Goal: Task Accomplishment & Management: Use online tool/utility

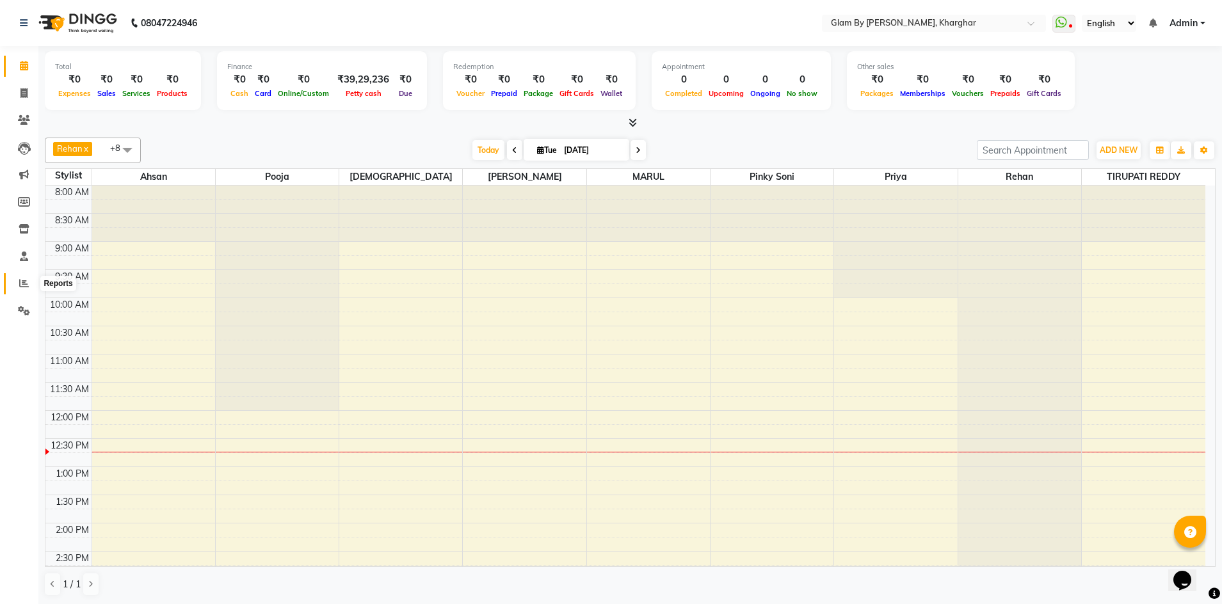
click at [20, 284] on icon at bounding box center [24, 283] width 10 height 10
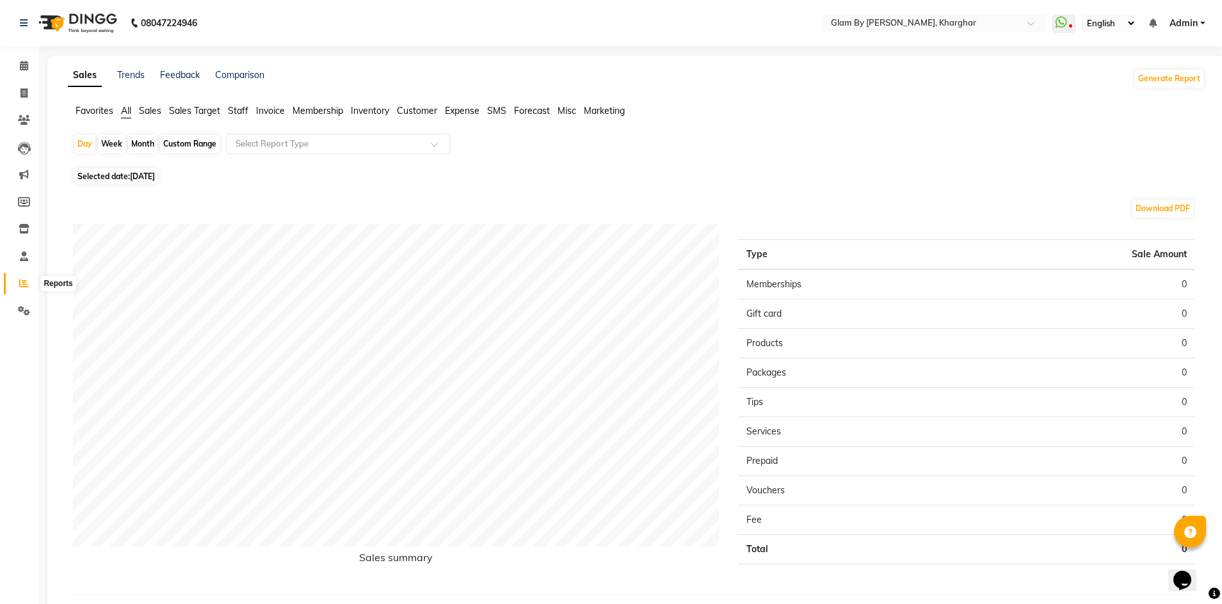
click at [23, 285] on icon at bounding box center [24, 283] width 10 height 10
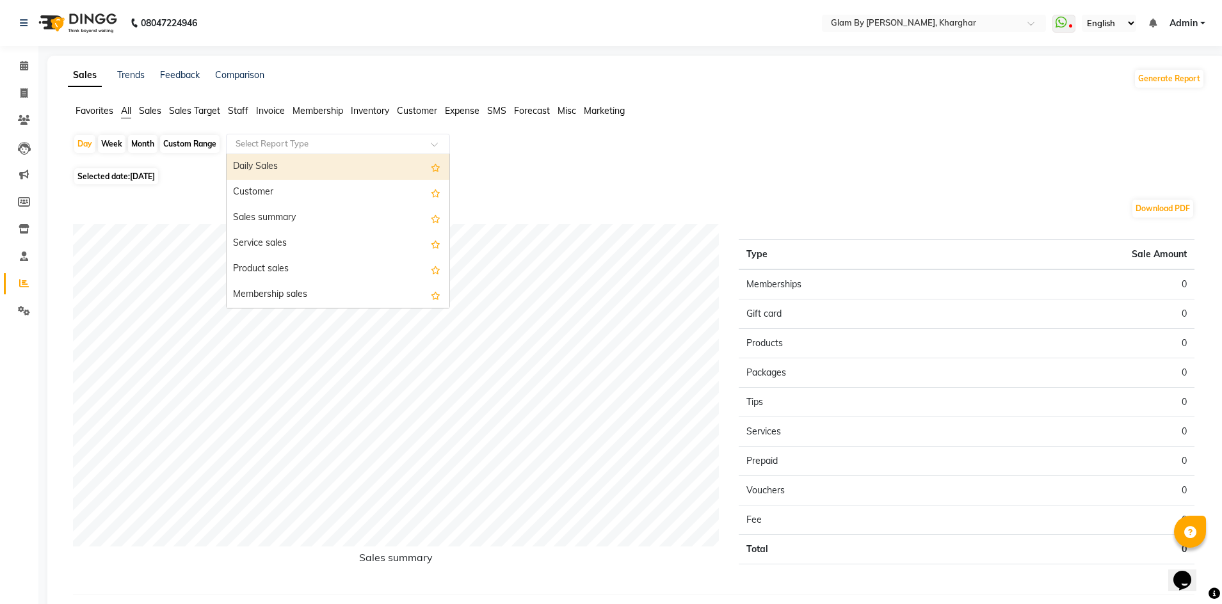
click at [239, 143] on input "text" at bounding box center [325, 144] width 184 height 13
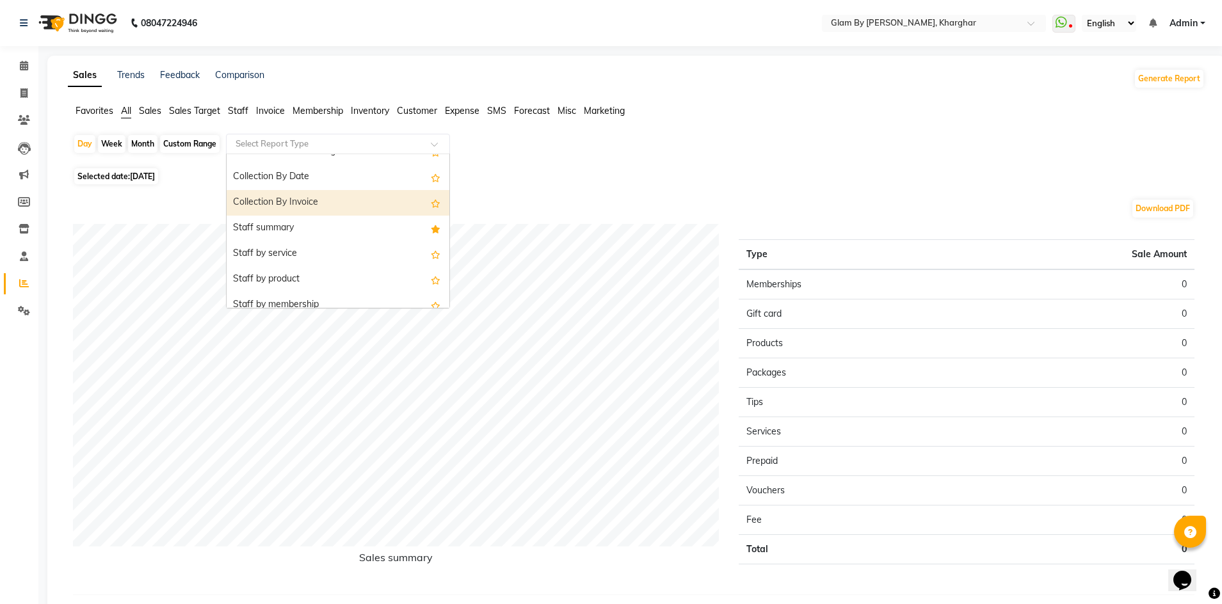
scroll to position [448, 0]
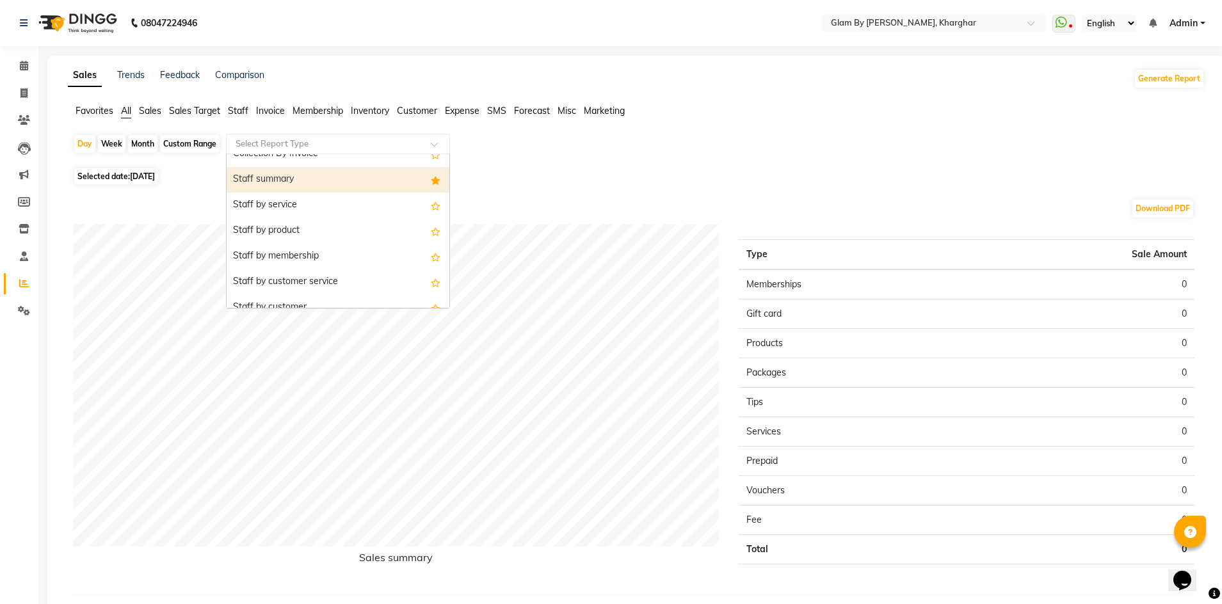
click at [282, 185] on div "Staff summary" at bounding box center [338, 180] width 223 height 26
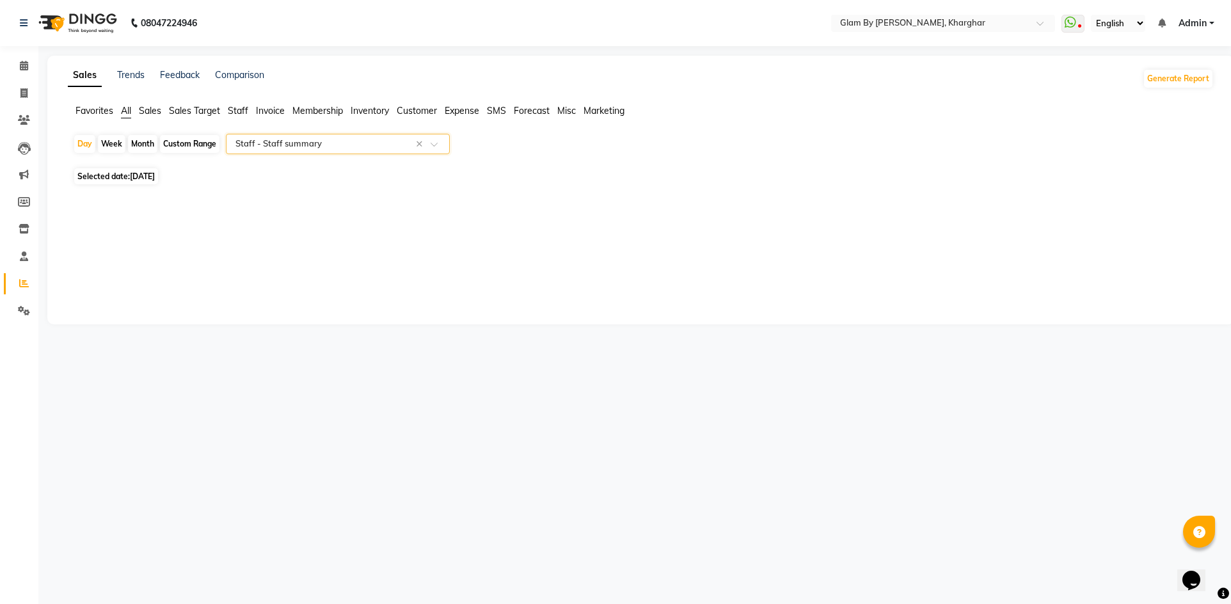
click at [120, 182] on span "Selected date: [DATE]" at bounding box center [116, 176] width 84 height 16
select select "9"
select select "2025"
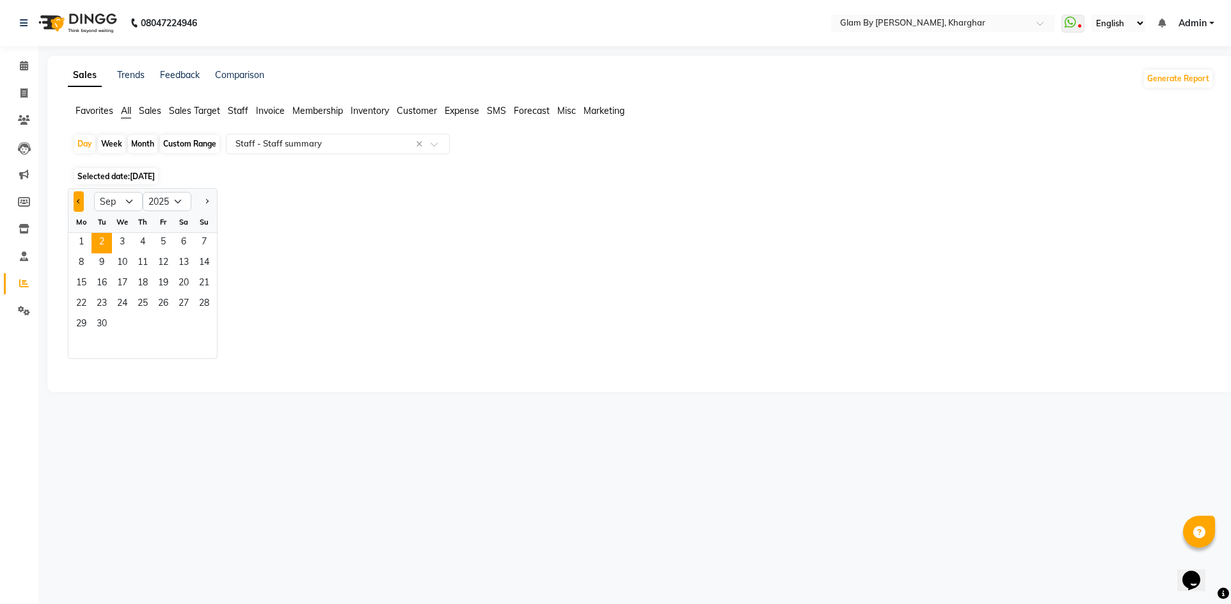
click at [77, 201] on span "Previous month" at bounding box center [79, 200] width 4 height 4
select select "8"
click at [163, 244] on span "1" at bounding box center [163, 243] width 20 height 20
select select "full_report"
select select "pdf"
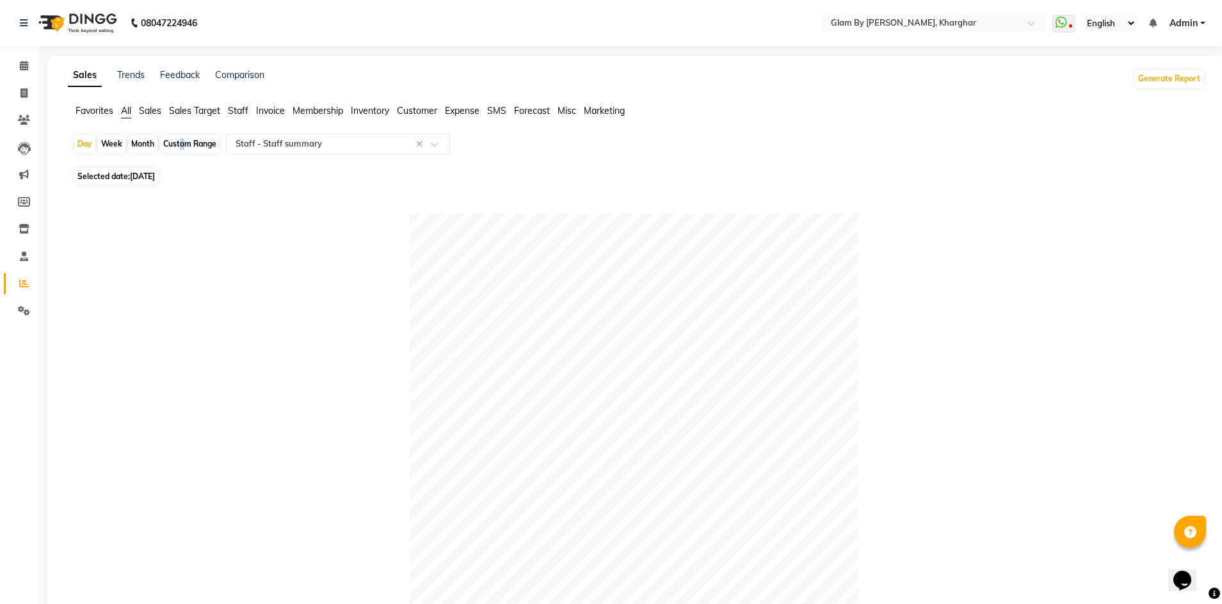
click at [179, 146] on div "Custom Range" at bounding box center [190, 144] width 60 height 18
select select "8"
select select "2025"
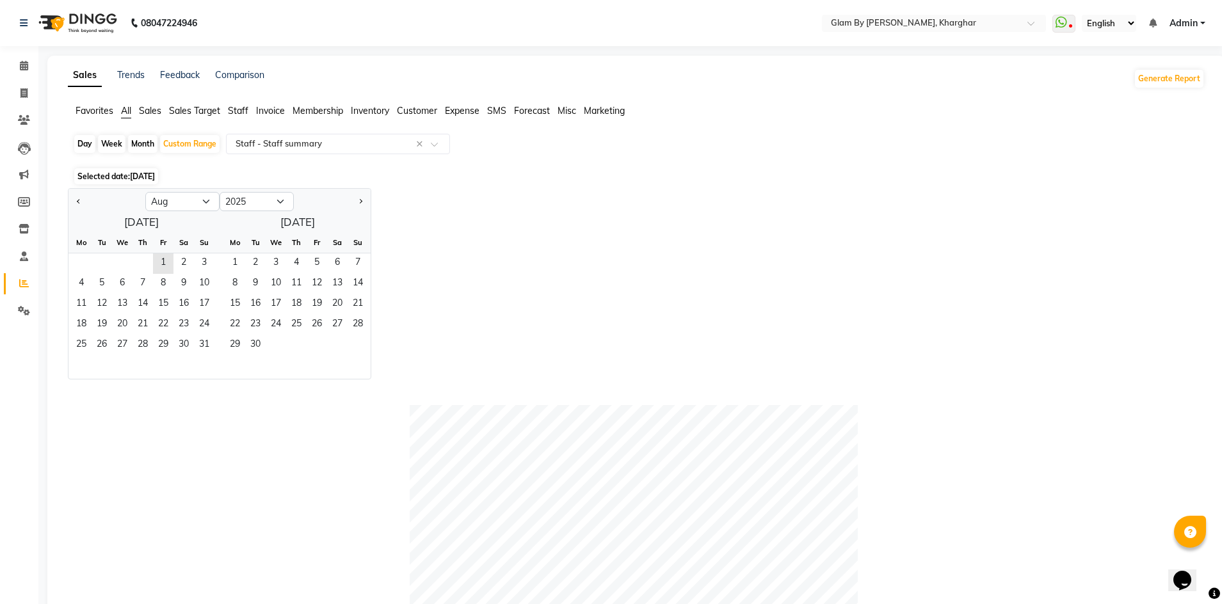
click at [138, 180] on span "[DATE]" at bounding box center [142, 176] width 25 height 10
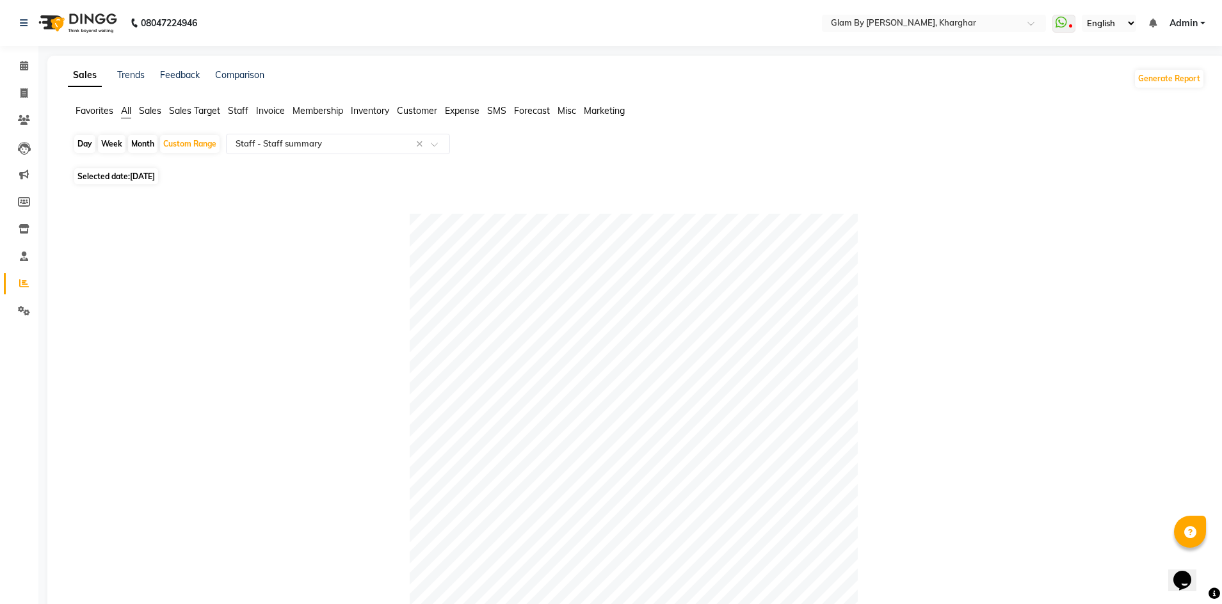
click at [125, 179] on span "Selected date: [DATE]" at bounding box center [116, 176] width 84 height 16
select select "8"
select select "2025"
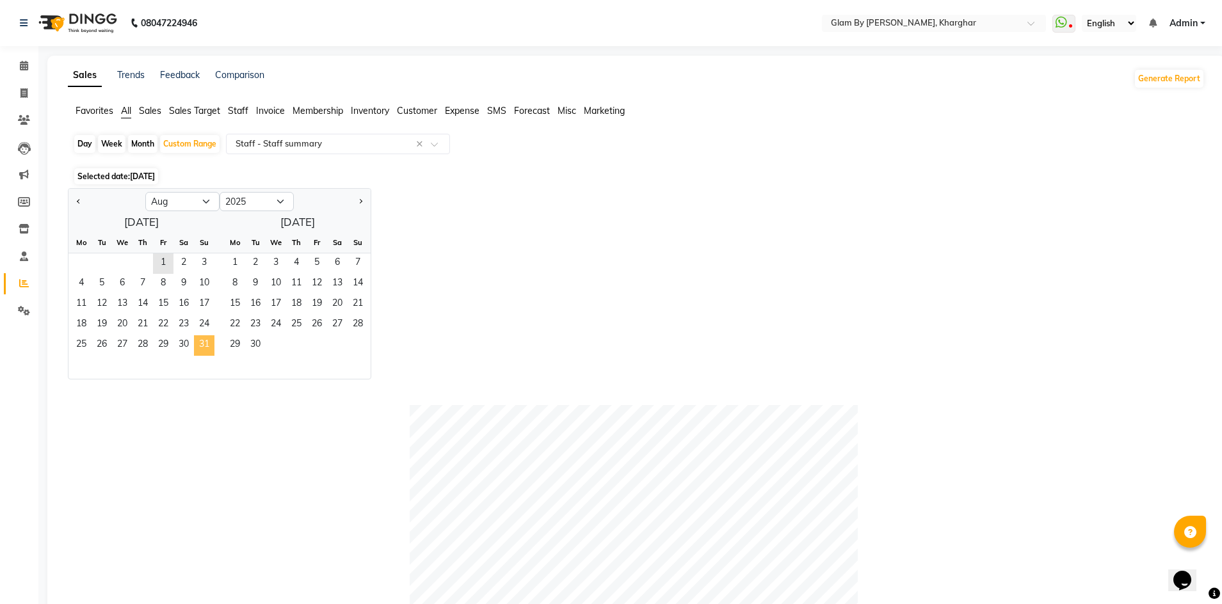
click at [200, 343] on span "31" at bounding box center [204, 345] width 20 height 20
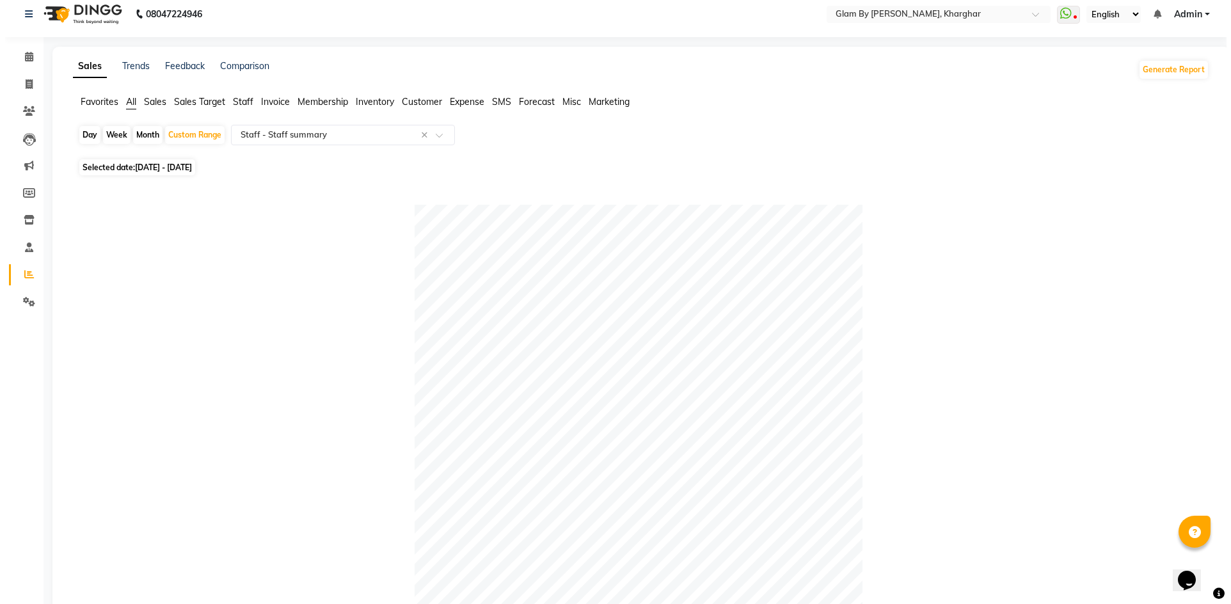
scroll to position [0, 0]
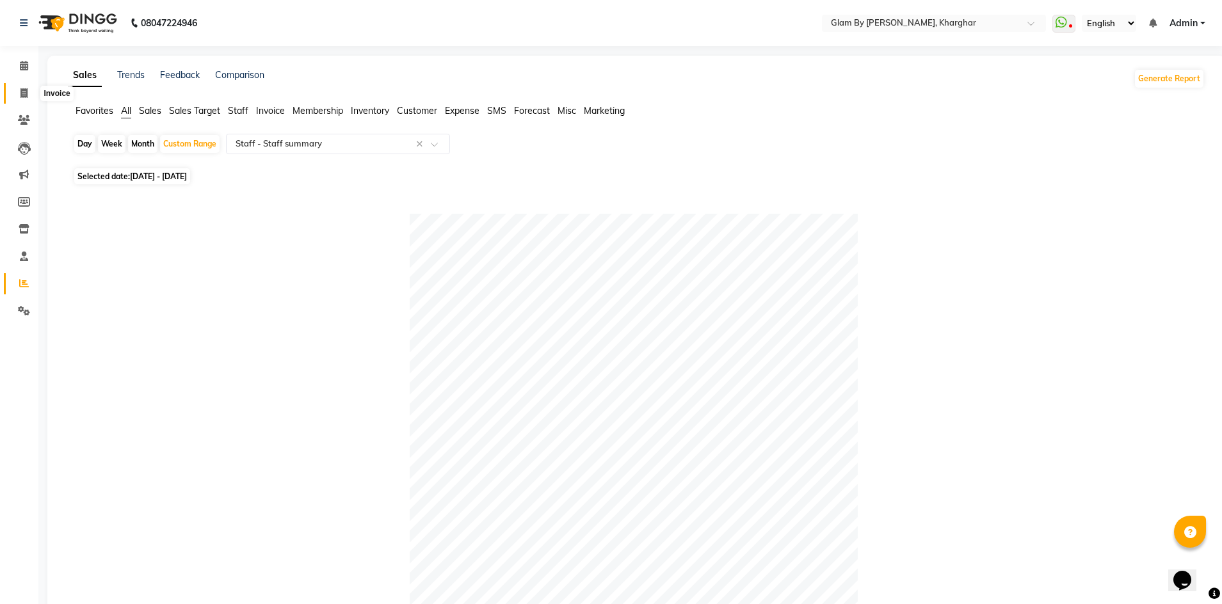
click at [27, 89] on icon at bounding box center [23, 93] width 7 height 10
select select "service"
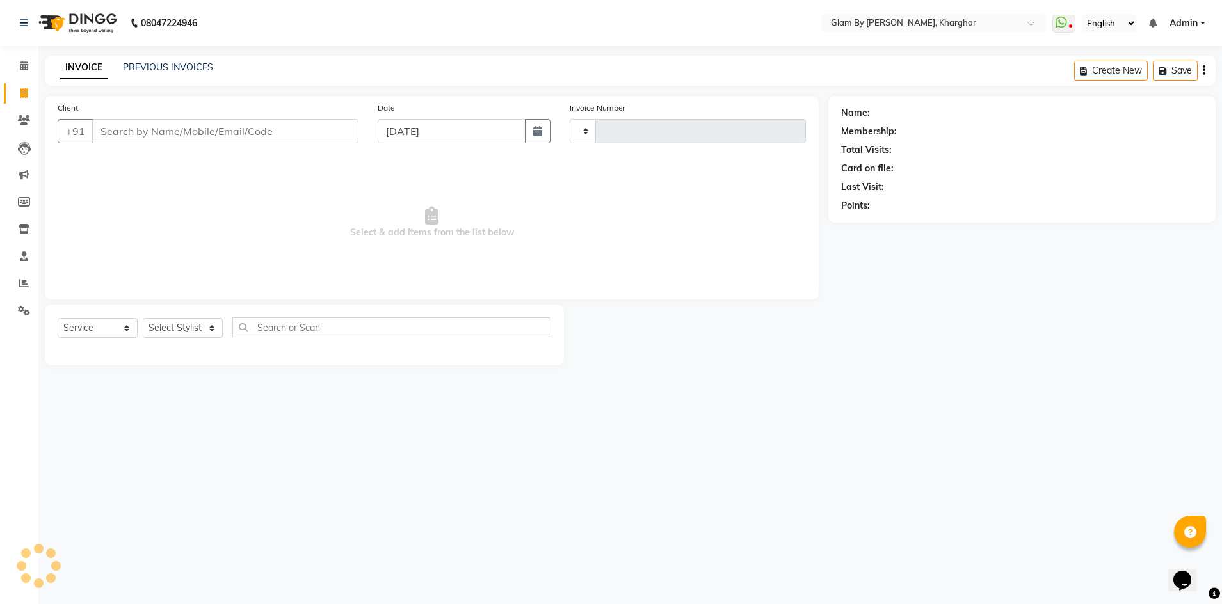
type input "1453"
select select "3992"
click at [113, 132] on input "Client" at bounding box center [226, 131] width 269 height 24
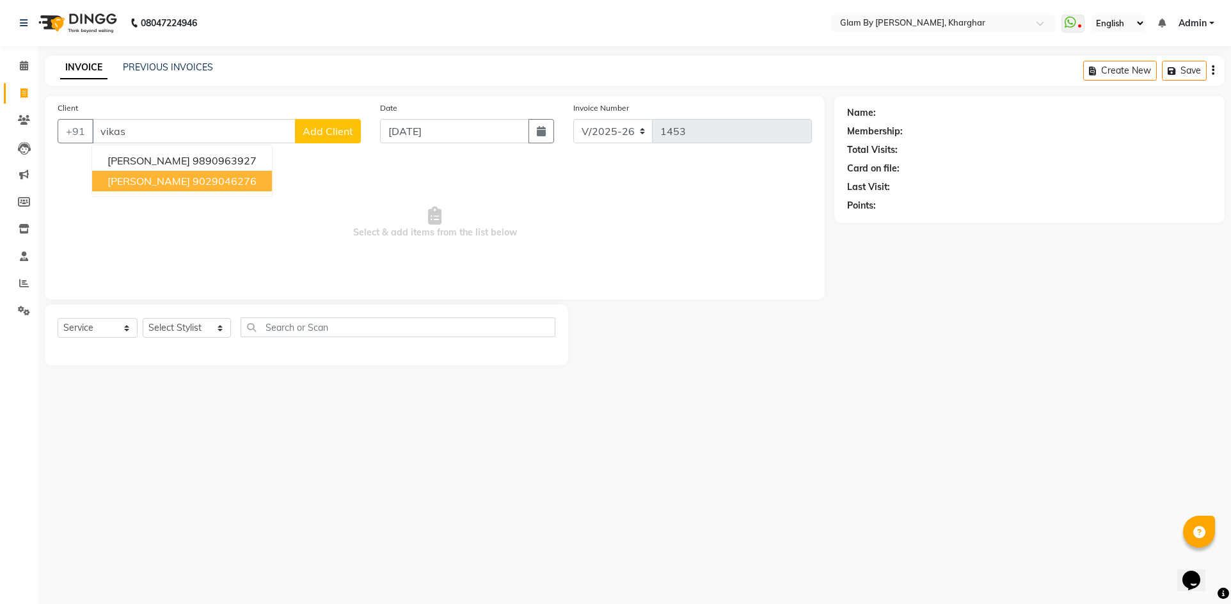
click at [197, 184] on ngb-highlight "9029046276" at bounding box center [225, 181] width 64 height 13
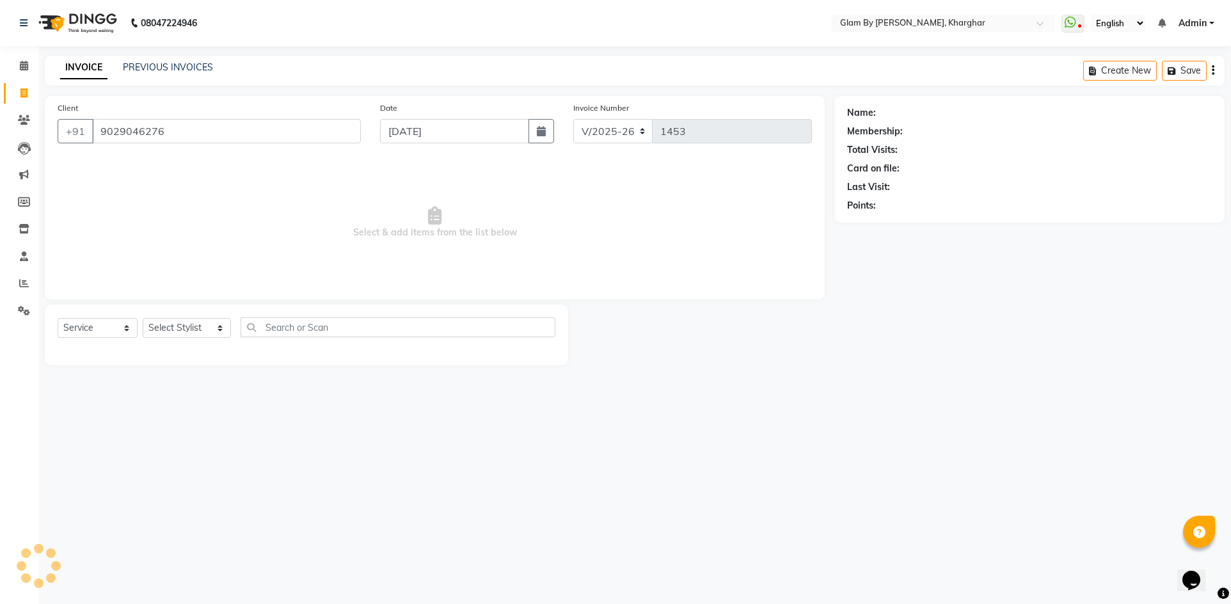
type input "9029046276"
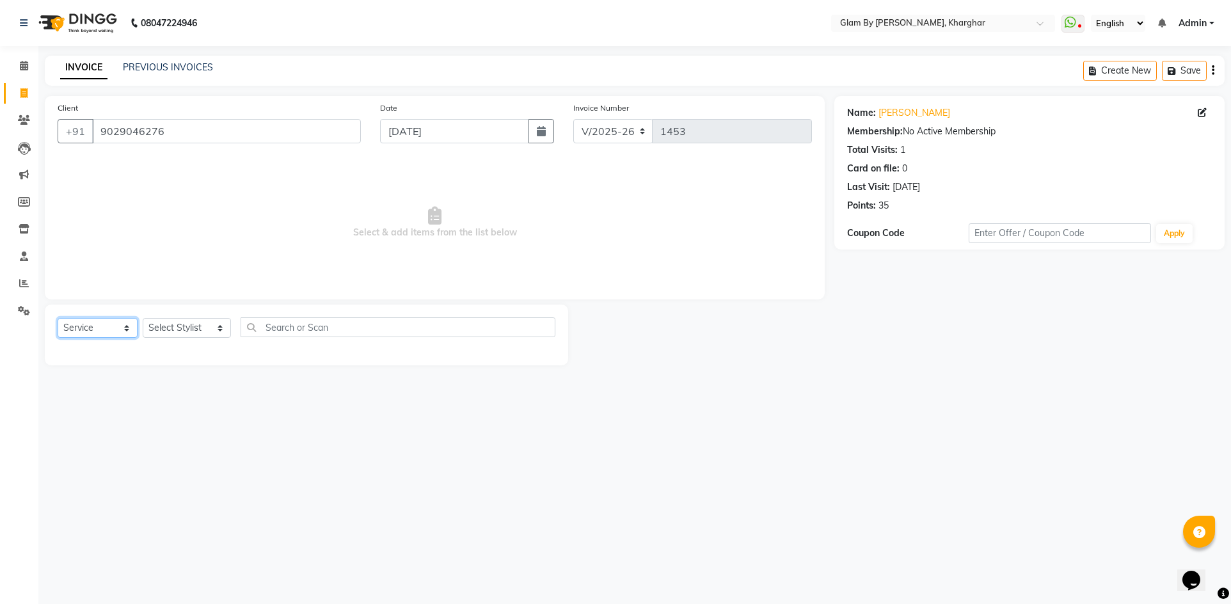
click at [80, 326] on select "Select Service Product Membership Package Voucher Prepaid Gift Card" at bounding box center [98, 328] width 80 height 20
click at [58, 318] on select "Select Service Product Membership Package Voucher Prepaid Gift Card" at bounding box center [98, 328] width 80 height 20
click at [163, 330] on select "Select Stylist [PERSON_NAME] Avi [PERSON_NAME] [PERSON_NAME] (maneger) MARUL [P…" at bounding box center [187, 328] width 88 height 20
select select "52399"
click at [143, 318] on select "Select Stylist [PERSON_NAME] Avi [PERSON_NAME] [PERSON_NAME] (maneger) MARUL [P…" at bounding box center [187, 328] width 88 height 20
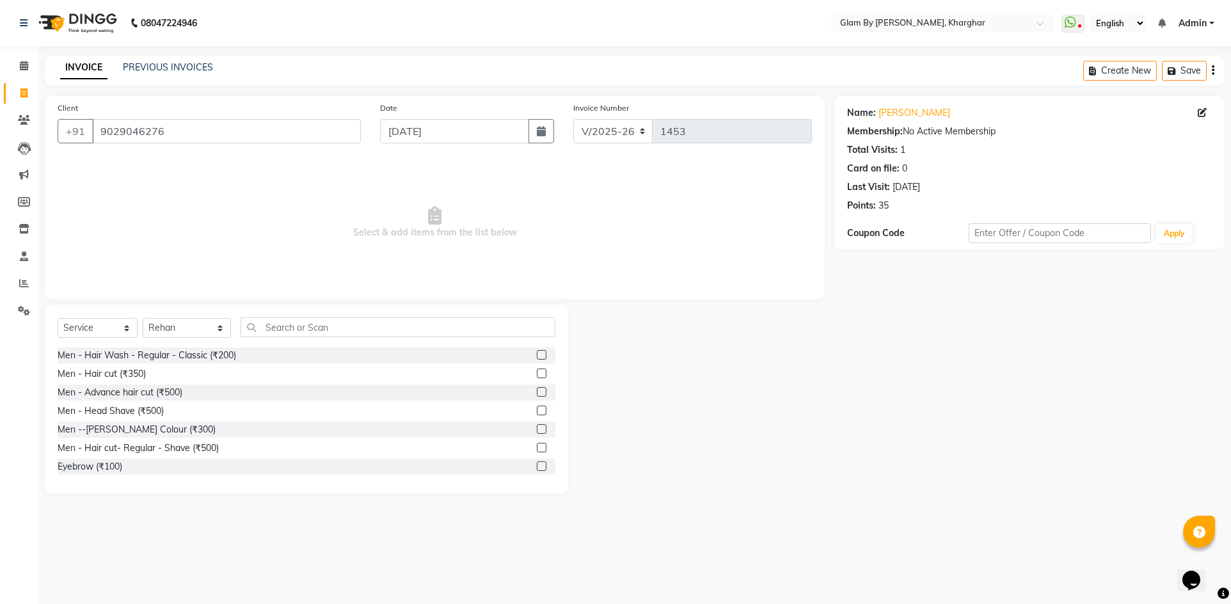
drag, startPoint x: 127, startPoint y: 375, endPoint x: 171, endPoint y: 362, distance: 46.0
click at [130, 374] on div "Men - Hair cut (₹350)" at bounding box center [102, 373] width 88 height 13
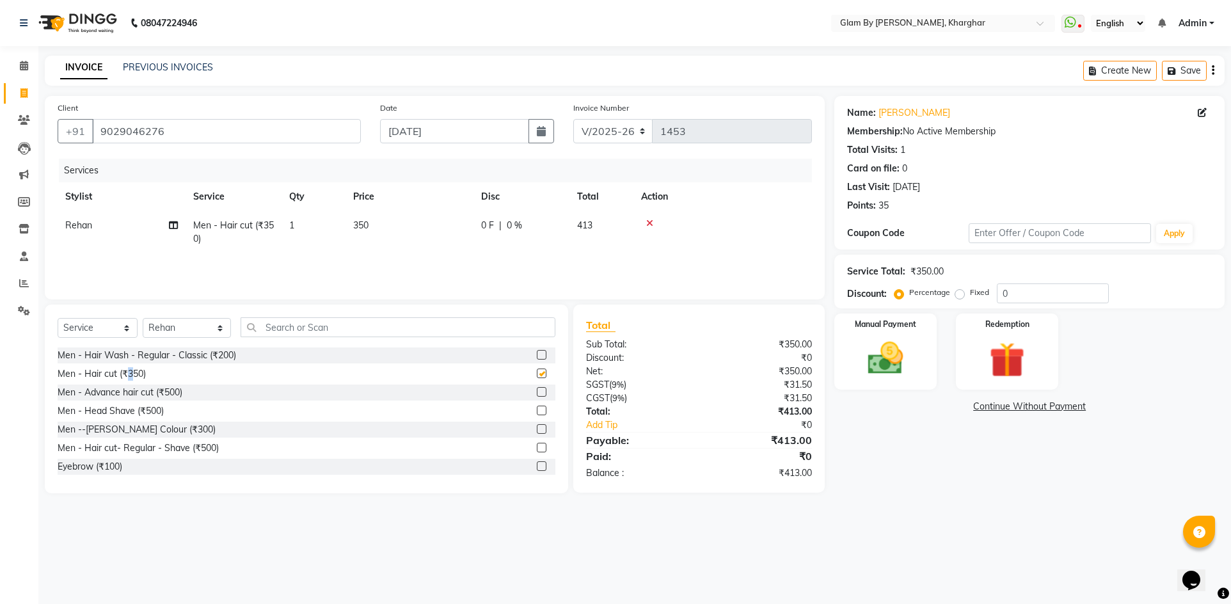
checkbox input "false"
click at [912, 378] on img at bounding box center [886, 358] width 60 height 42
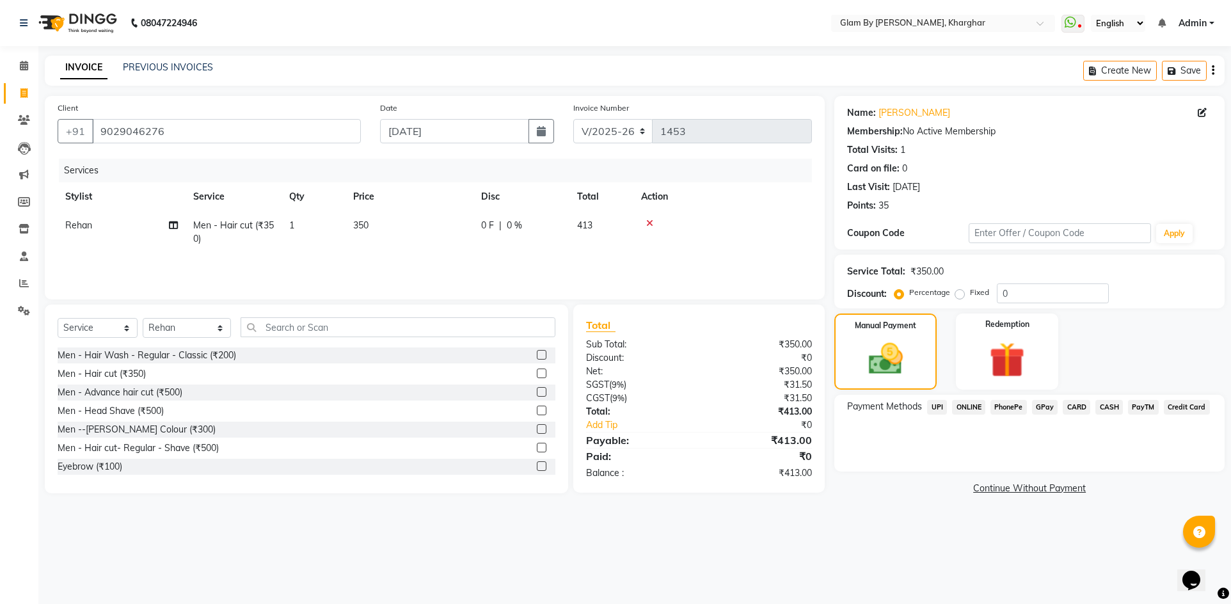
click at [973, 407] on span "ONLINE" at bounding box center [968, 407] width 33 height 15
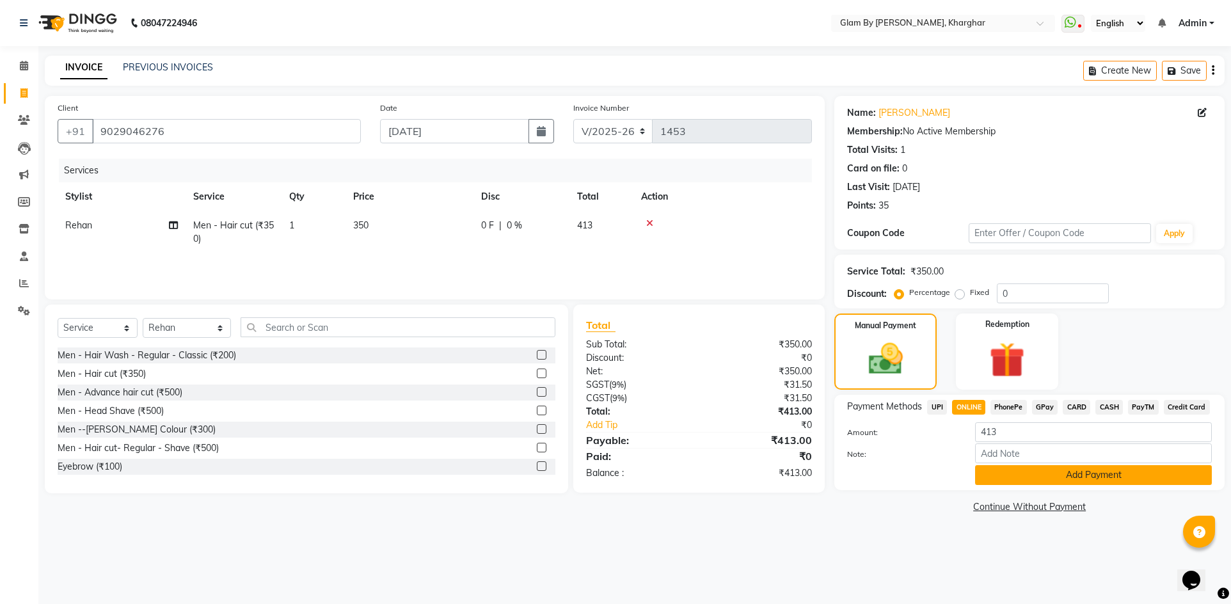
click at [1070, 479] on button "Add Payment" at bounding box center [1093, 475] width 237 height 20
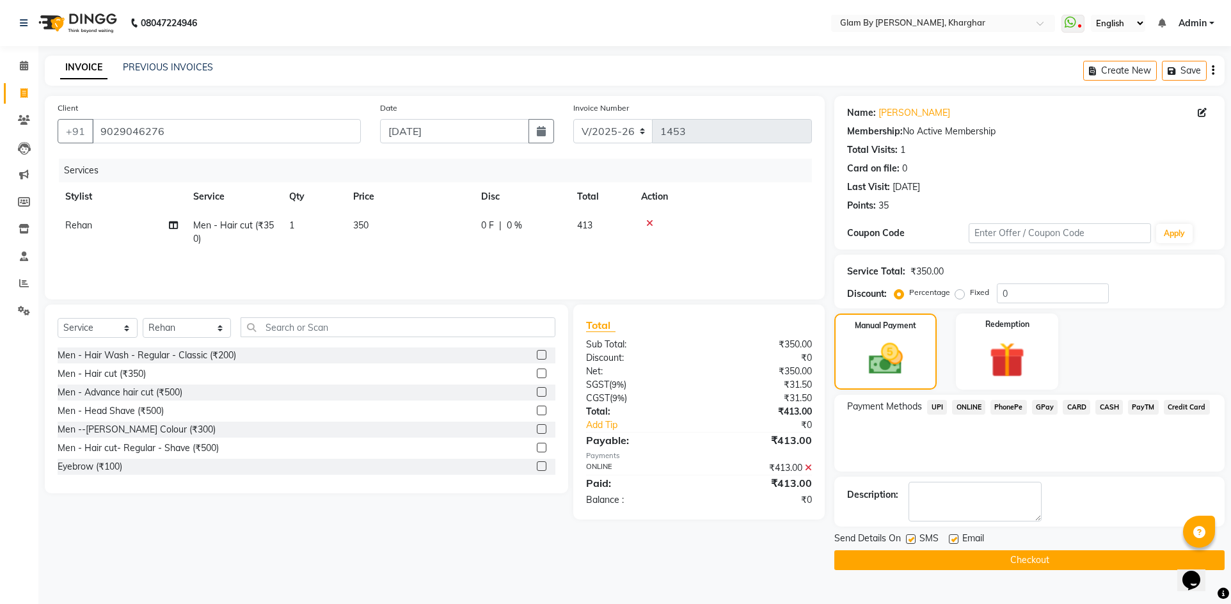
drag, startPoint x: 1004, startPoint y: 555, endPoint x: 881, endPoint y: 545, distance: 123.3
click at [1004, 555] on button "Checkout" at bounding box center [1029, 560] width 390 height 20
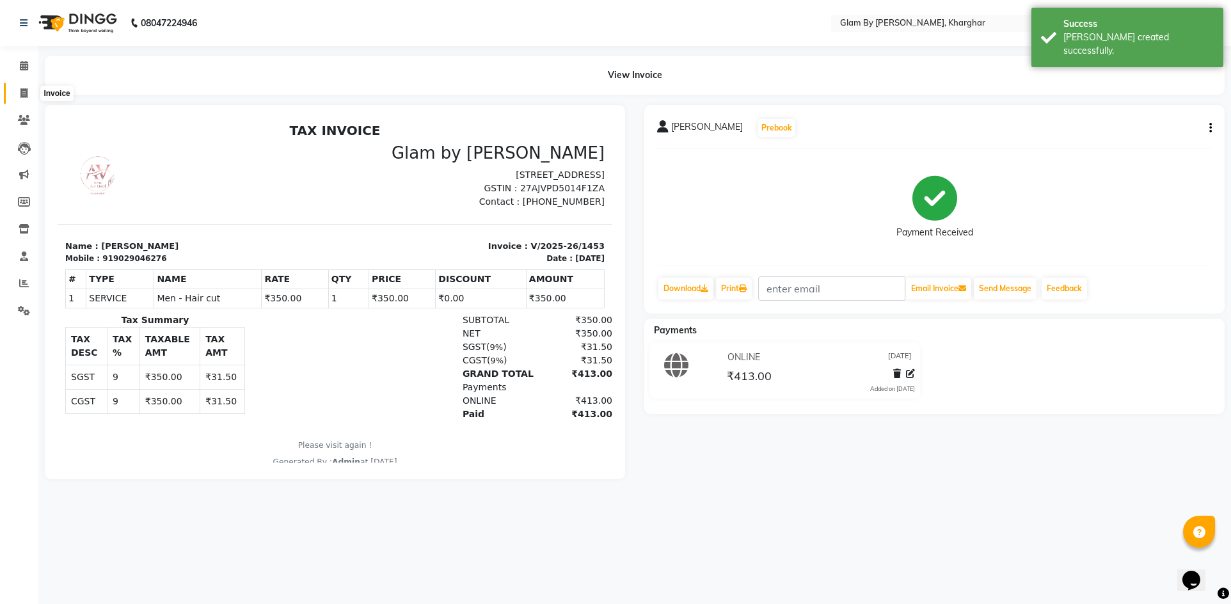
click at [19, 93] on span at bounding box center [24, 93] width 22 height 15
select select "service"
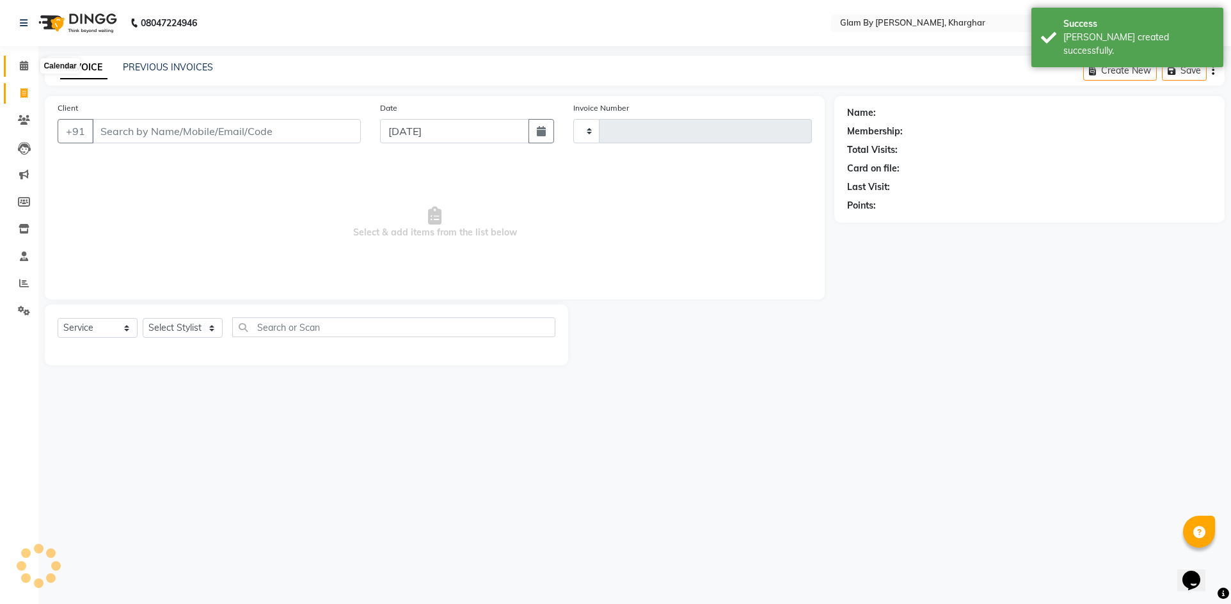
click at [20, 69] on icon at bounding box center [24, 66] width 8 height 10
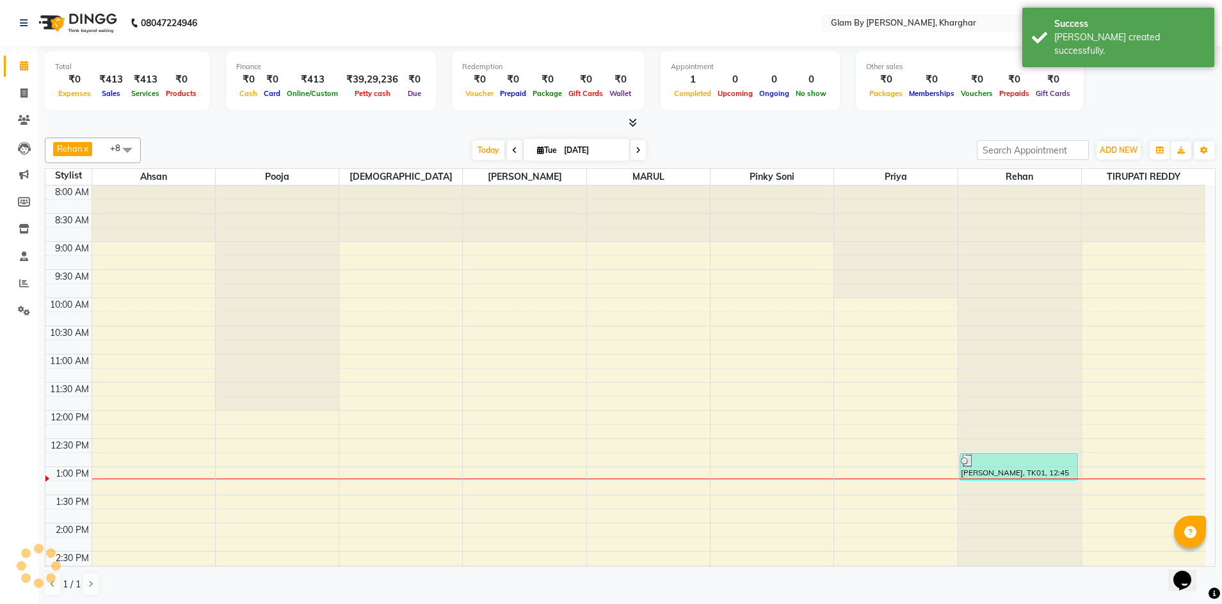
scroll to position [282, 0]
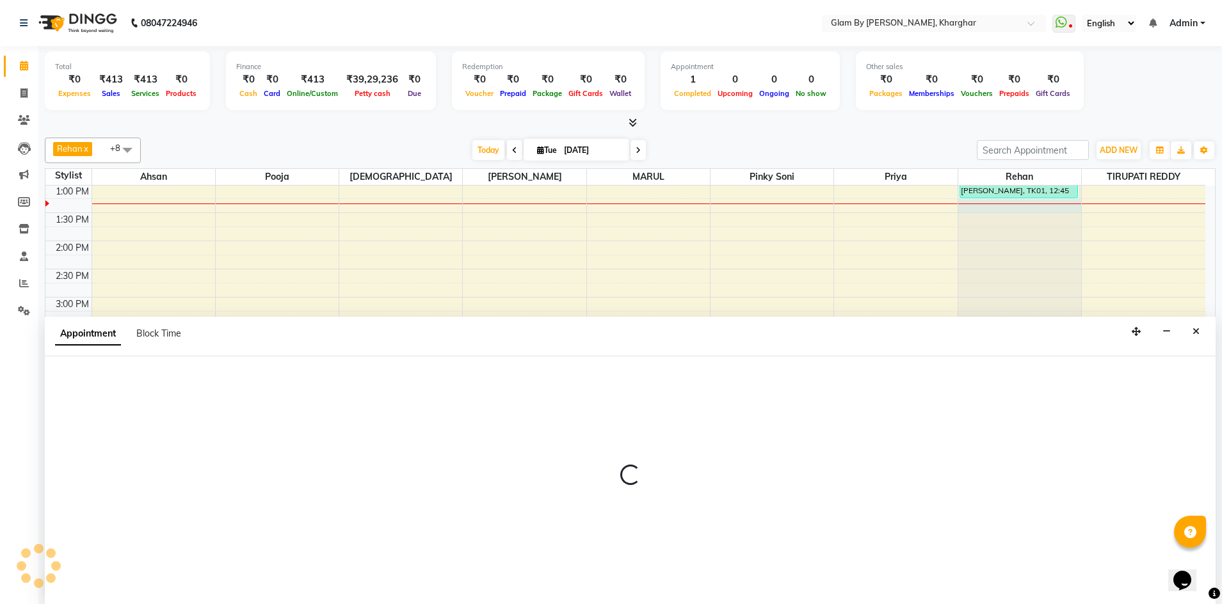
scroll to position [1, 0]
select select "52399"
select select "795"
select select "tentative"
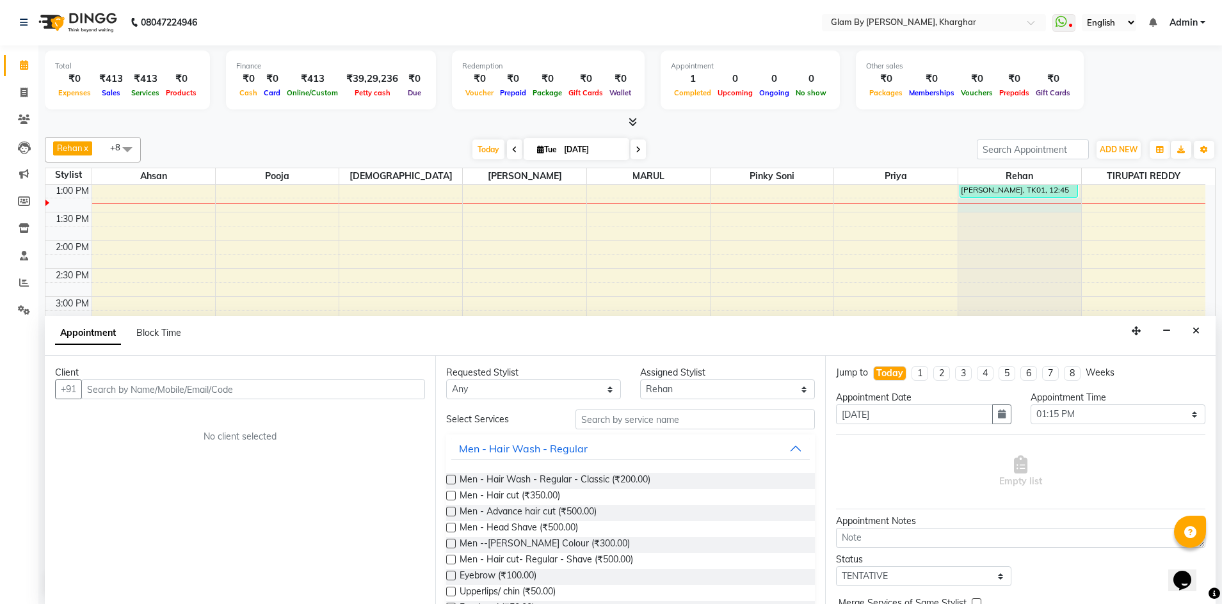
click at [93, 387] on input "text" at bounding box center [253, 389] width 344 height 20
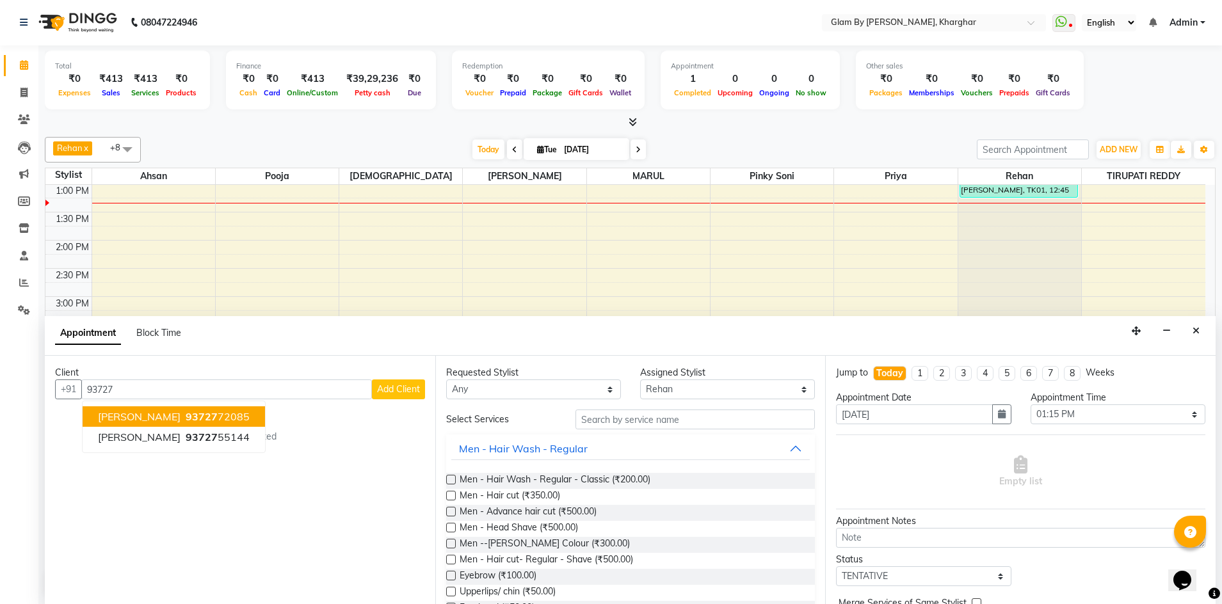
click at [183, 420] on ngb-highlight "93727 72085" at bounding box center [216, 416] width 67 height 13
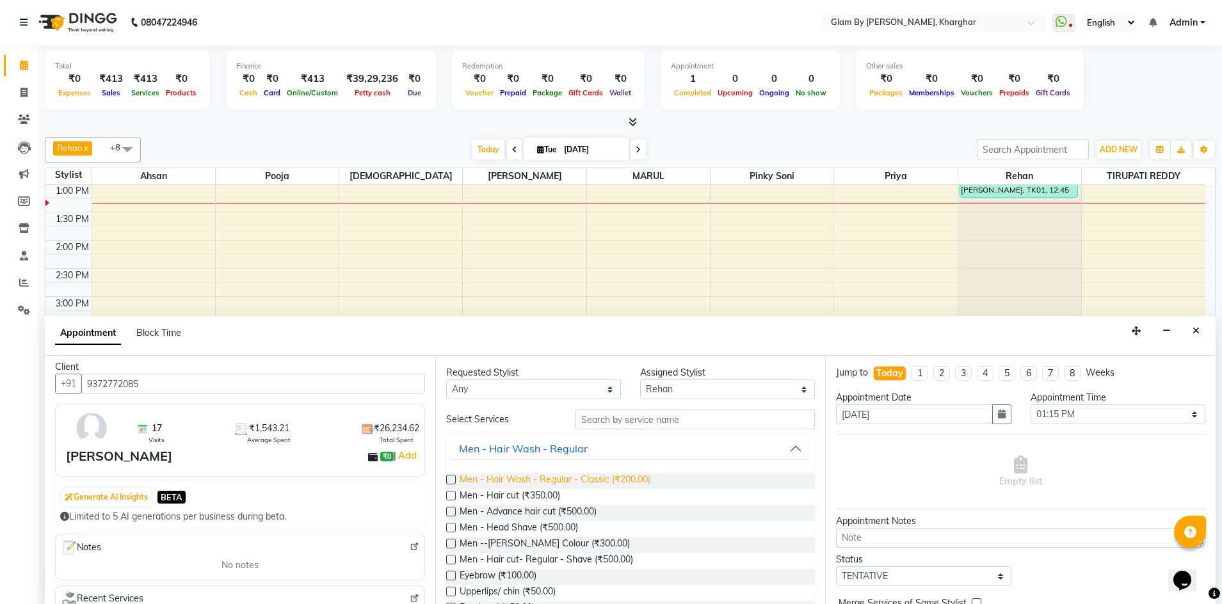
scroll to position [0, 0]
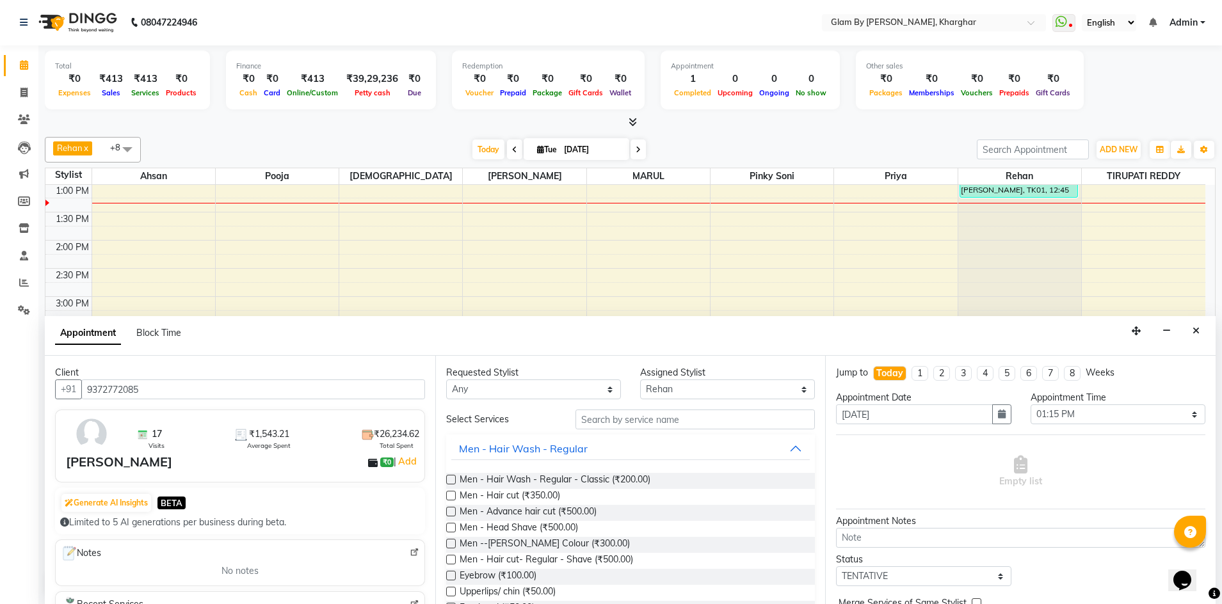
type input "9372772085"
click at [612, 422] on input "text" at bounding box center [694, 420] width 239 height 20
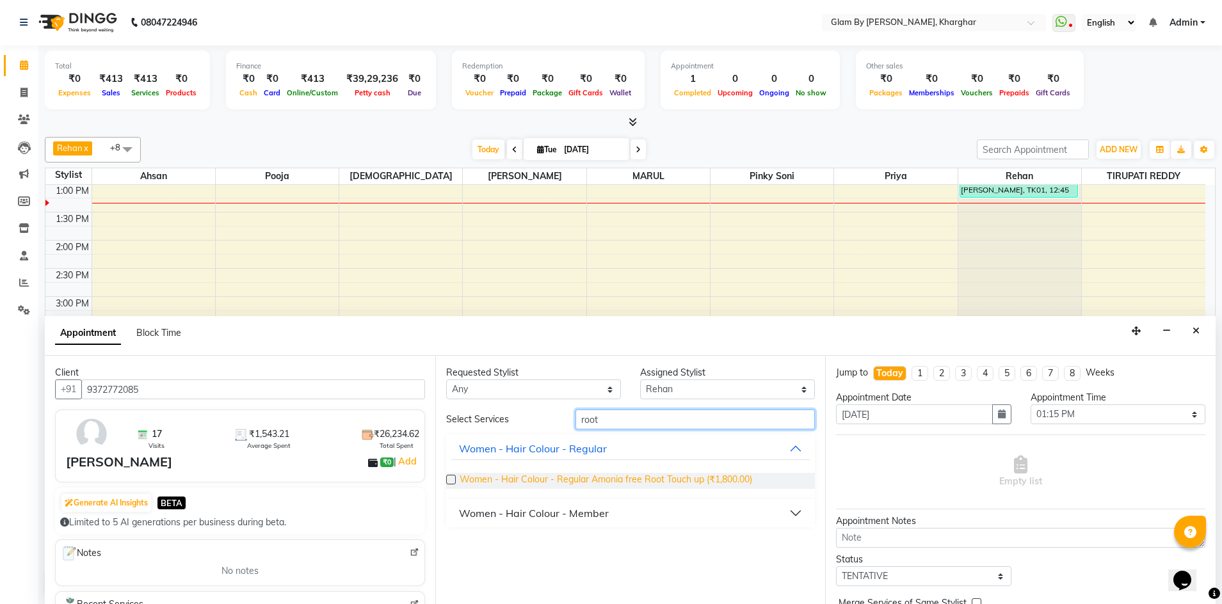
type input "root"
click at [669, 475] on span "Women - Hair Colour - Regular Amonia free Root Touch up (₹1,800.00)" at bounding box center [605, 481] width 292 height 16
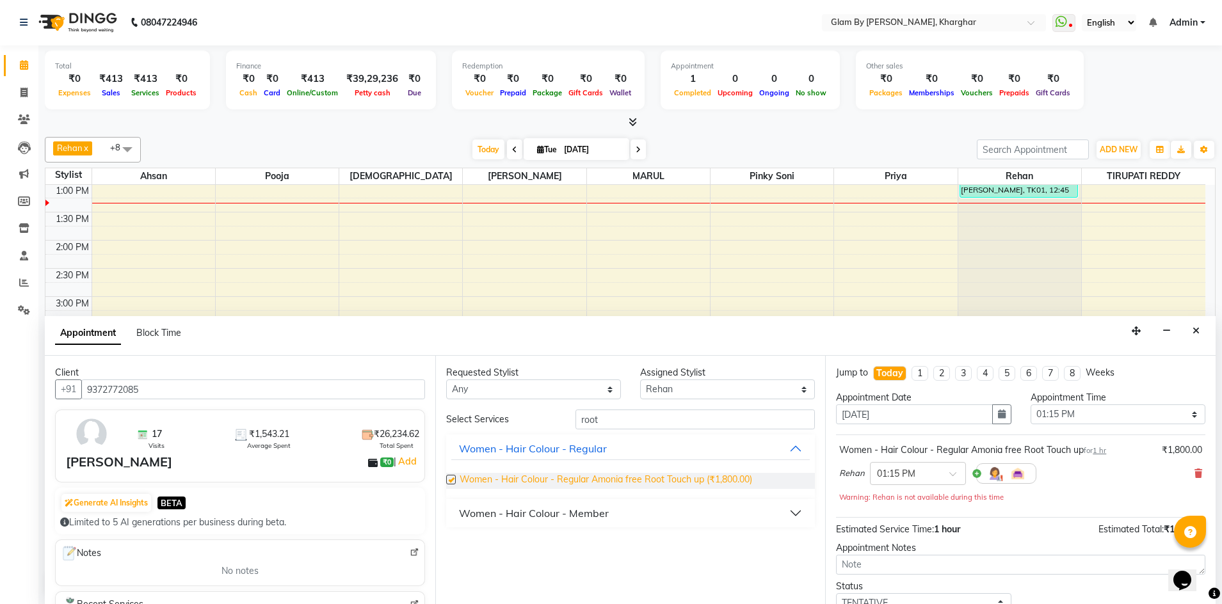
checkbox input "false"
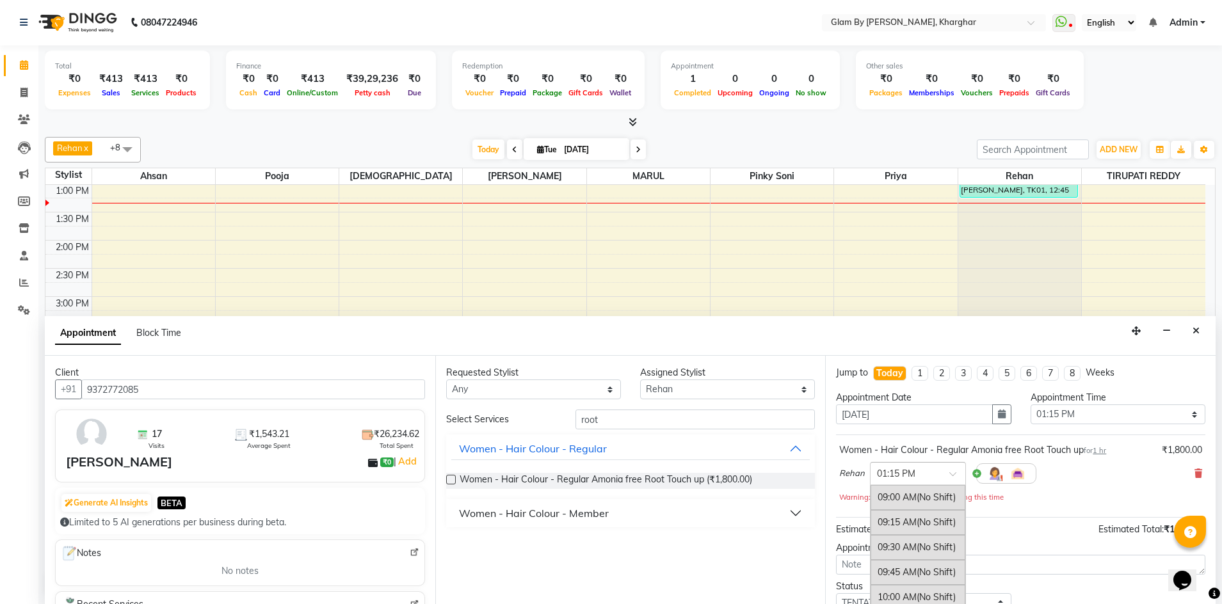
click at [949, 477] on span at bounding box center [957, 477] width 16 height 13
click at [895, 527] on div "01:30 PM (No Shift)" at bounding box center [917, 522] width 95 height 25
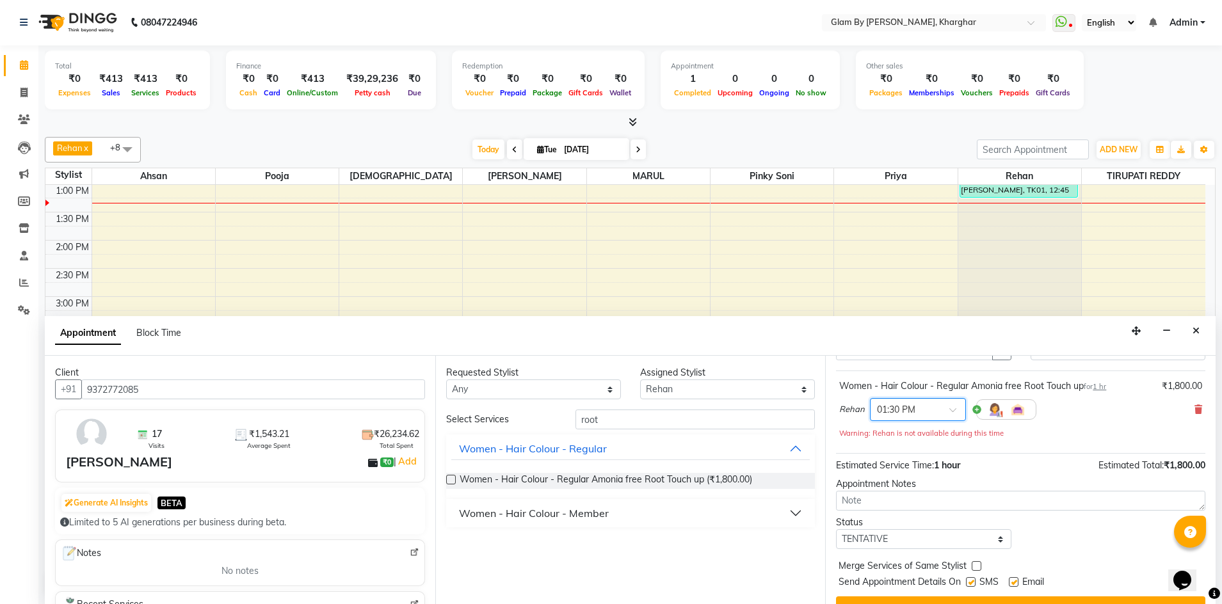
scroll to position [90, 0]
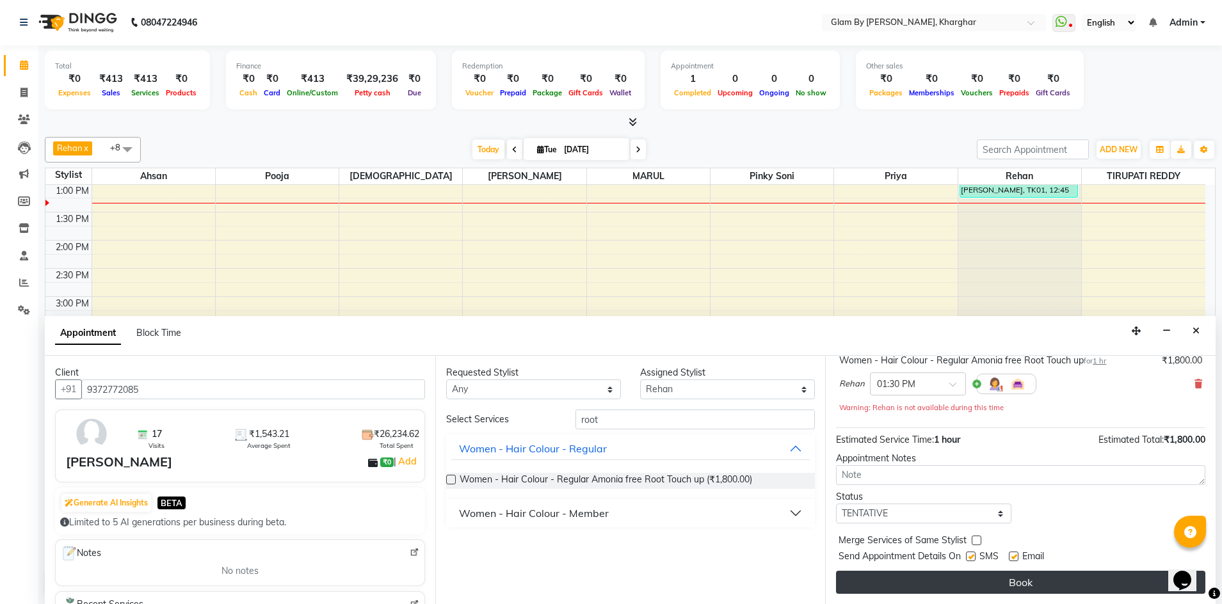
click at [1000, 578] on button "Book" at bounding box center [1020, 582] width 369 height 23
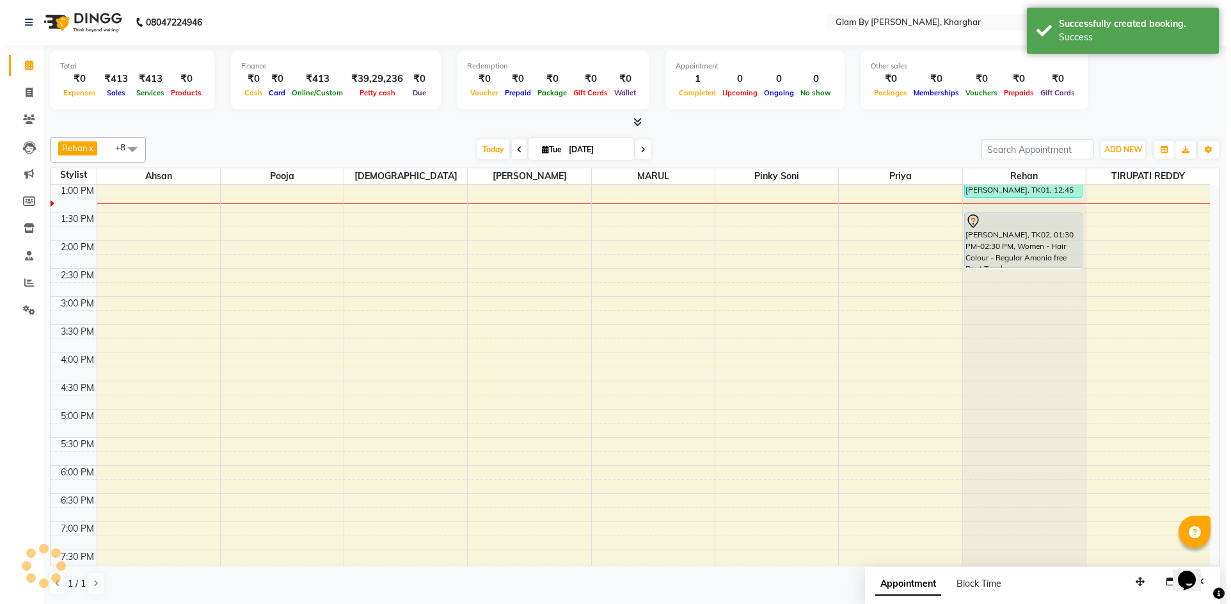
scroll to position [0, 0]
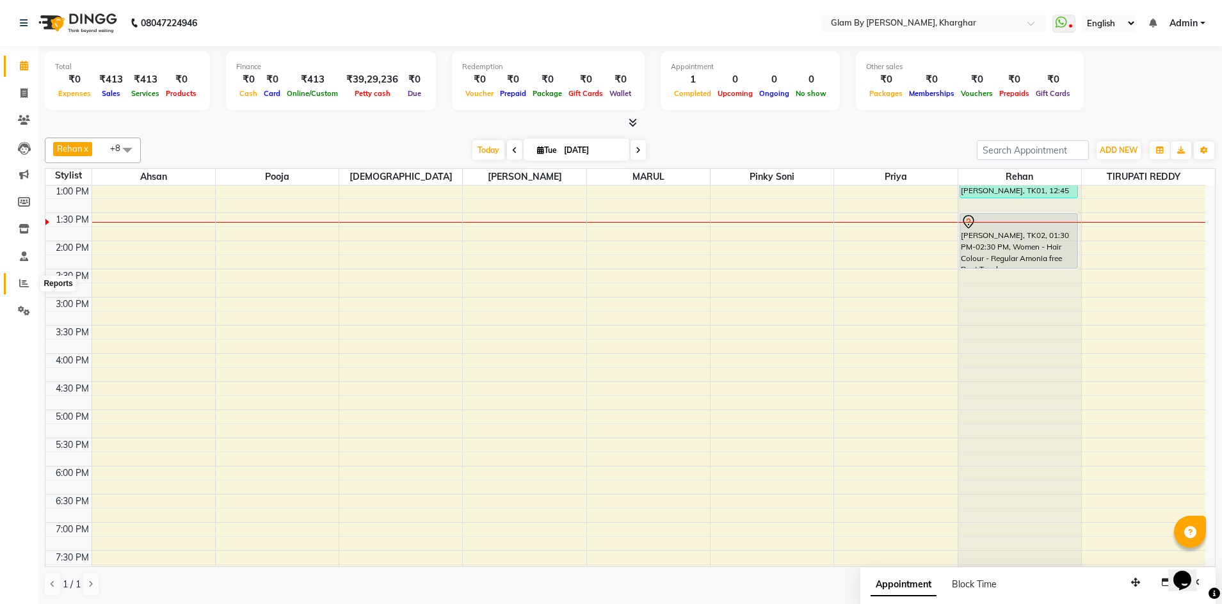
click at [22, 284] on icon at bounding box center [24, 283] width 10 height 10
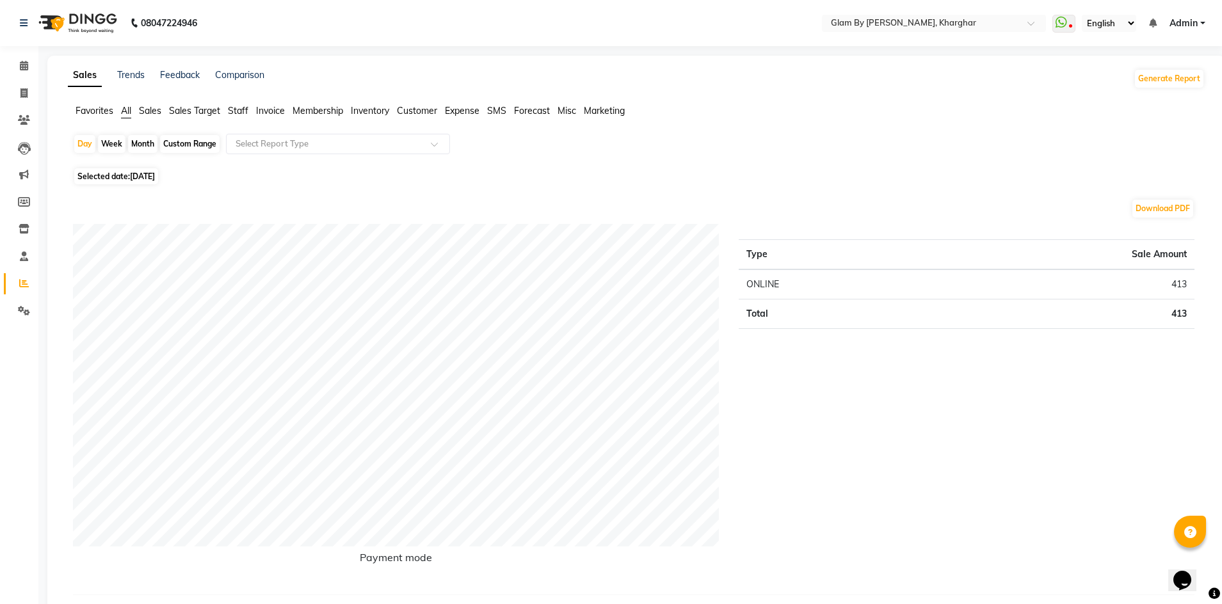
drag, startPoint x: 243, startPoint y: 110, endPoint x: 243, endPoint y: 118, distance: 7.7
click at [243, 111] on span "Staff" at bounding box center [238, 111] width 20 height 12
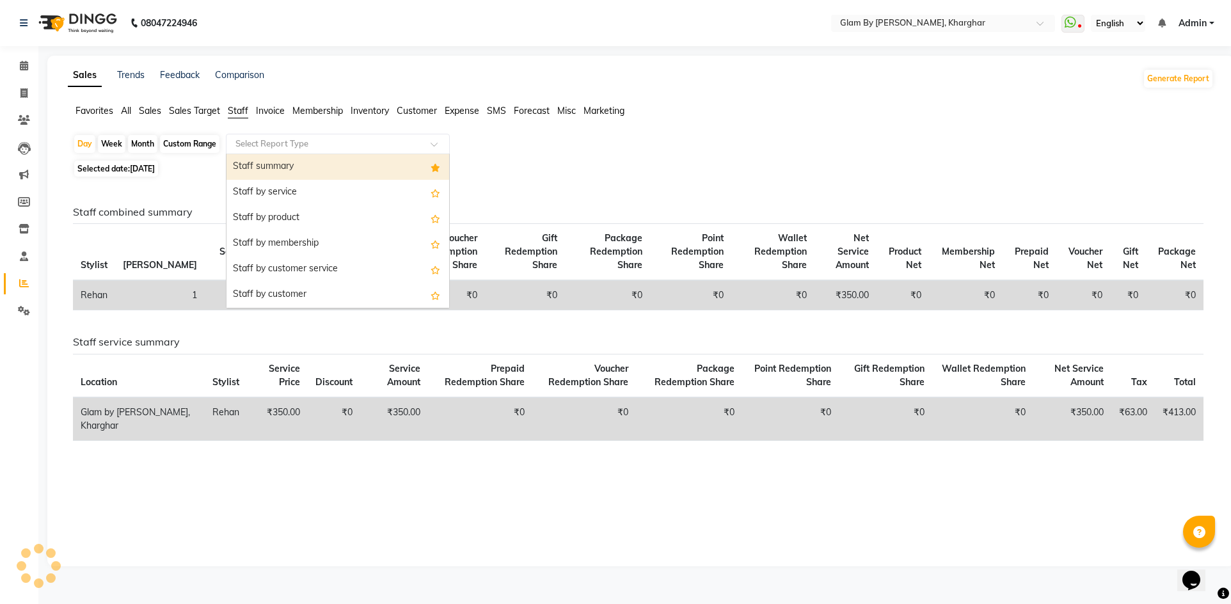
click at [246, 139] on input "text" at bounding box center [325, 144] width 184 height 13
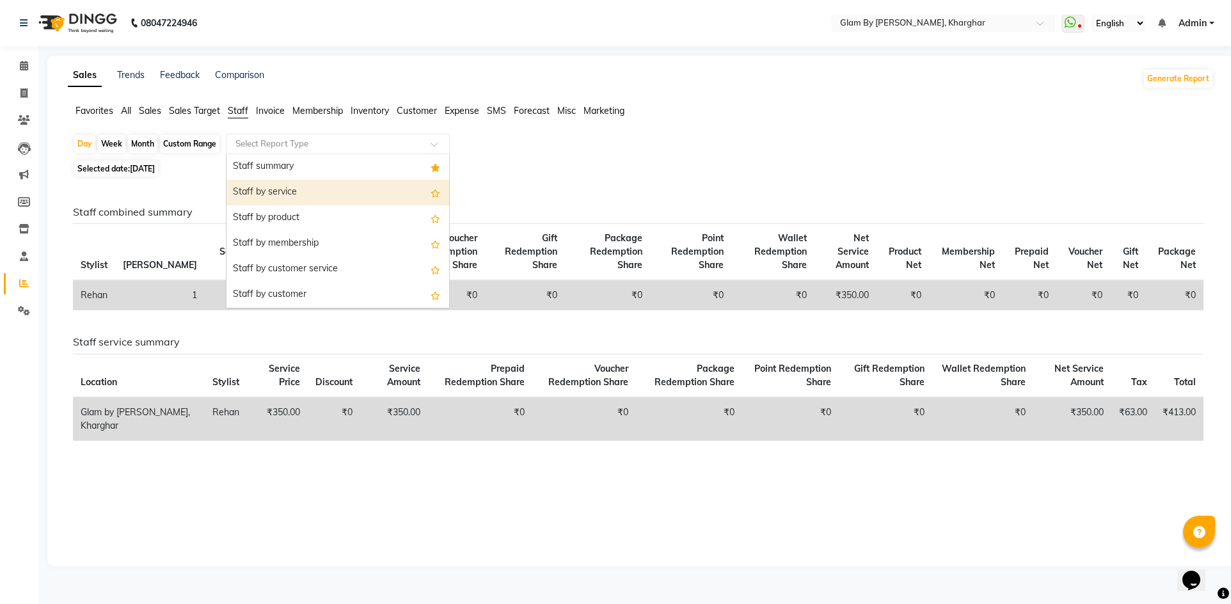
click at [266, 198] on div "Staff by service" at bounding box center [338, 193] width 223 height 26
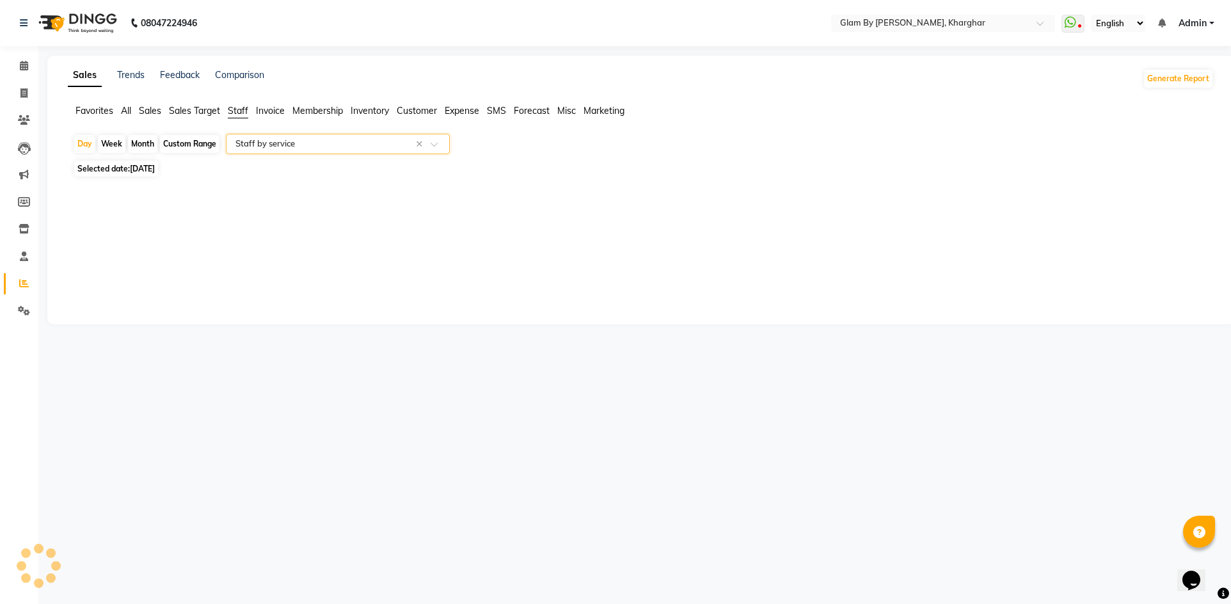
select select "full_report"
select select "pdf"
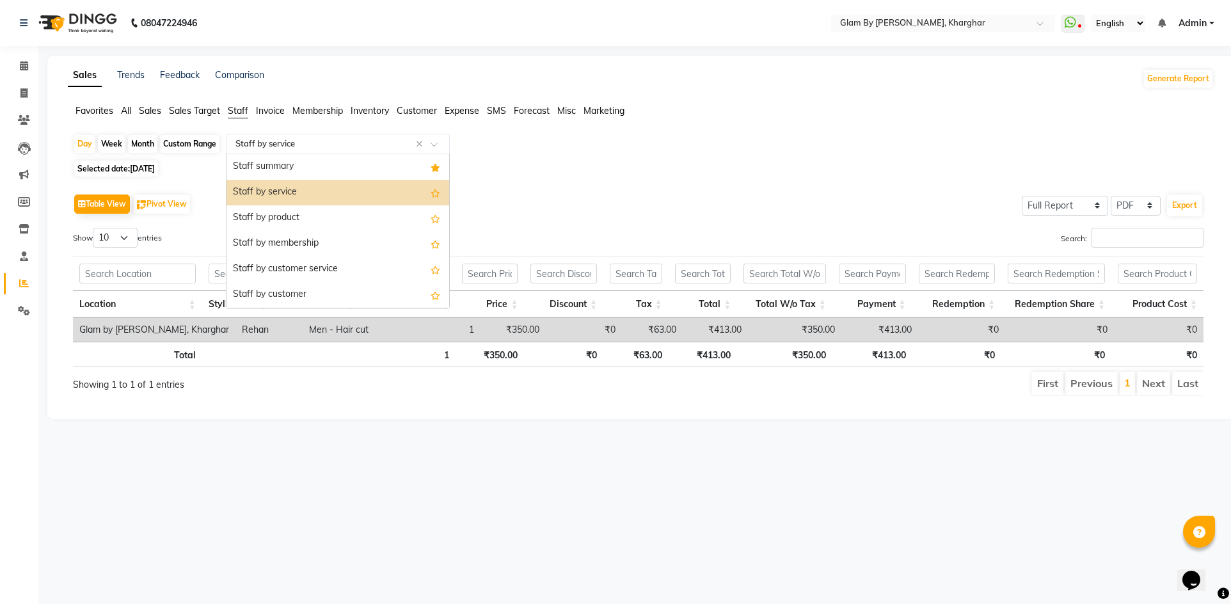
click at [245, 145] on input "text" at bounding box center [325, 144] width 184 height 13
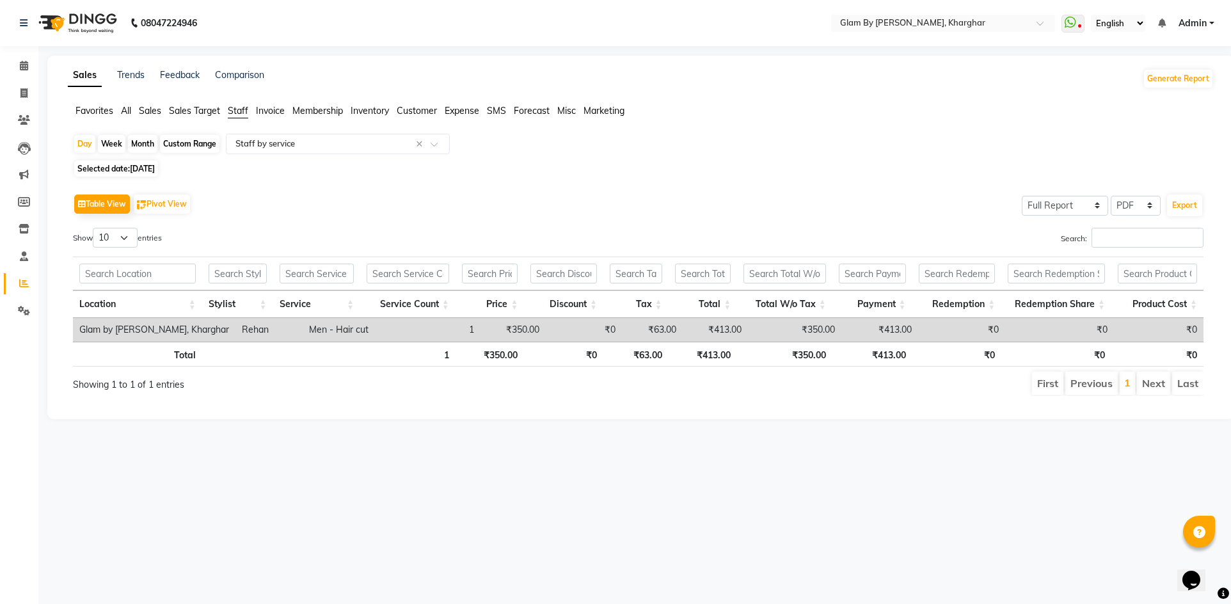
click at [196, 148] on div "Custom Range" at bounding box center [190, 144] width 60 height 18
select select "9"
select select "2025"
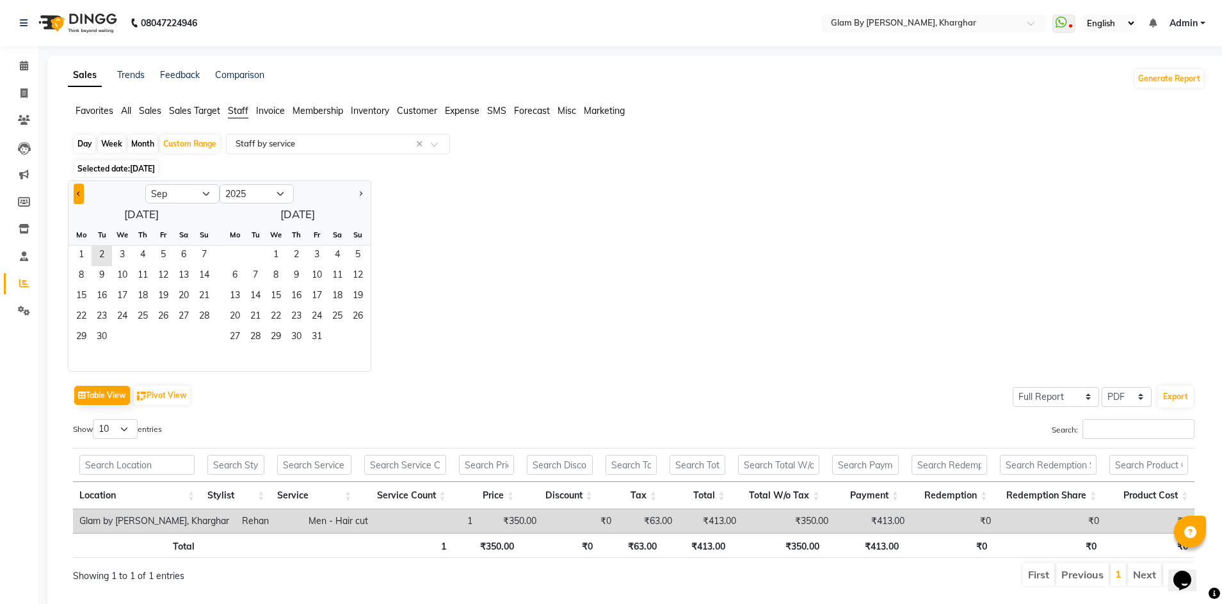
click at [77, 194] on span "Previous month" at bounding box center [79, 193] width 4 height 4
select select "8"
drag, startPoint x: 159, startPoint y: 253, endPoint x: 159, endPoint y: 269, distance: 16.6
click at [159, 254] on span "1" at bounding box center [163, 256] width 20 height 20
click at [207, 334] on span "31" at bounding box center [204, 338] width 20 height 20
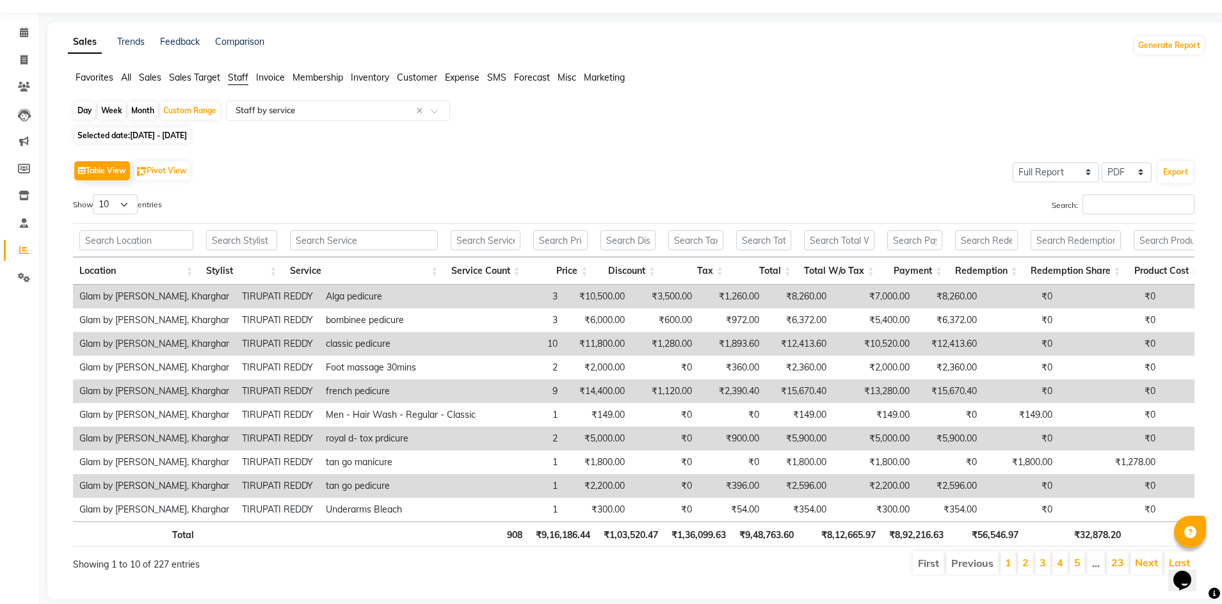
scroll to position [64, 0]
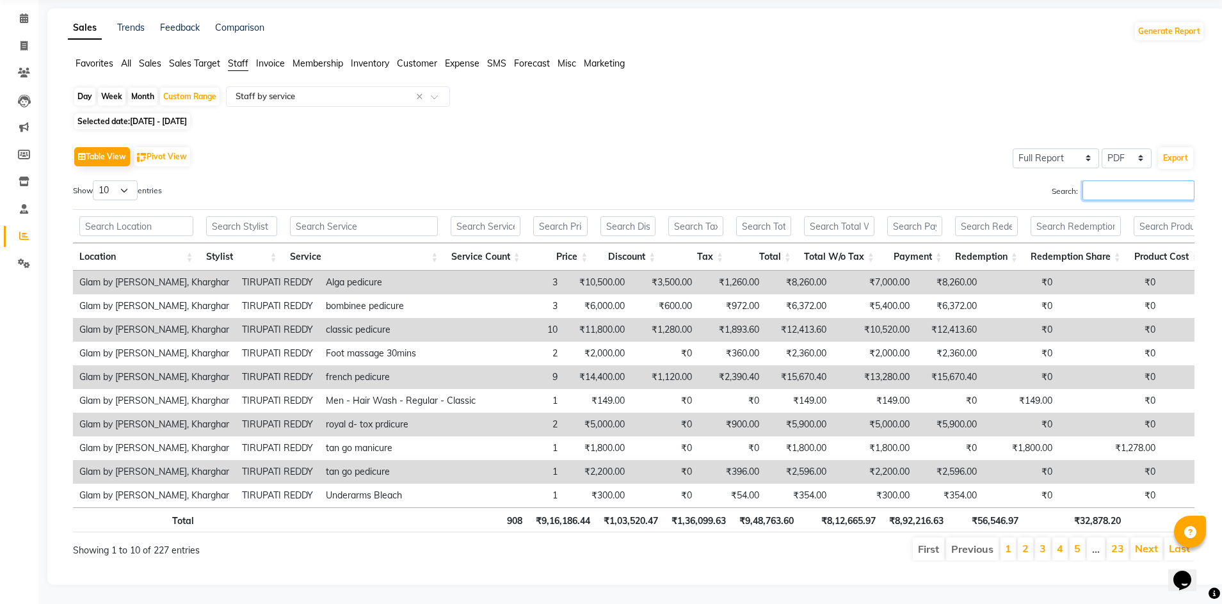
click at [1082, 180] on input "Search:" at bounding box center [1138, 190] width 112 height 20
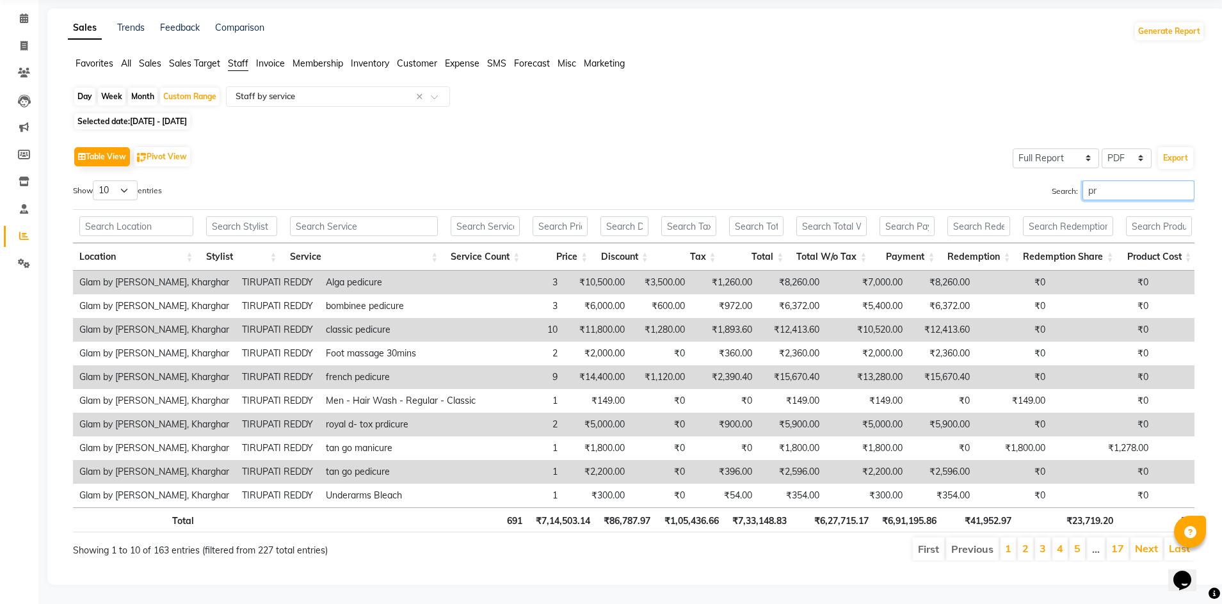
scroll to position [57, 0]
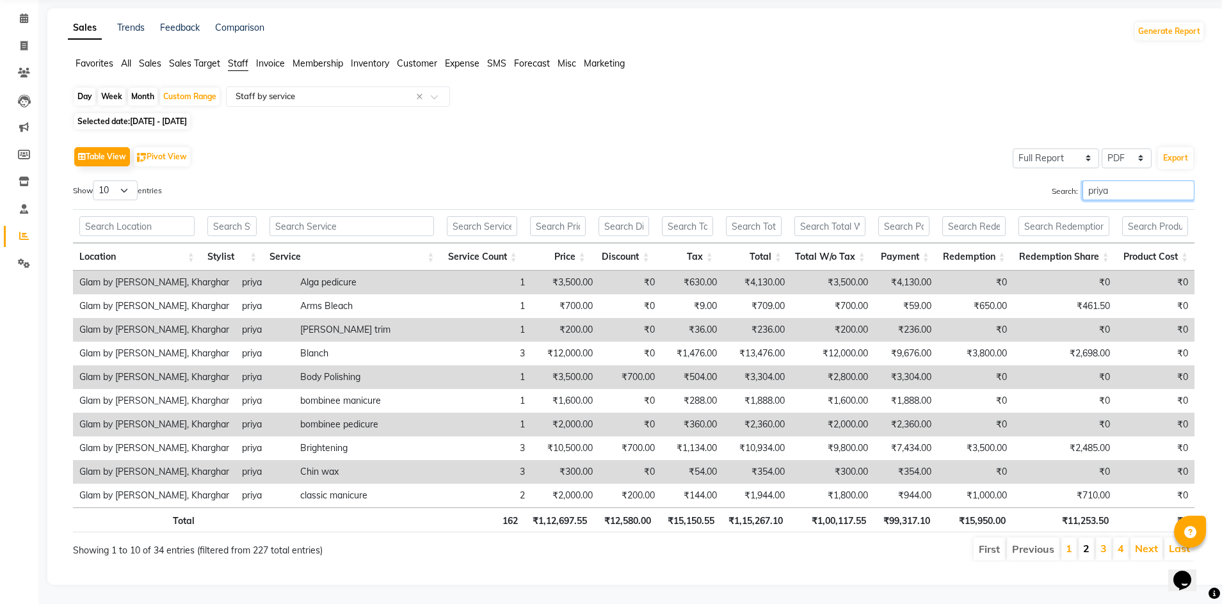
type input "priya"
click at [1088, 543] on link "2" at bounding box center [1086, 548] width 6 height 13
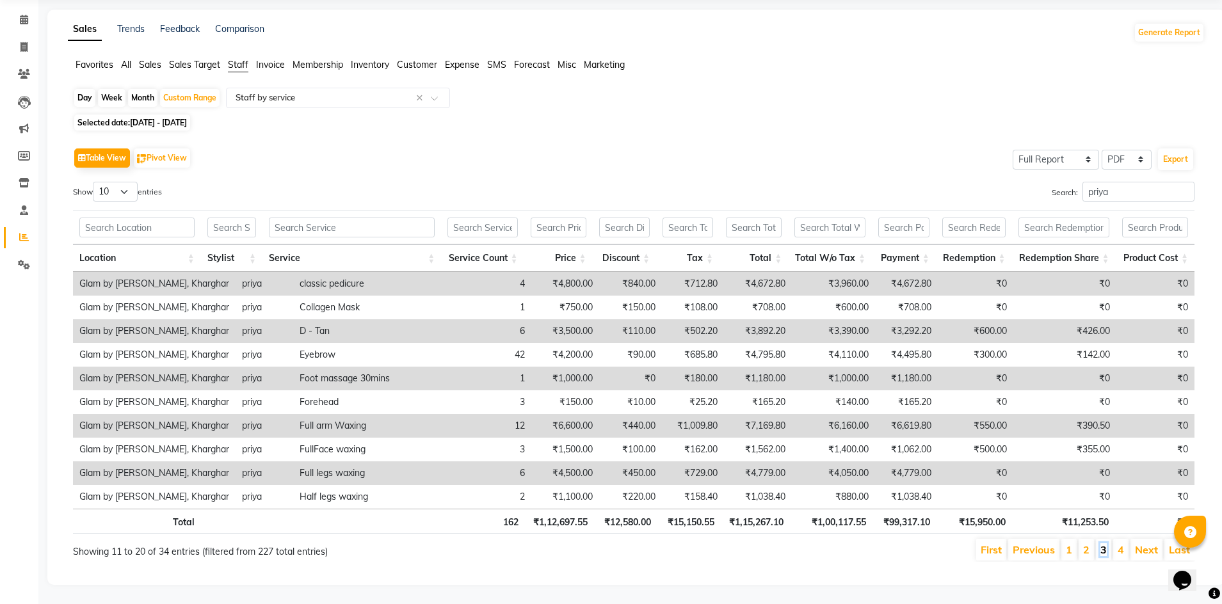
click at [1104, 543] on link "3" at bounding box center [1103, 549] width 6 height 13
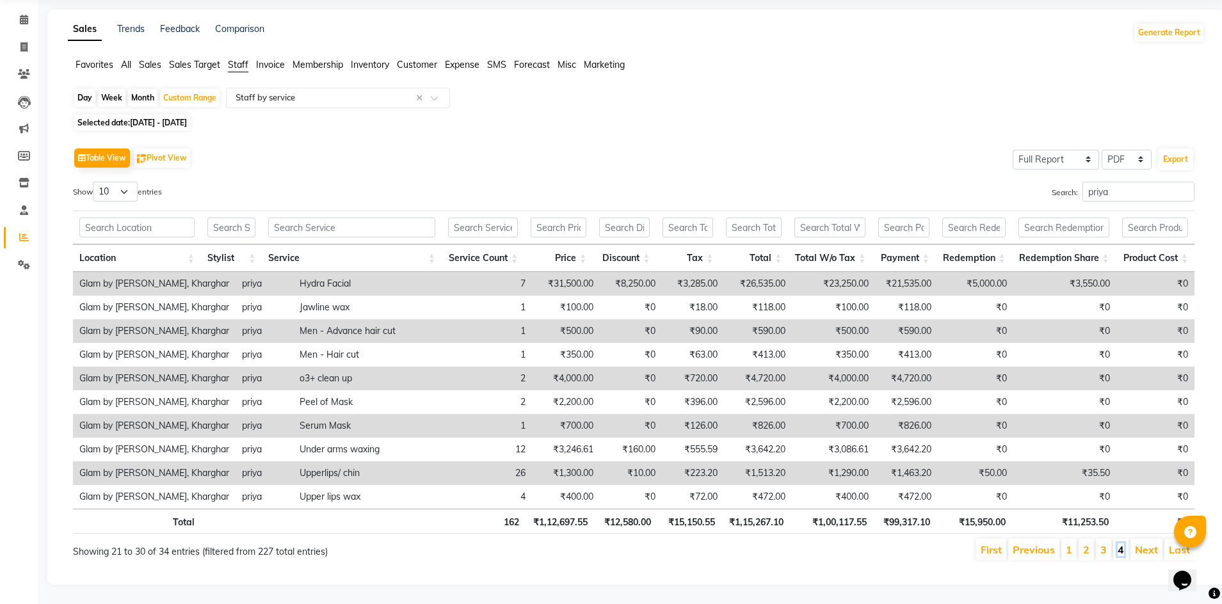
click at [1124, 543] on link "4" at bounding box center [1120, 549] width 6 height 13
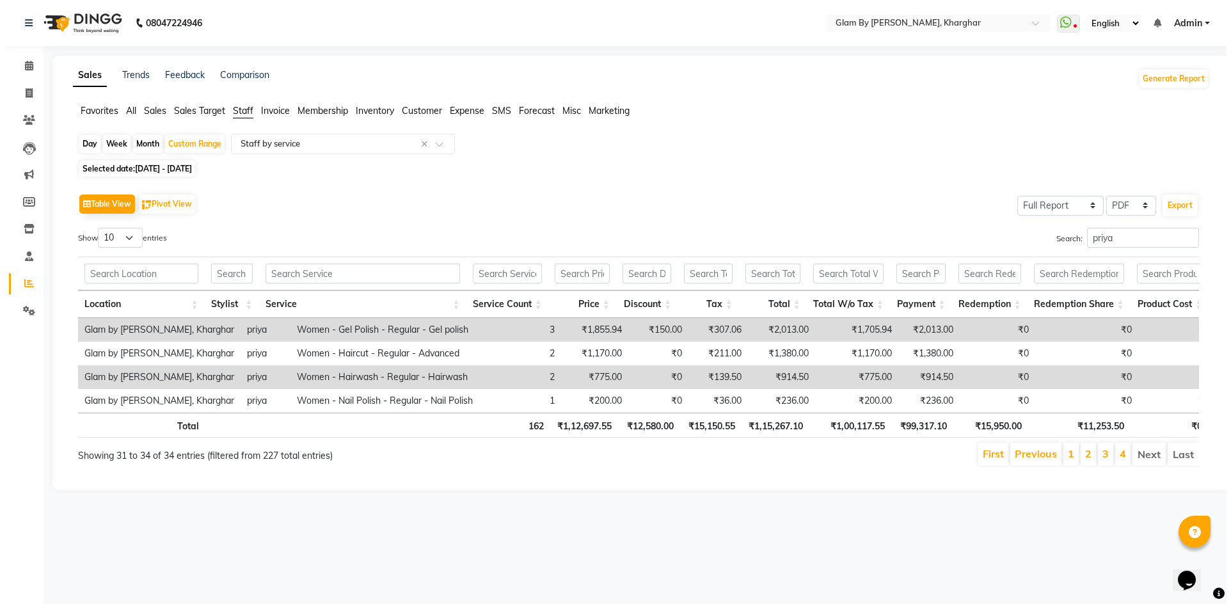
scroll to position [0, 0]
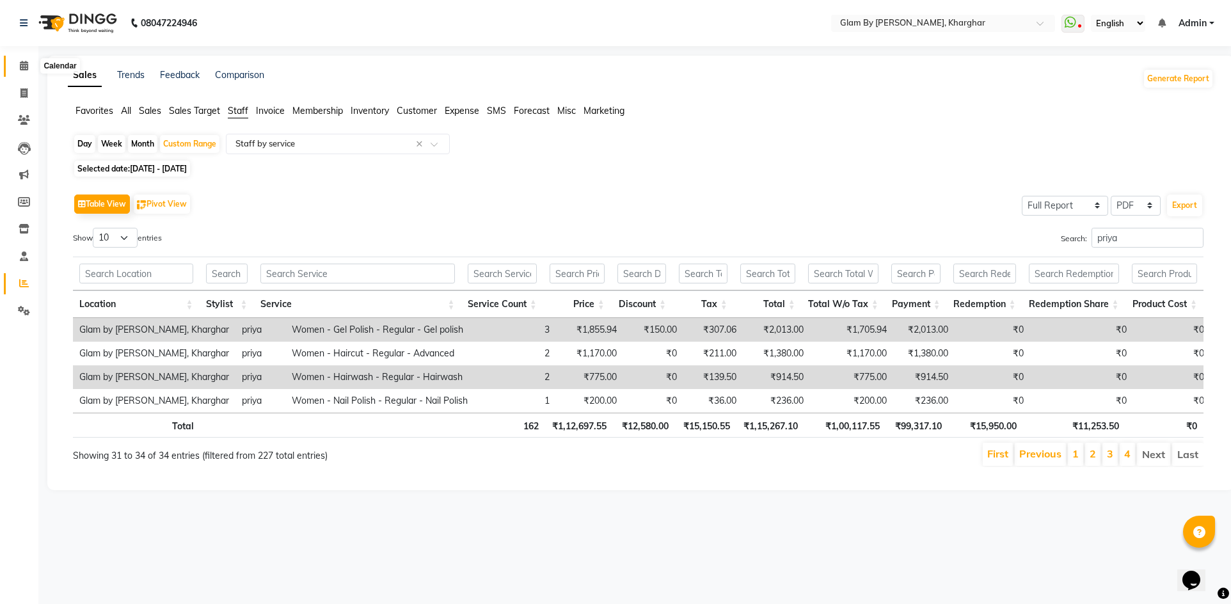
click at [23, 68] on icon at bounding box center [24, 66] width 8 height 10
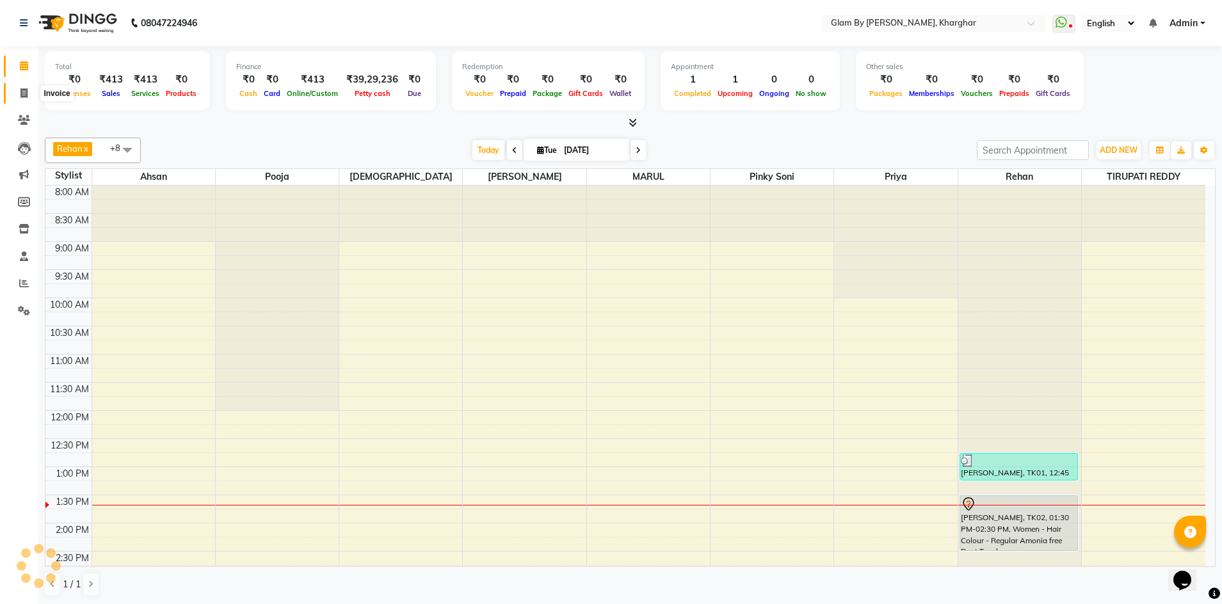
click at [18, 91] on span at bounding box center [24, 93] width 22 height 15
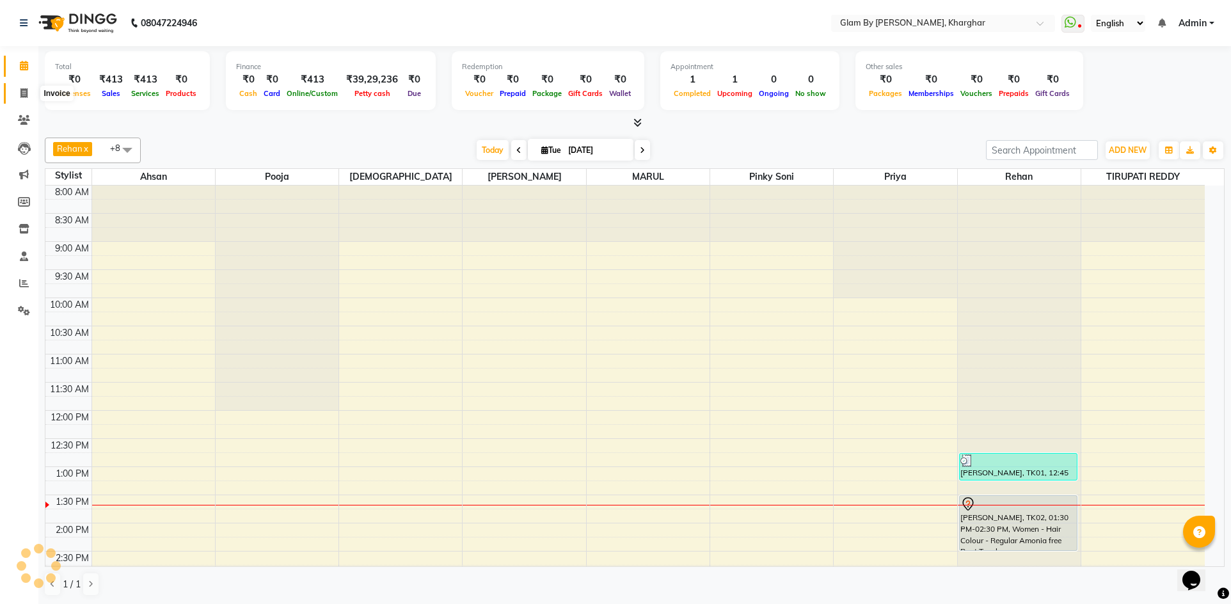
select select "3992"
select select "service"
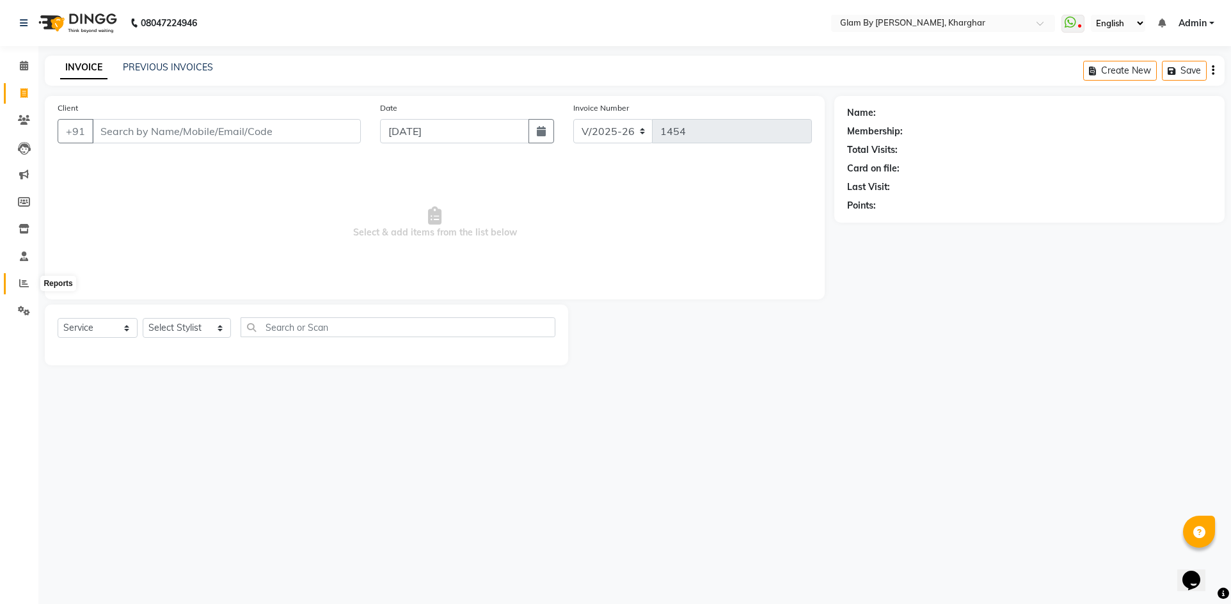
click at [26, 286] on icon at bounding box center [24, 283] width 10 height 10
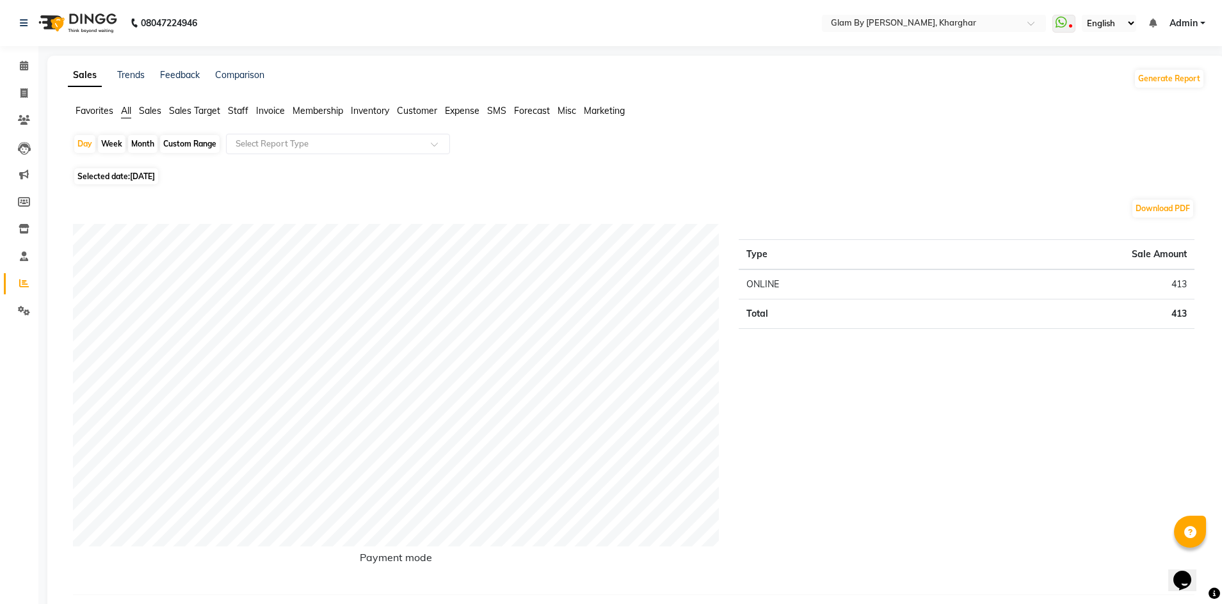
click at [197, 142] on div "Custom Range" at bounding box center [190, 144] width 60 height 18
select select "9"
select select "2025"
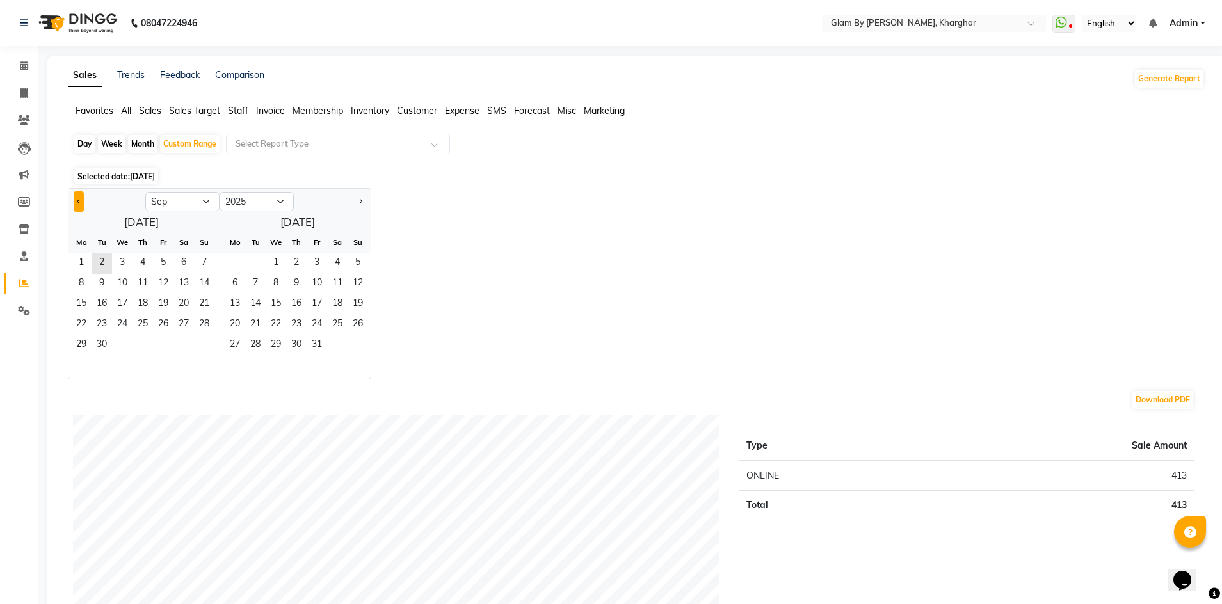
click at [76, 202] on button "Previous month" at bounding box center [79, 201] width 10 height 20
select select "8"
drag, startPoint x: 161, startPoint y: 259, endPoint x: 168, endPoint y: 306, distance: 47.1
click at [161, 265] on span "1" at bounding box center [163, 263] width 20 height 20
click at [208, 344] on span "31" at bounding box center [204, 345] width 20 height 20
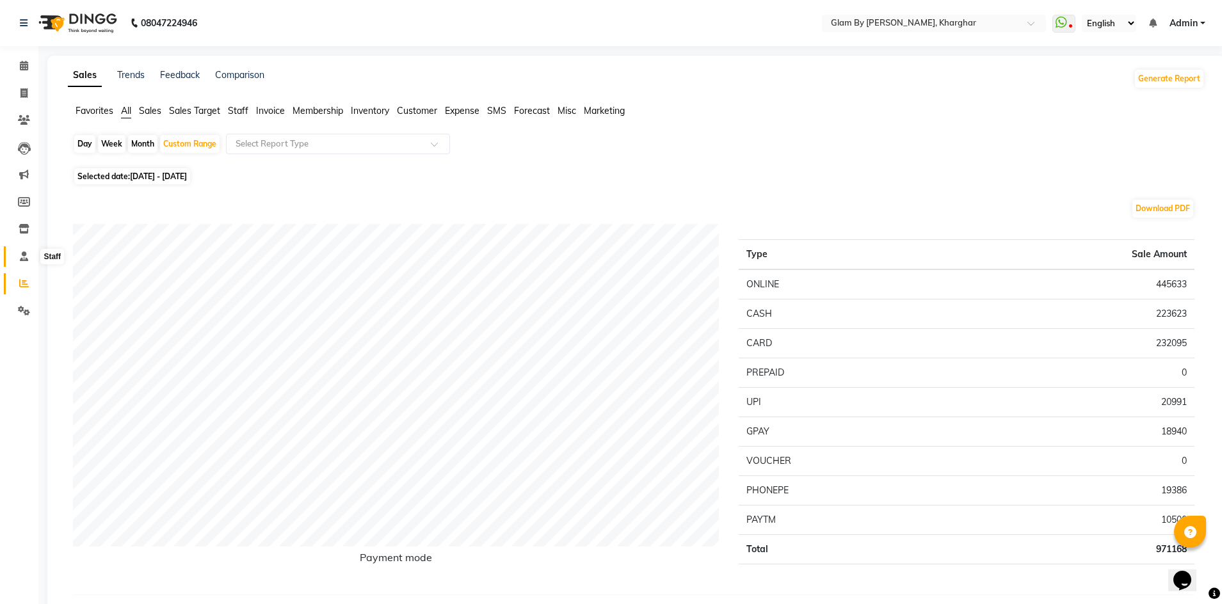
click at [27, 262] on span at bounding box center [24, 257] width 22 height 15
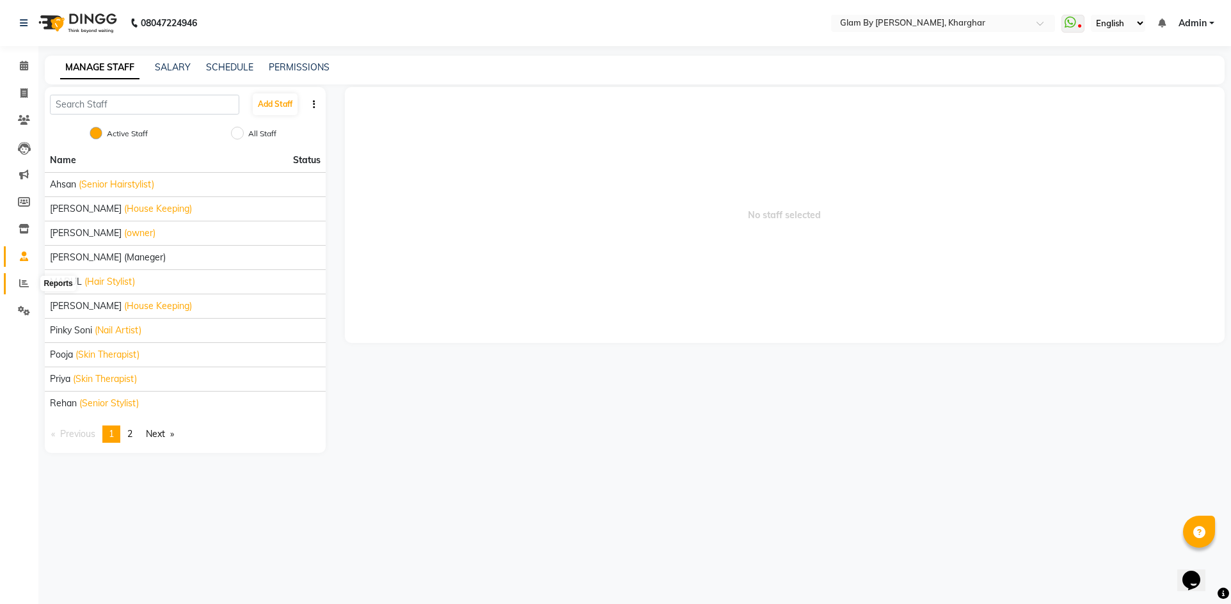
click at [22, 283] on icon at bounding box center [24, 283] width 10 height 10
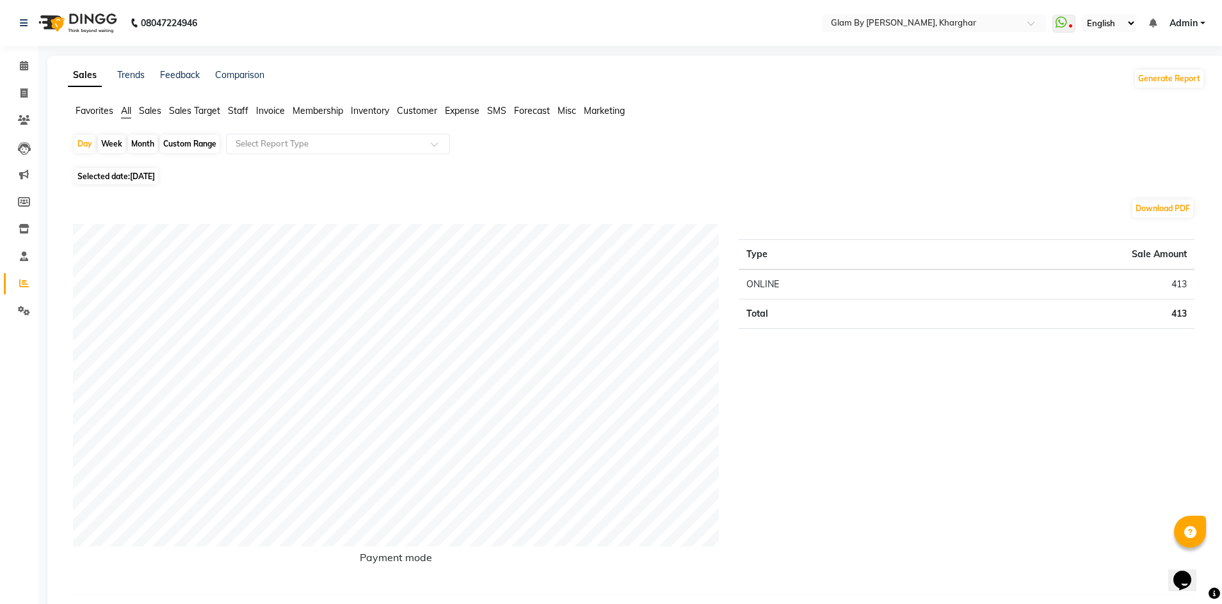
click at [173, 145] on div "Custom Range" at bounding box center [190, 144] width 60 height 18
select select "9"
select select "2025"
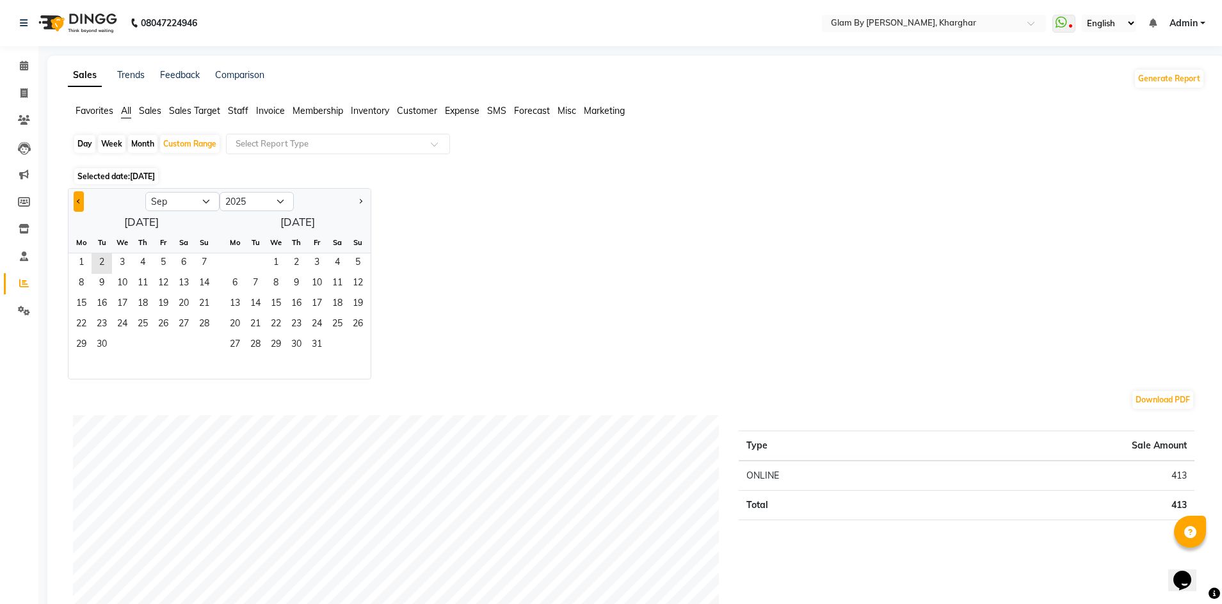
click at [79, 203] on span "Previous month" at bounding box center [79, 200] width 4 height 4
select select "8"
click at [161, 265] on span "1" at bounding box center [163, 263] width 20 height 20
click at [207, 346] on span "31" at bounding box center [204, 345] width 20 height 20
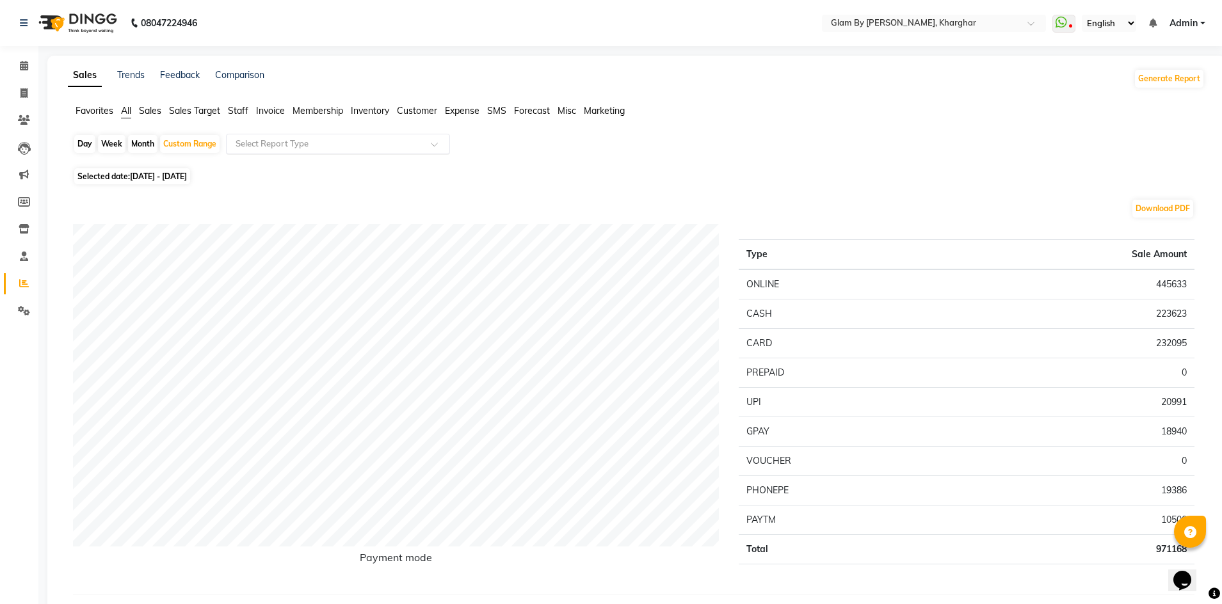
click at [279, 145] on input "text" at bounding box center [325, 144] width 184 height 13
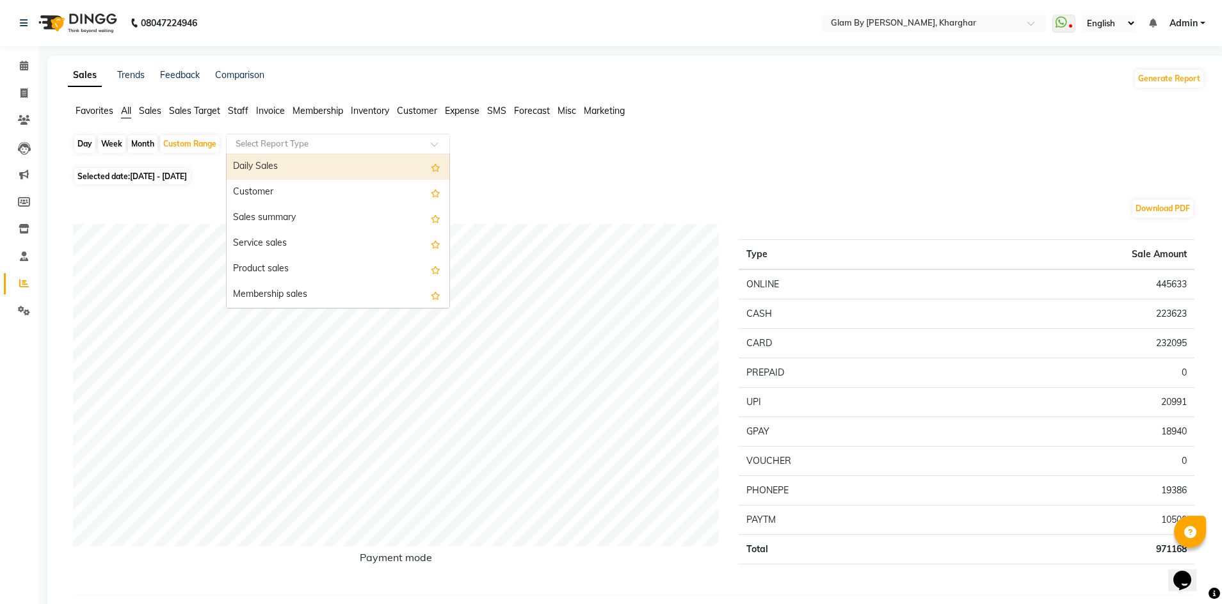
click at [235, 110] on span "Staff" at bounding box center [238, 111] width 20 height 12
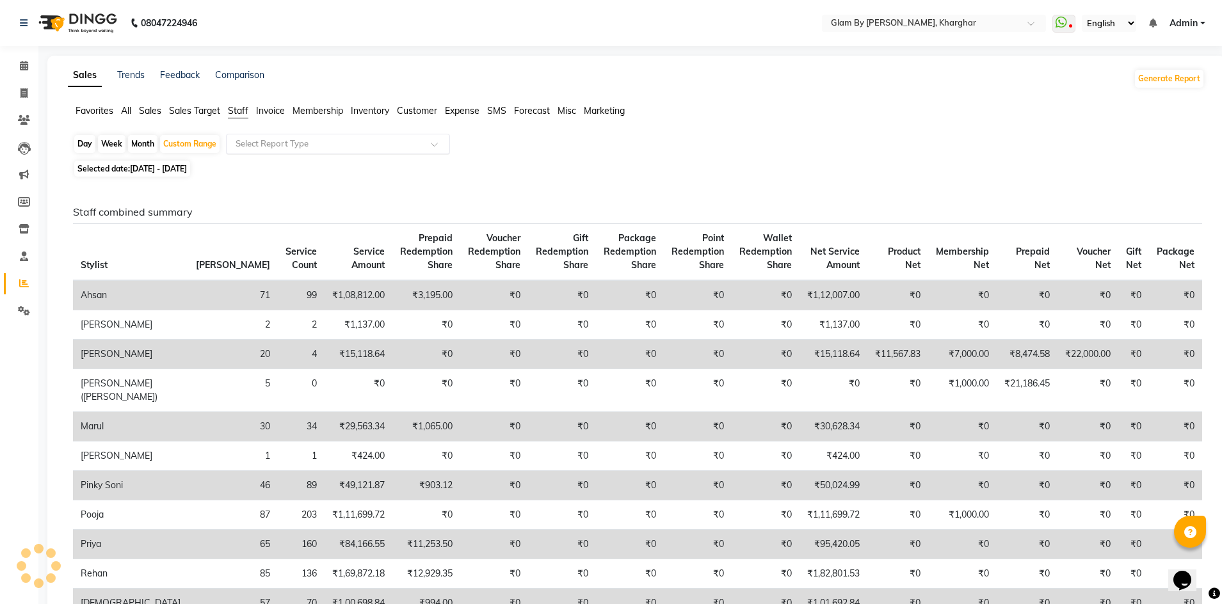
click at [252, 145] on input "text" at bounding box center [325, 144] width 184 height 13
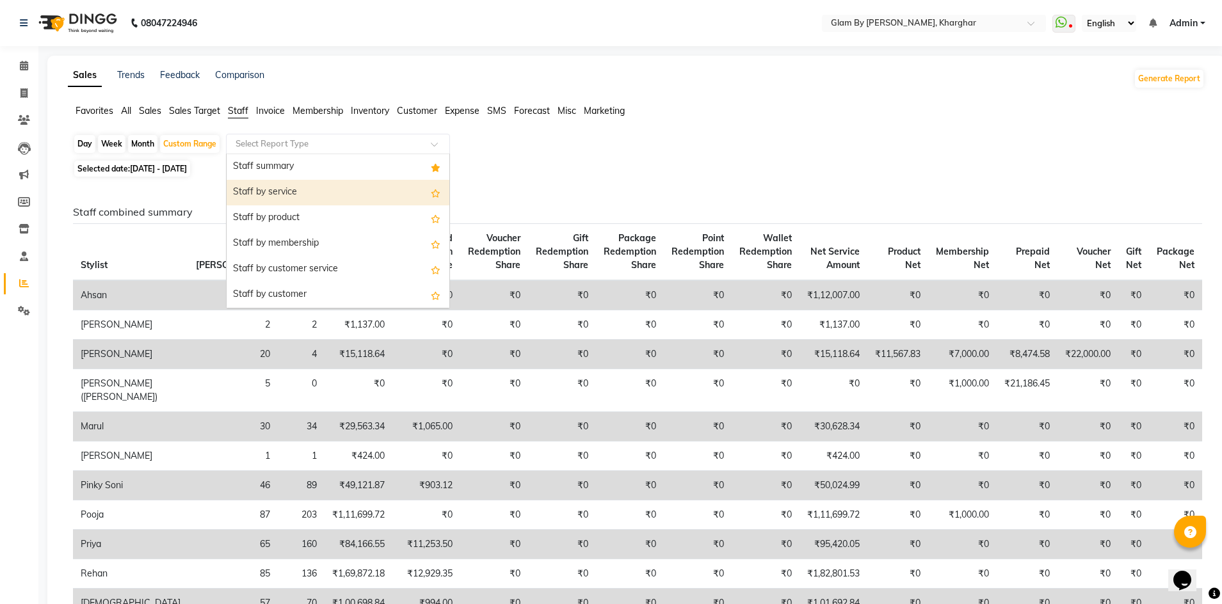
click at [264, 194] on div "Staff by service" at bounding box center [338, 193] width 223 height 26
select select "full_report"
select select "pdf"
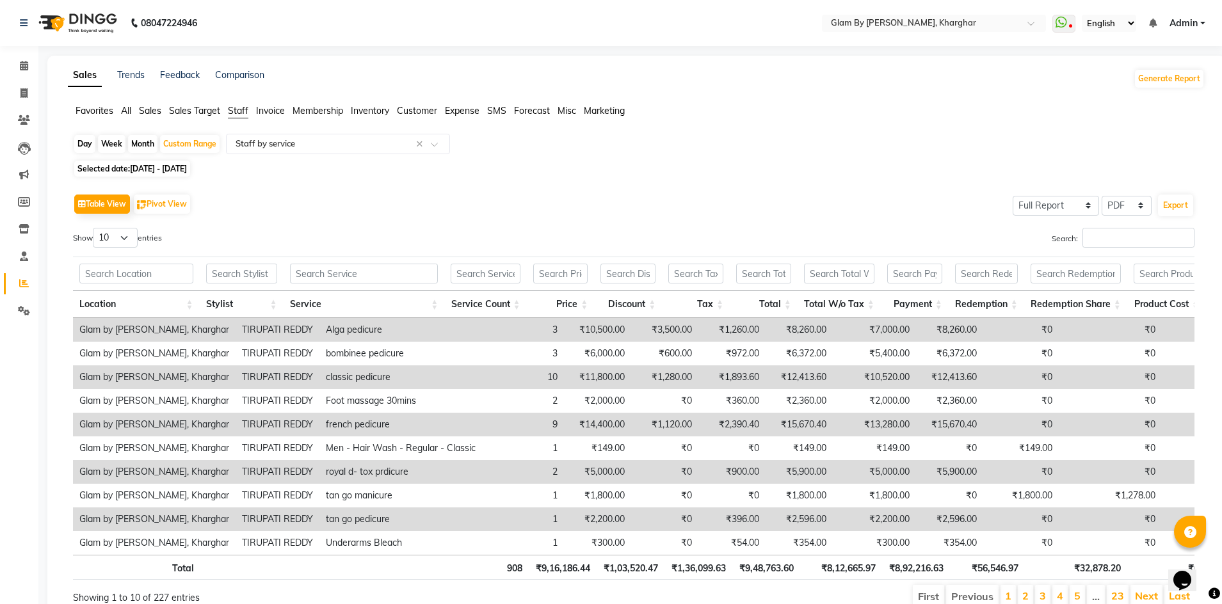
click at [146, 173] on span "[DATE] - [DATE]" at bounding box center [158, 169] width 57 height 10
select select "8"
select select "2025"
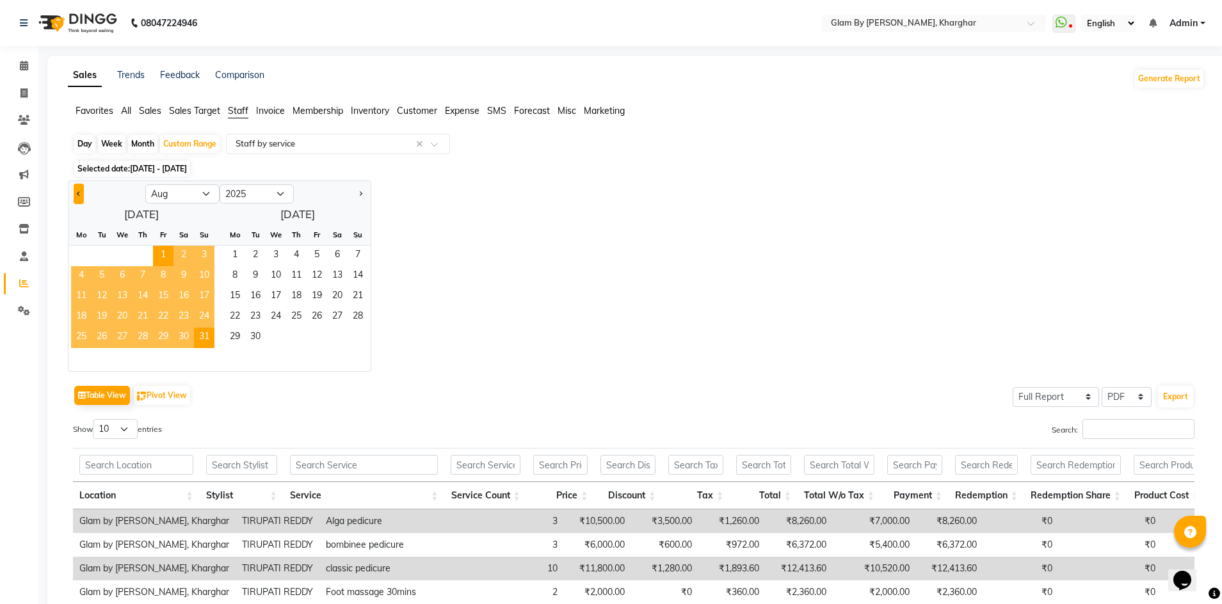
click at [79, 196] on button "Previous month" at bounding box center [79, 194] width 10 height 20
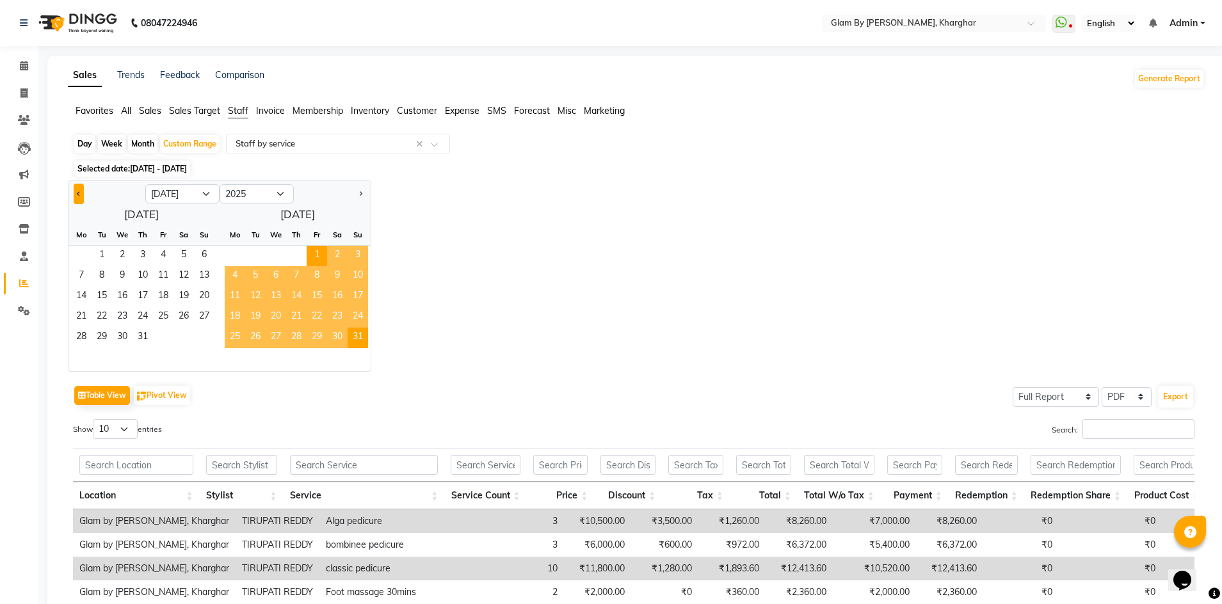
click at [79, 196] on button "Previous month" at bounding box center [79, 194] width 10 height 20
select select "6"
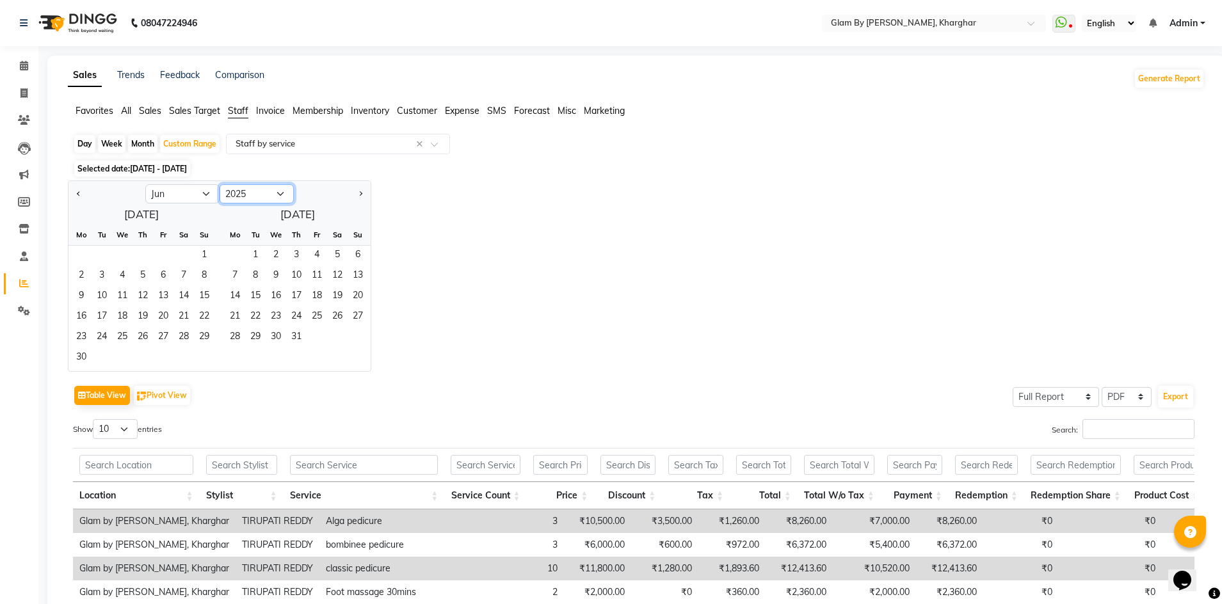
click at [282, 196] on select "2015 2016 2017 2018 2019 2020 2021 2022 2023 2024 2025 2026 2027 2028 2029 2030…" at bounding box center [256, 193] width 74 height 19
select select "2024"
click at [219, 184] on select "2015 2016 2017 2018 2019 2020 2021 2022 2023 2024 2025 2026 2027 2028 2029 2030…" at bounding box center [256, 193] width 74 height 19
click at [183, 255] on span "1" at bounding box center [183, 256] width 20 height 20
click at [198, 340] on span "30" at bounding box center [204, 338] width 20 height 20
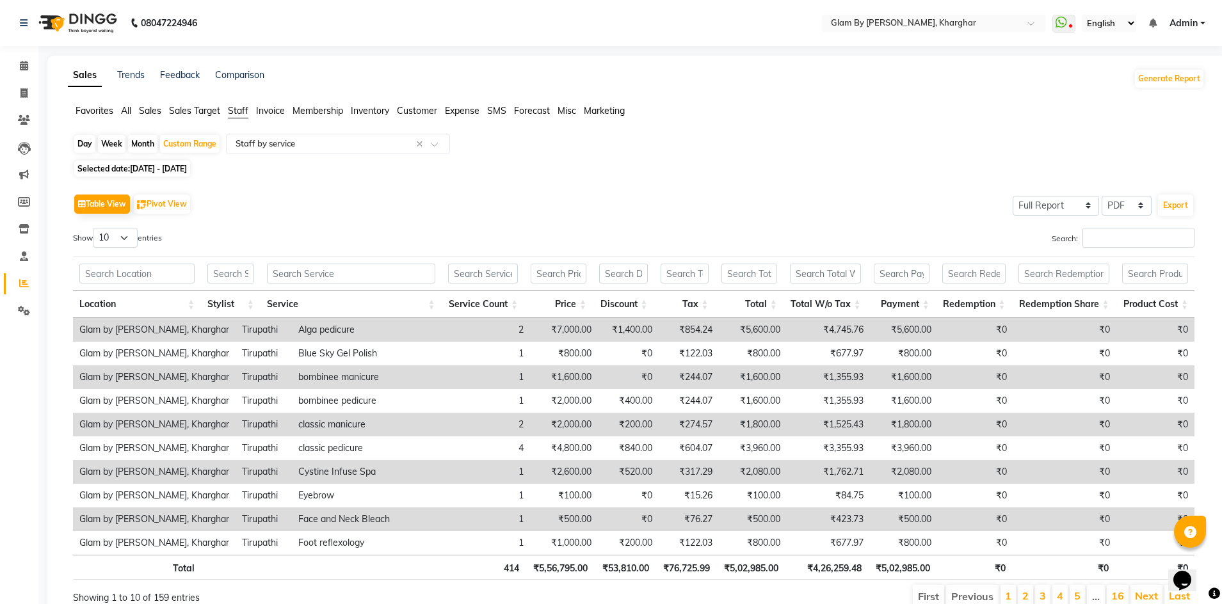
click at [179, 171] on span "[DATE] - [DATE]" at bounding box center [158, 169] width 57 height 10
select select "6"
select select "2024"
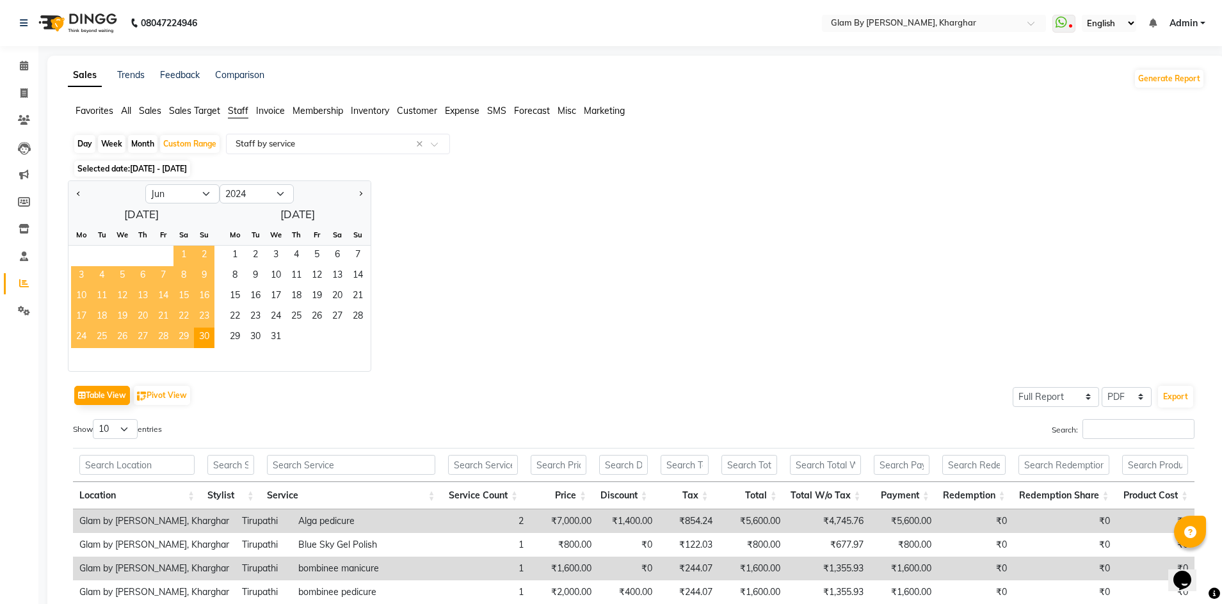
click at [187, 253] on span "1" at bounding box center [183, 256] width 20 height 20
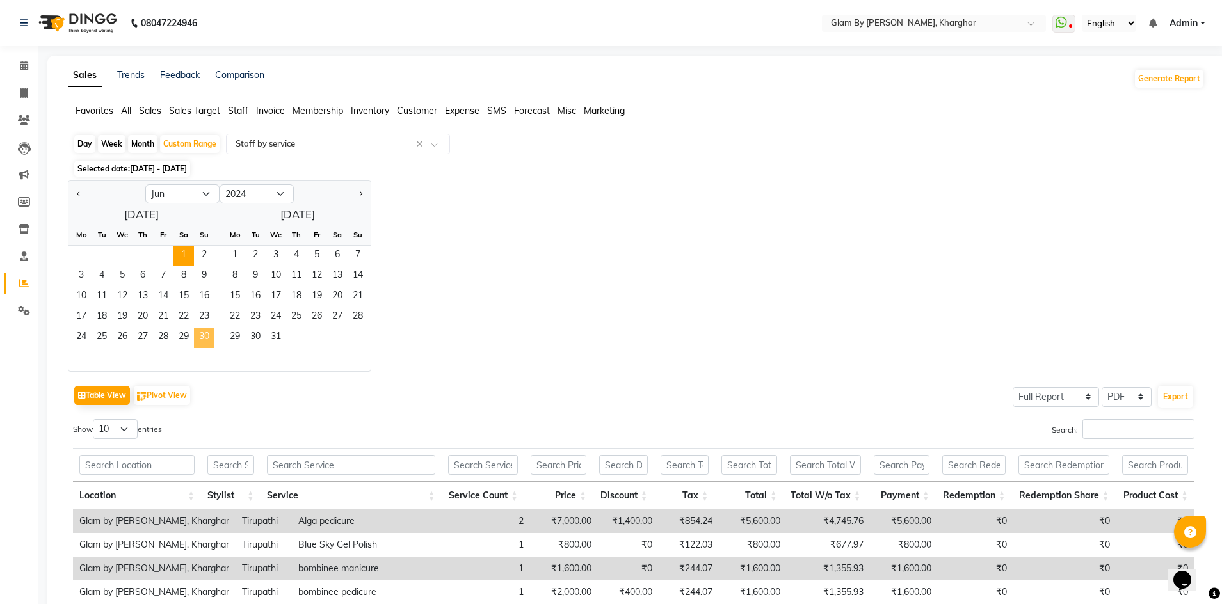
click at [200, 339] on span "30" at bounding box center [204, 338] width 20 height 20
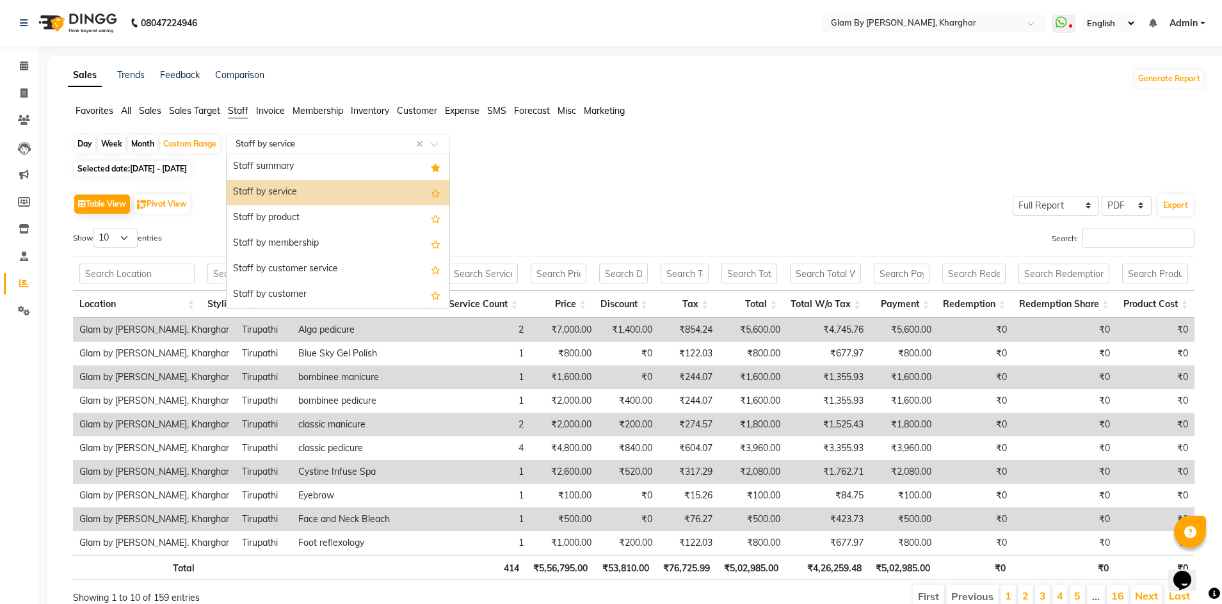
click at [301, 145] on input "text" at bounding box center [325, 144] width 184 height 13
click at [168, 170] on span "[DATE] - [DATE]" at bounding box center [158, 169] width 57 height 10
select select "6"
select select "2024"
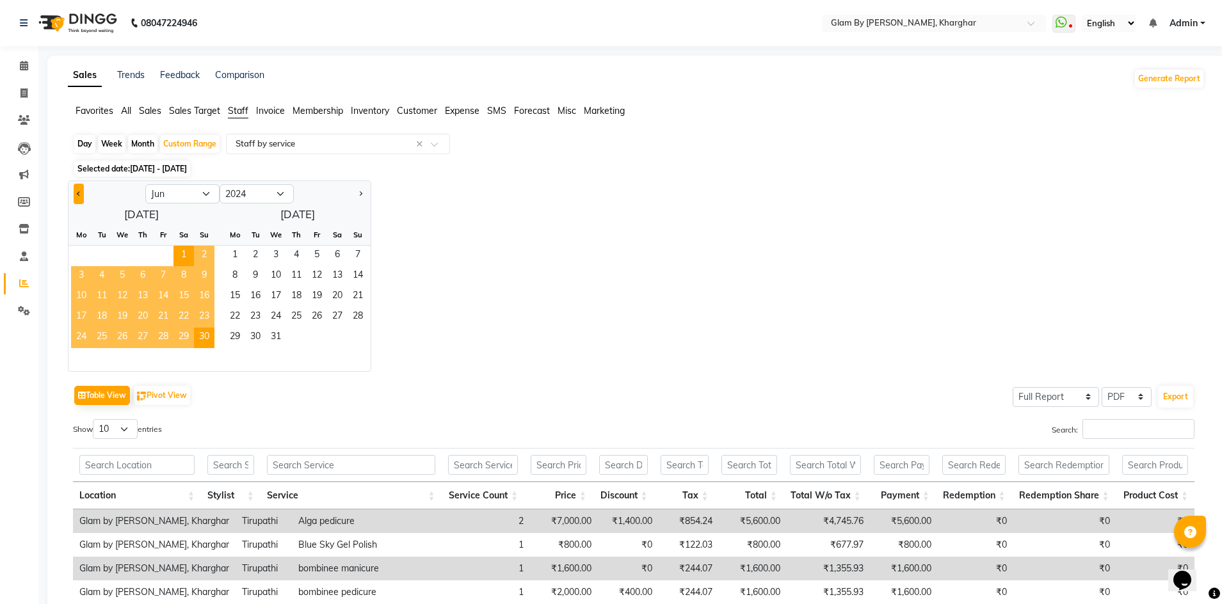
click at [82, 197] on button "Previous month" at bounding box center [79, 194] width 10 height 20
select select "5"
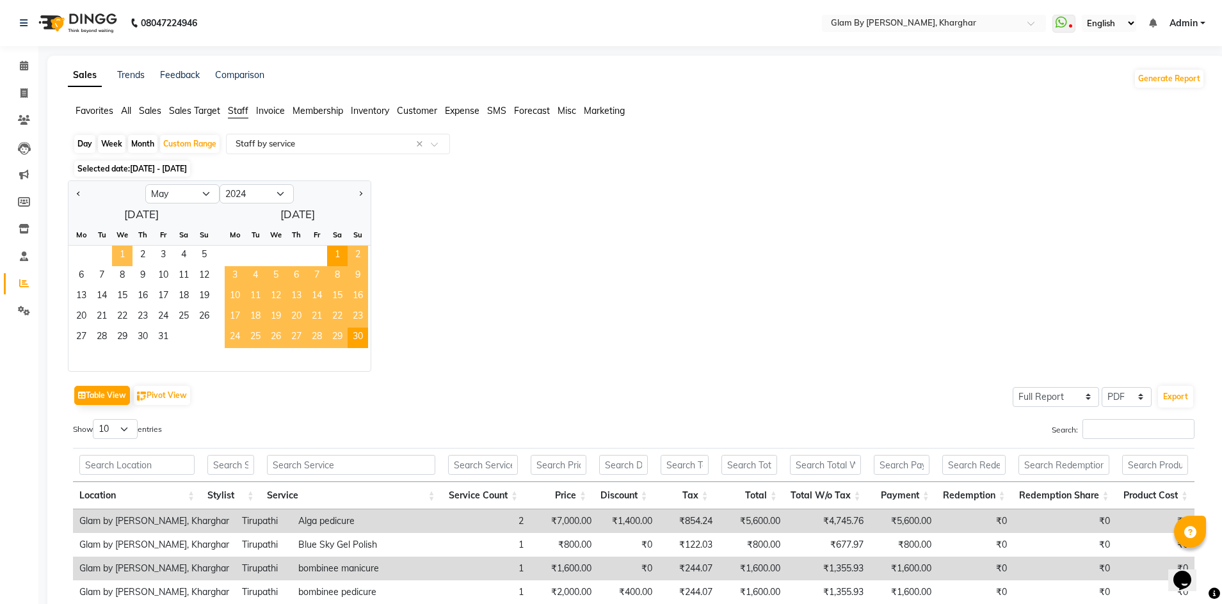
click at [123, 256] on span "1" at bounding box center [122, 256] width 20 height 20
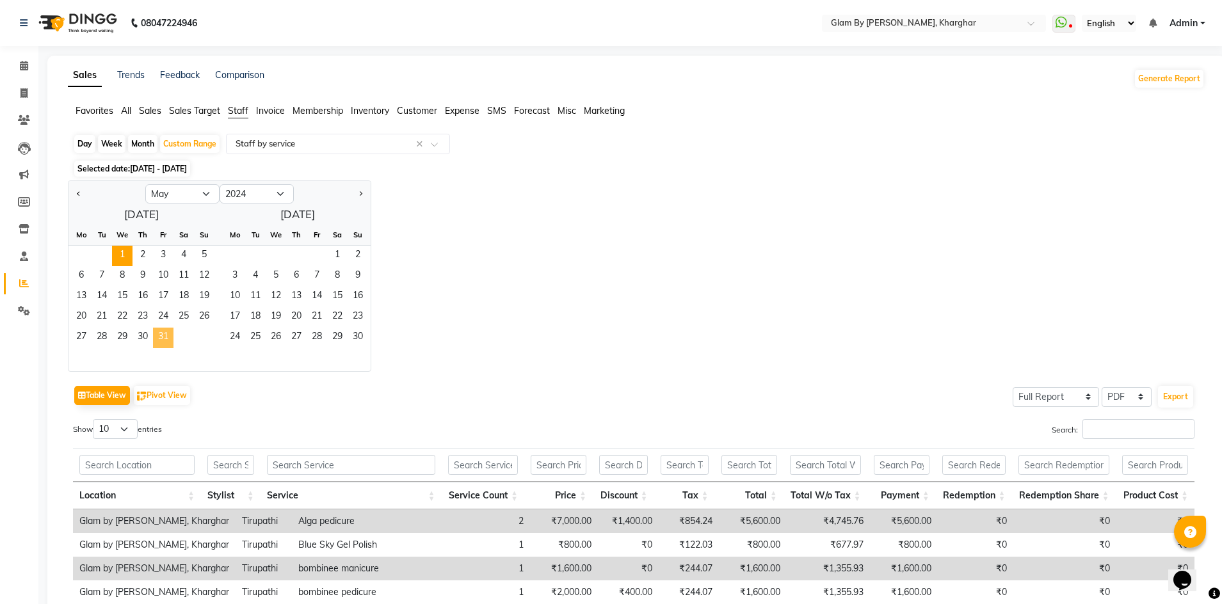
click at [165, 338] on span "31" at bounding box center [163, 338] width 20 height 20
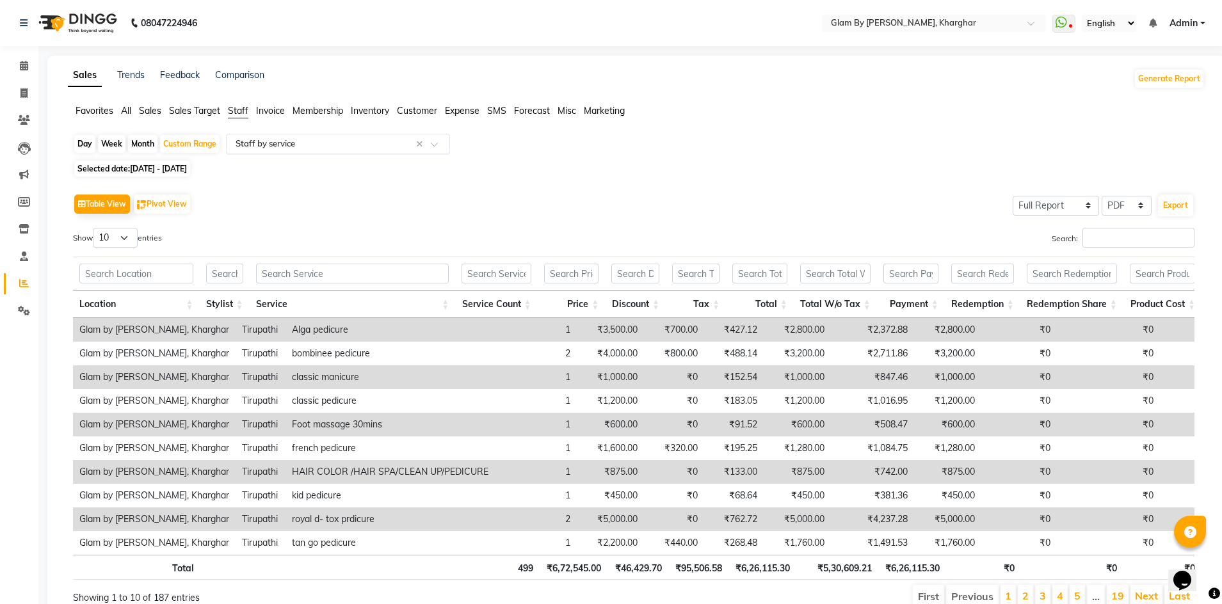
click at [261, 149] on input "text" at bounding box center [325, 144] width 184 height 13
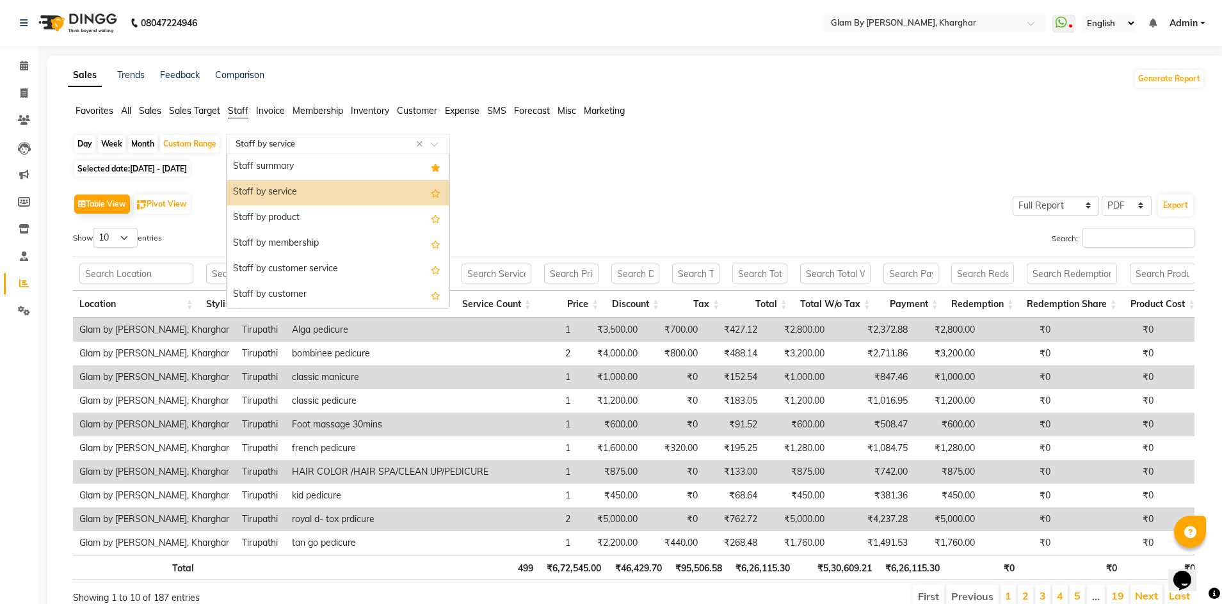
click at [260, 192] on div "Staff by service" at bounding box center [338, 193] width 223 height 26
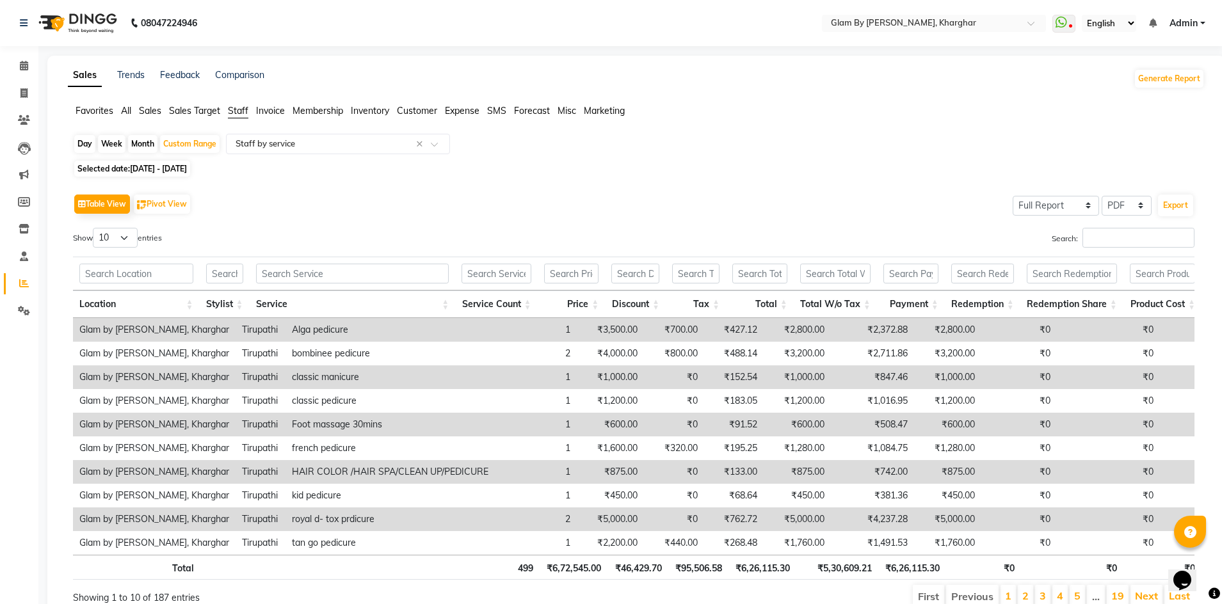
click at [148, 145] on div "Month" at bounding box center [142, 144] width 29 height 18
select select "5"
select select "2024"
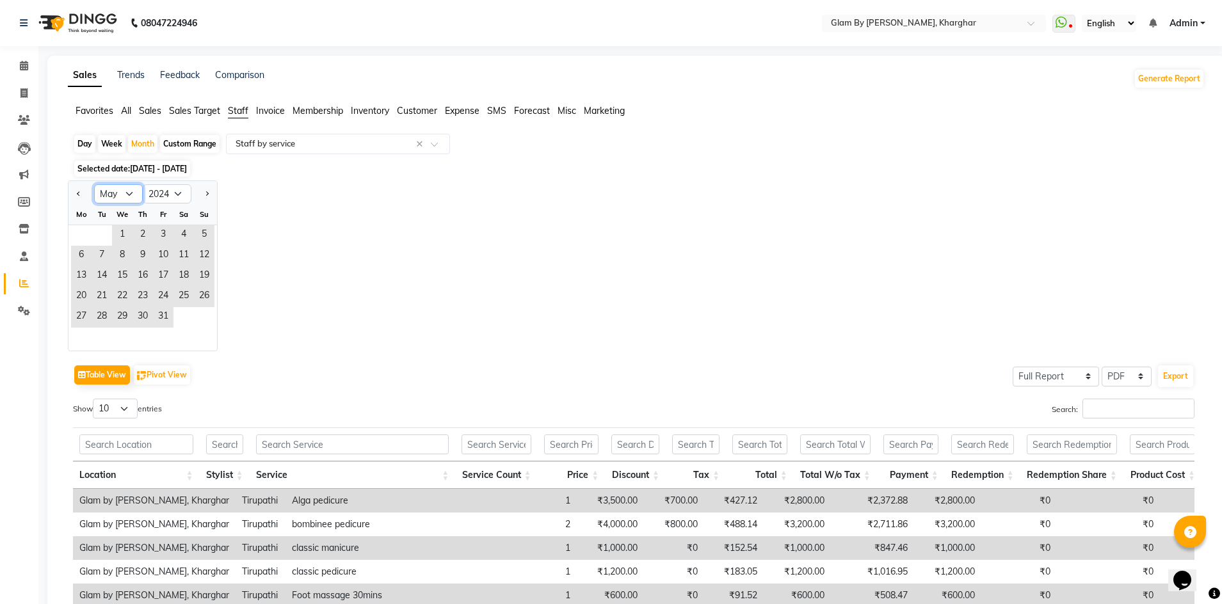
click at [126, 195] on select "Jan Feb Mar Apr May Jun [DATE] Aug Sep Oct Nov Dec" at bounding box center [118, 193] width 49 height 19
select select "12"
click at [94, 184] on select "Jan Feb Mar Apr May Jun [DATE] Aug Sep Oct Nov Dec" at bounding box center [118, 193] width 49 height 19
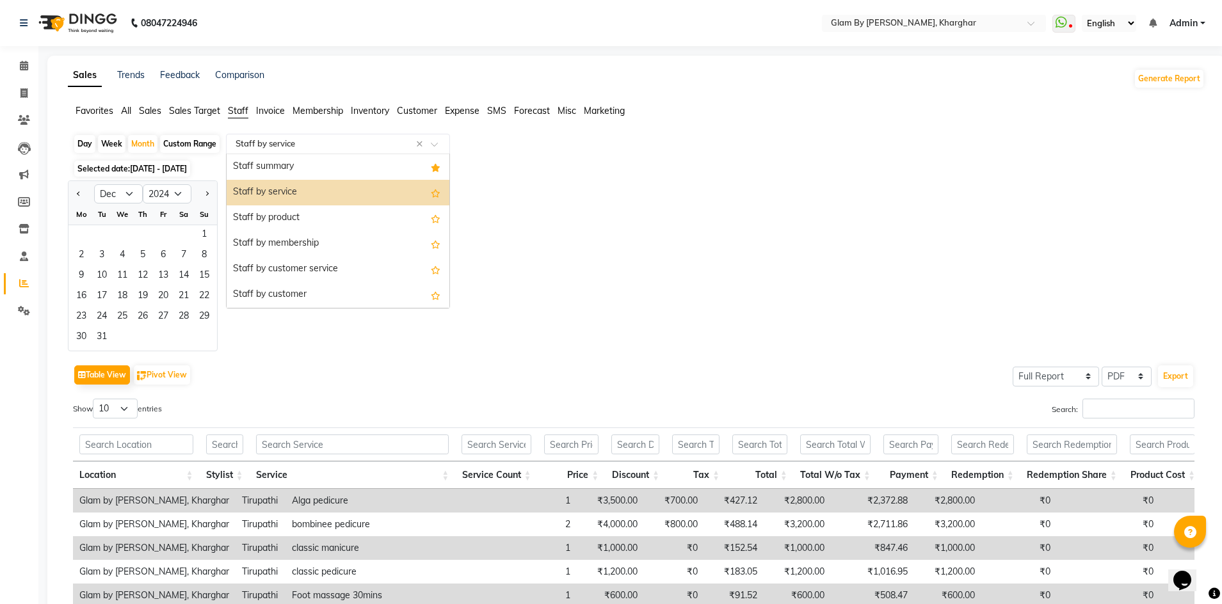
click at [283, 147] on input "text" at bounding box center [325, 144] width 184 height 13
click at [263, 189] on div "Staff by service" at bounding box center [338, 193] width 223 height 26
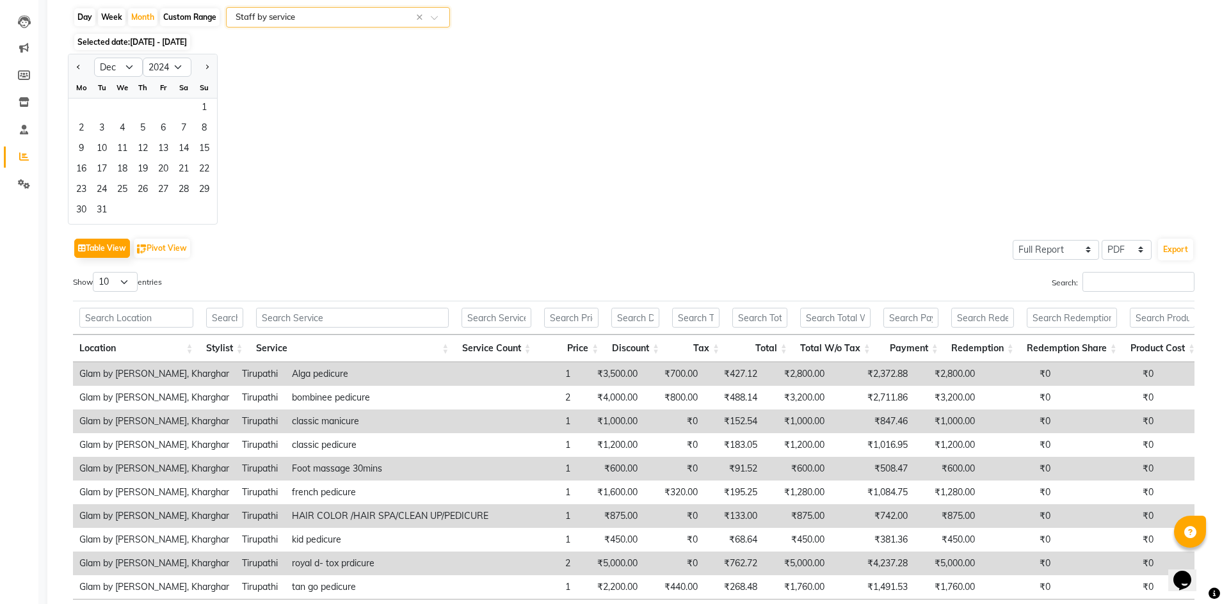
scroll to position [128, 0]
click at [1088, 280] on input "Search:" at bounding box center [1138, 281] width 112 height 20
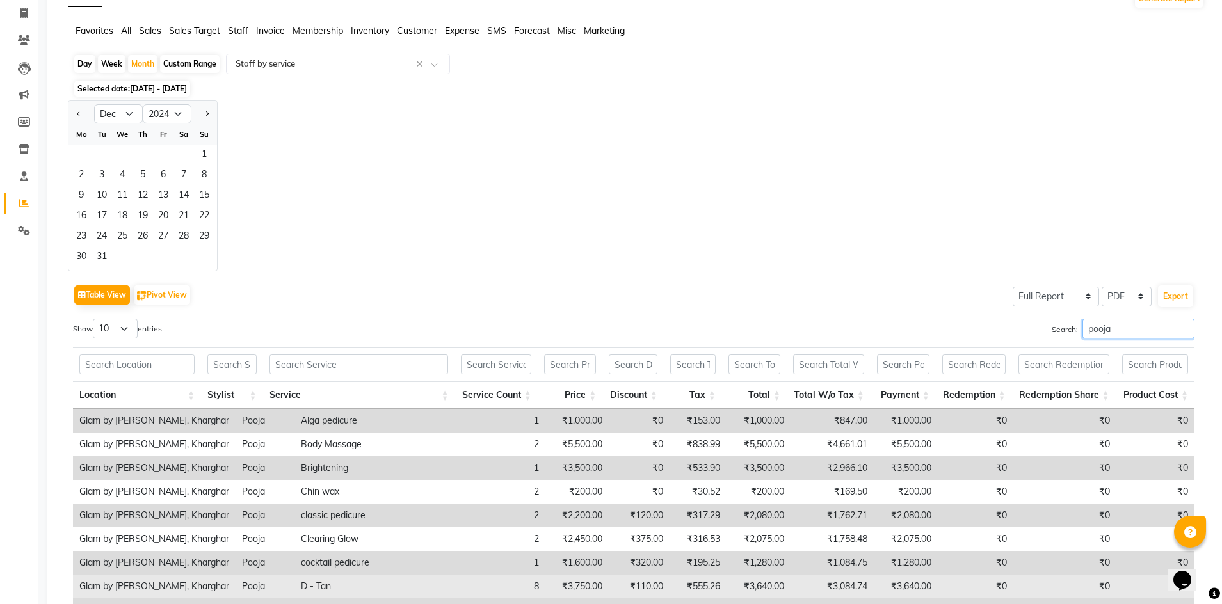
scroll to position [64, 0]
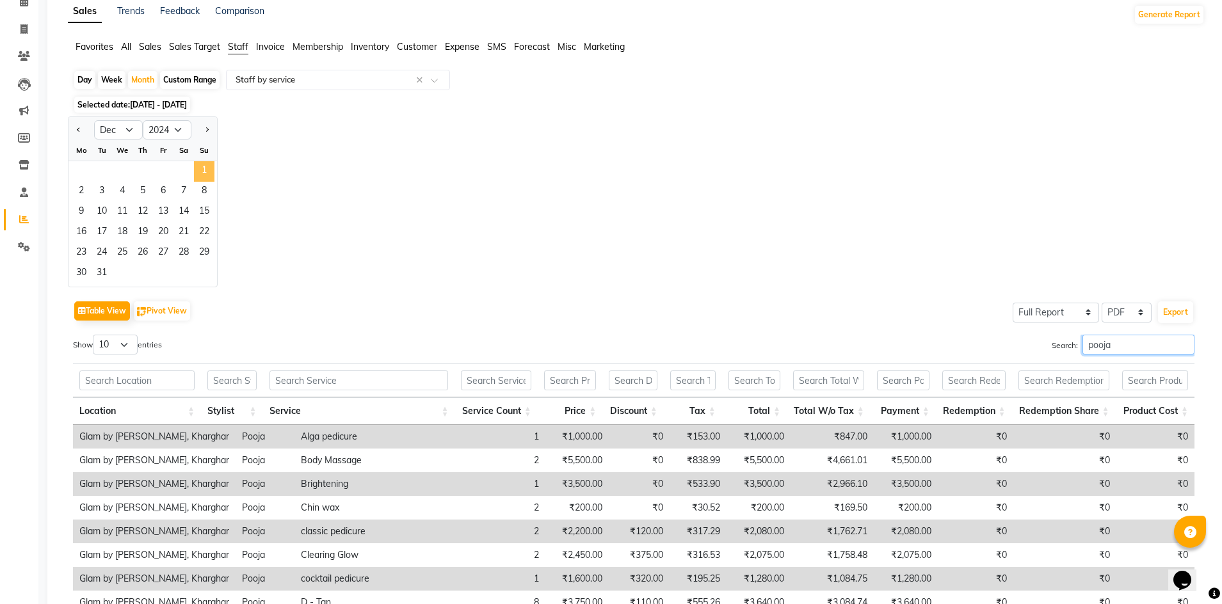
type input "pooja"
click at [207, 170] on span "1" at bounding box center [204, 171] width 20 height 20
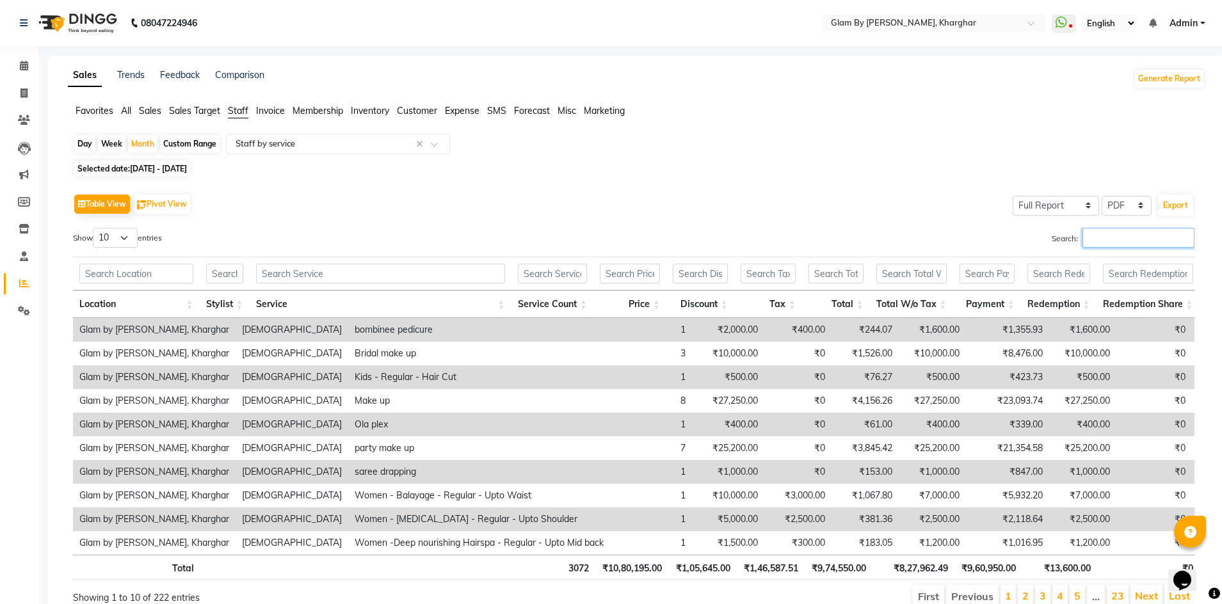
click at [1104, 238] on input "Search:" at bounding box center [1138, 238] width 112 height 20
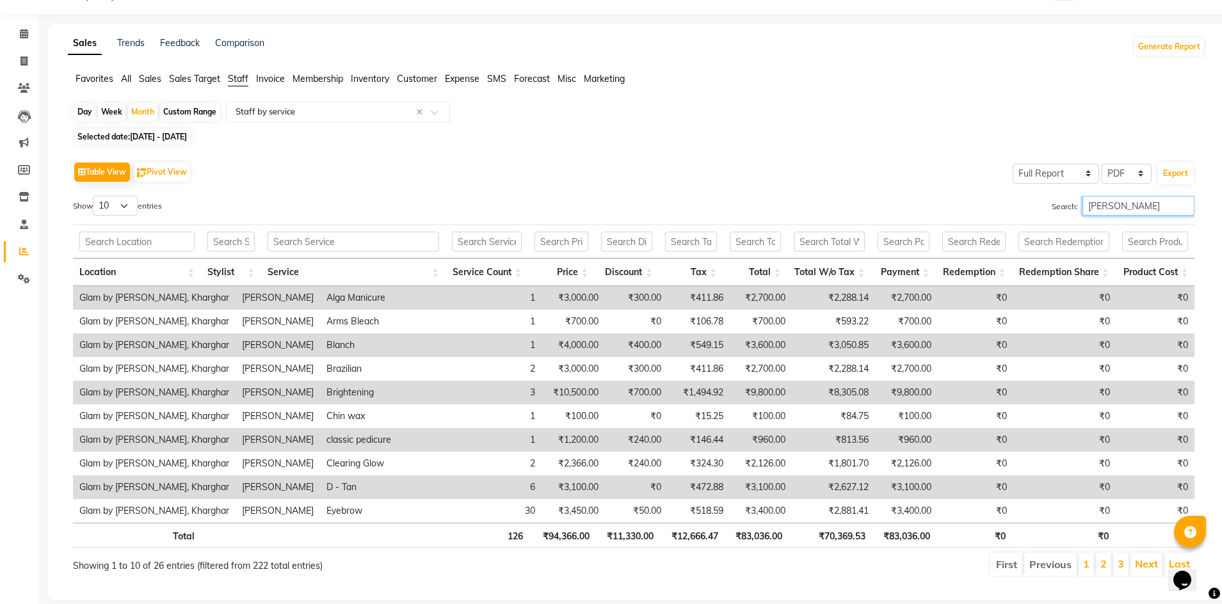
scroll to position [57, 0]
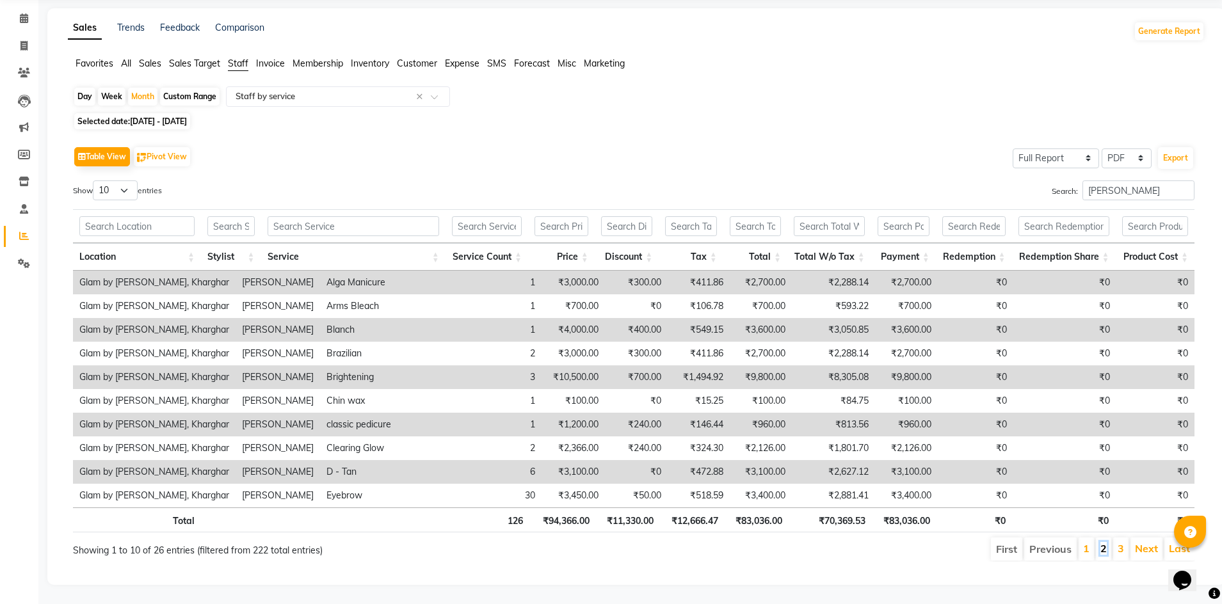
click at [1102, 542] on link "2" at bounding box center [1103, 548] width 6 height 13
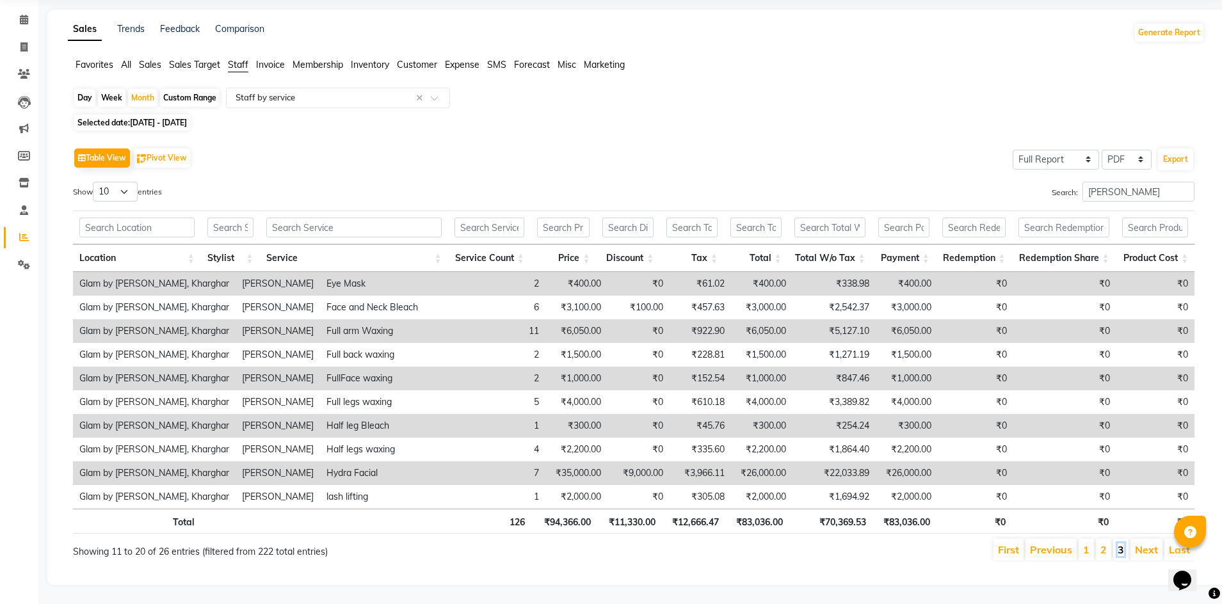
click at [1118, 543] on link "3" at bounding box center [1120, 549] width 6 height 13
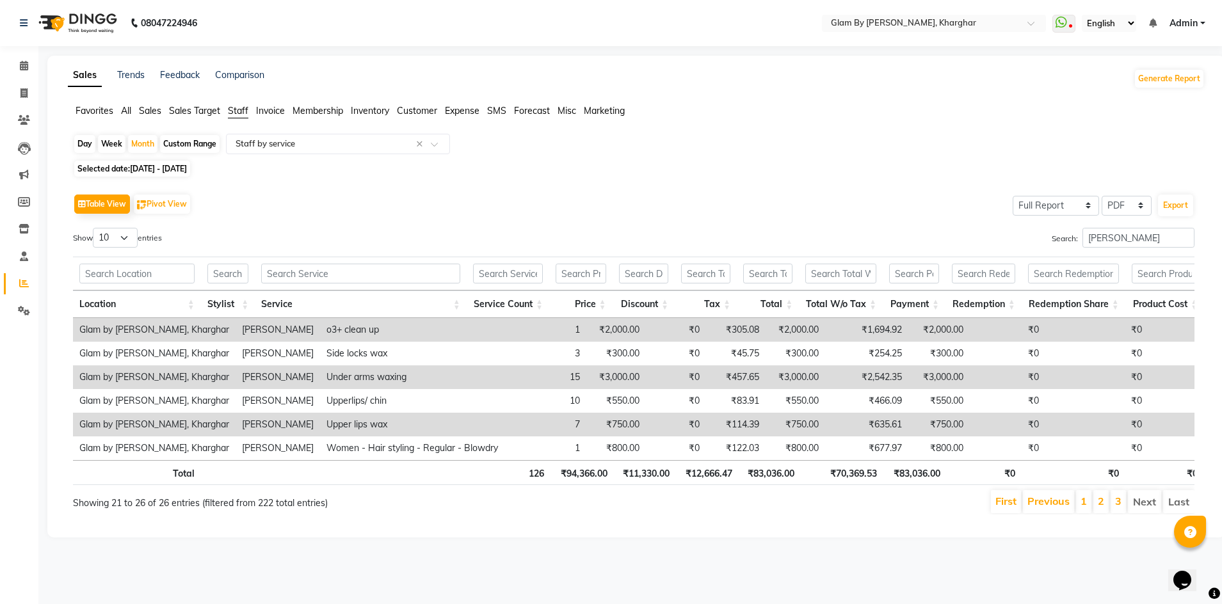
scroll to position [0, 0]
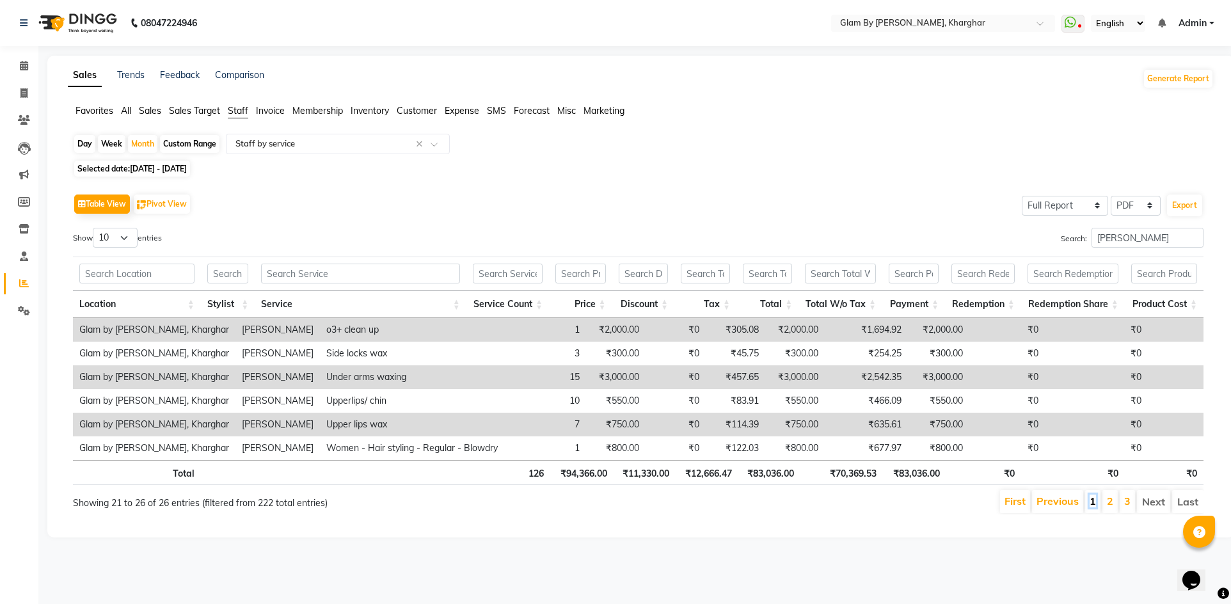
click at [1094, 504] on link "1" at bounding box center [1093, 501] width 6 height 13
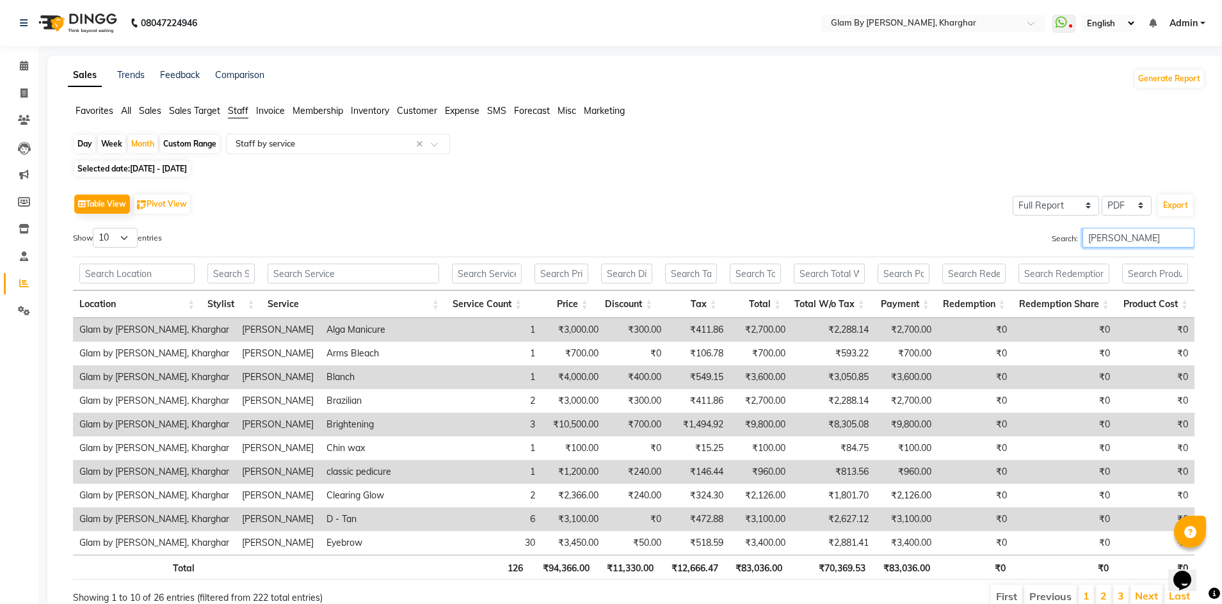
drag, startPoint x: 1117, startPoint y: 237, endPoint x: 1071, endPoint y: 237, distance: 45.4
click at [1071, 237] on label "Search: [PERSON_NAME]" at bounding box center [1122, 238] width 143 height 20
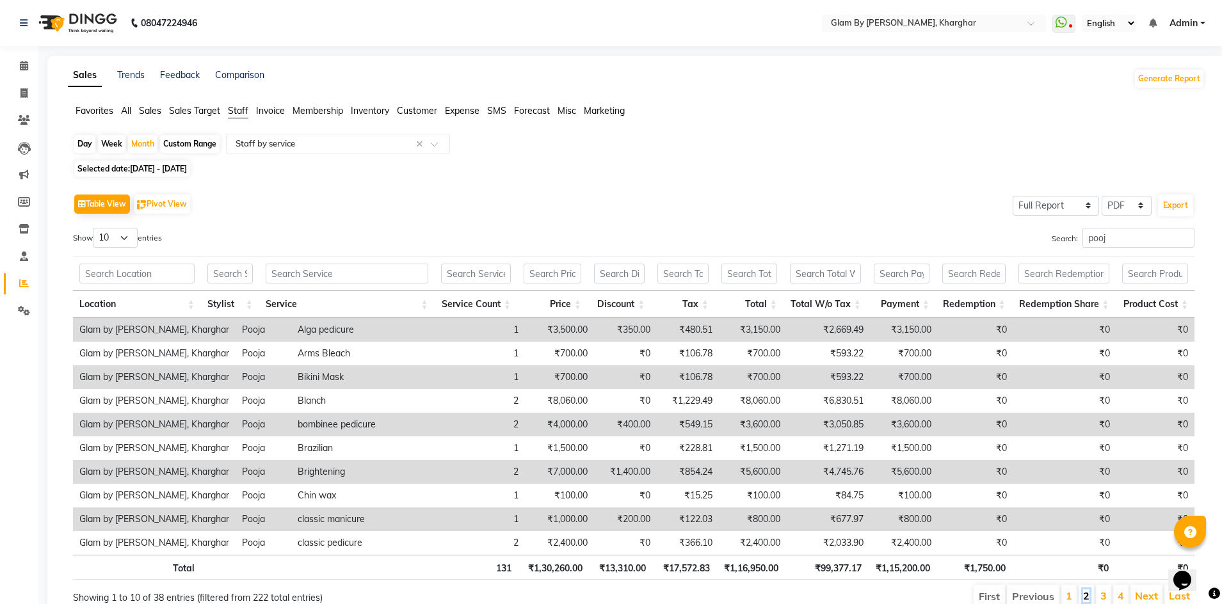
click at [1085, 598] on link "2" at bounding box center [1086, 595] width 6 height 13
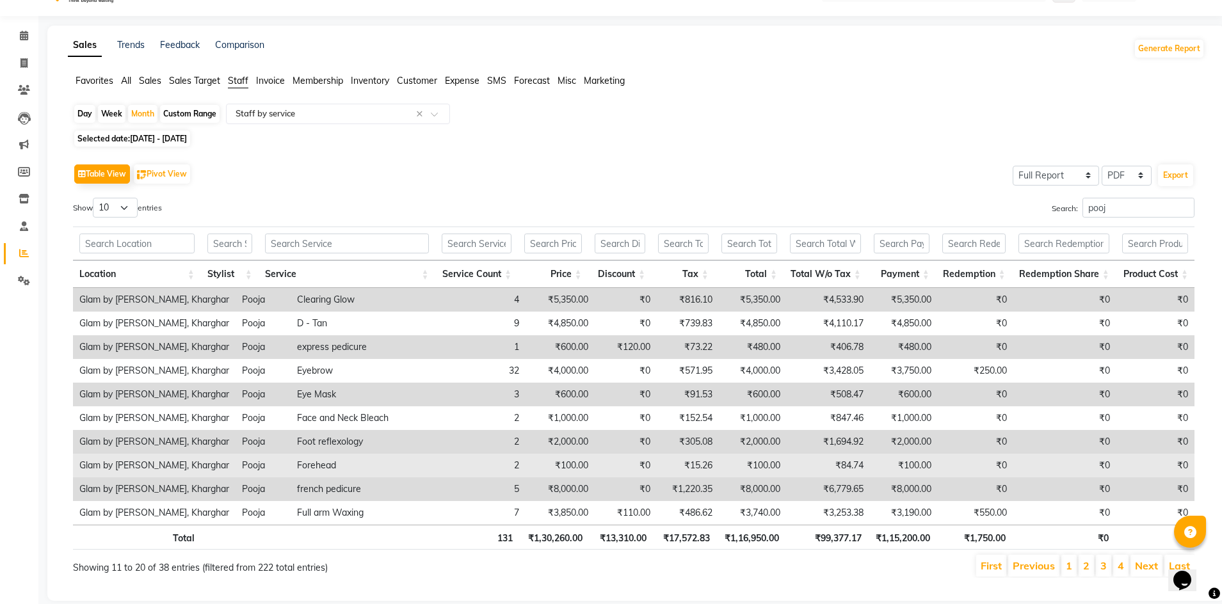
scroll to position [56, 0]
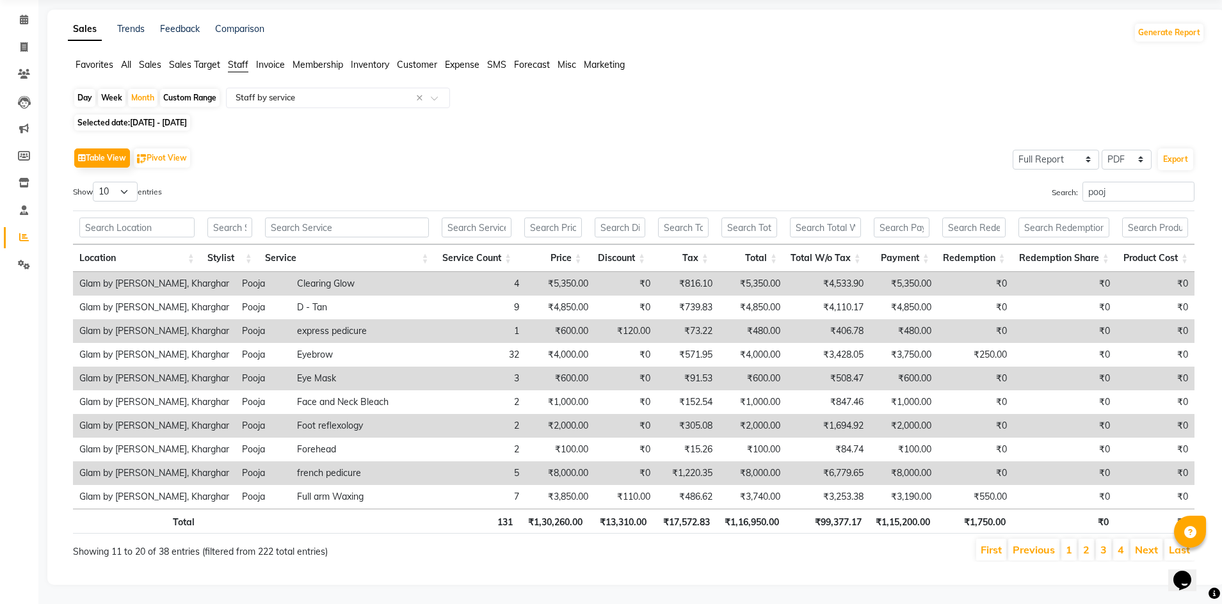
click at [1100, 545] on li "3" at bounding box center [1102, 550] width 15 height 22
click at [1122, 546] on link "4" at bounding box center [1120, 549] width 6 height 13
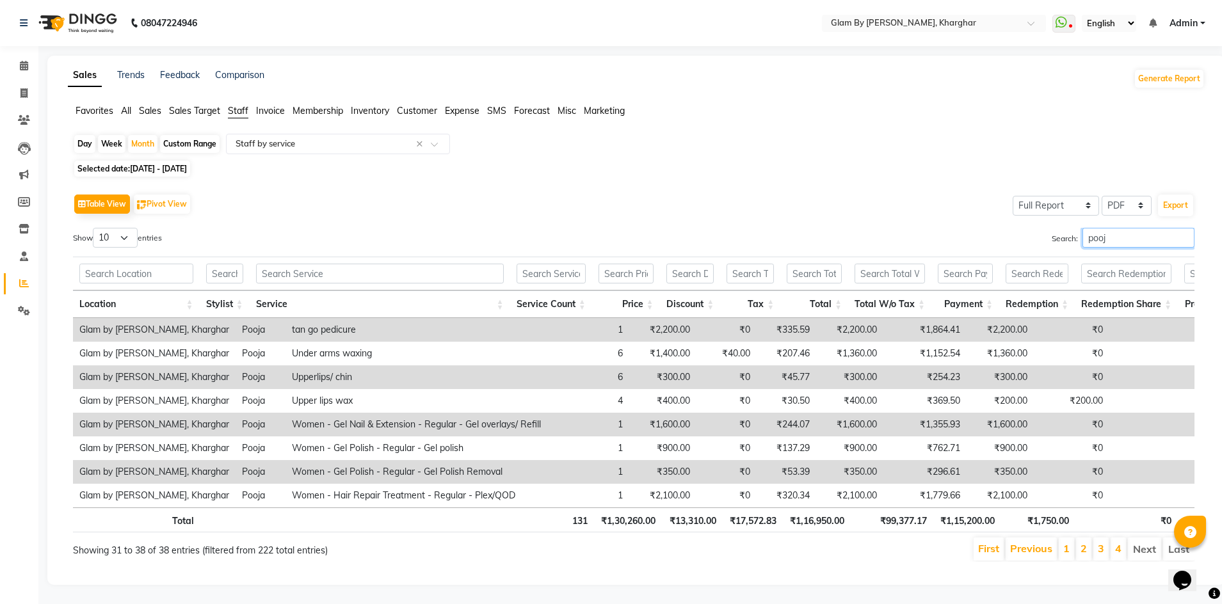
drag, startPoint x: 1110, startPoint y: 221, endPoint x: 1069, endPoint y: 218, distance: 40.5
click at [1069, 228] on label "Search: pooj" at bounding box center [1122, 238] width 143 height 20
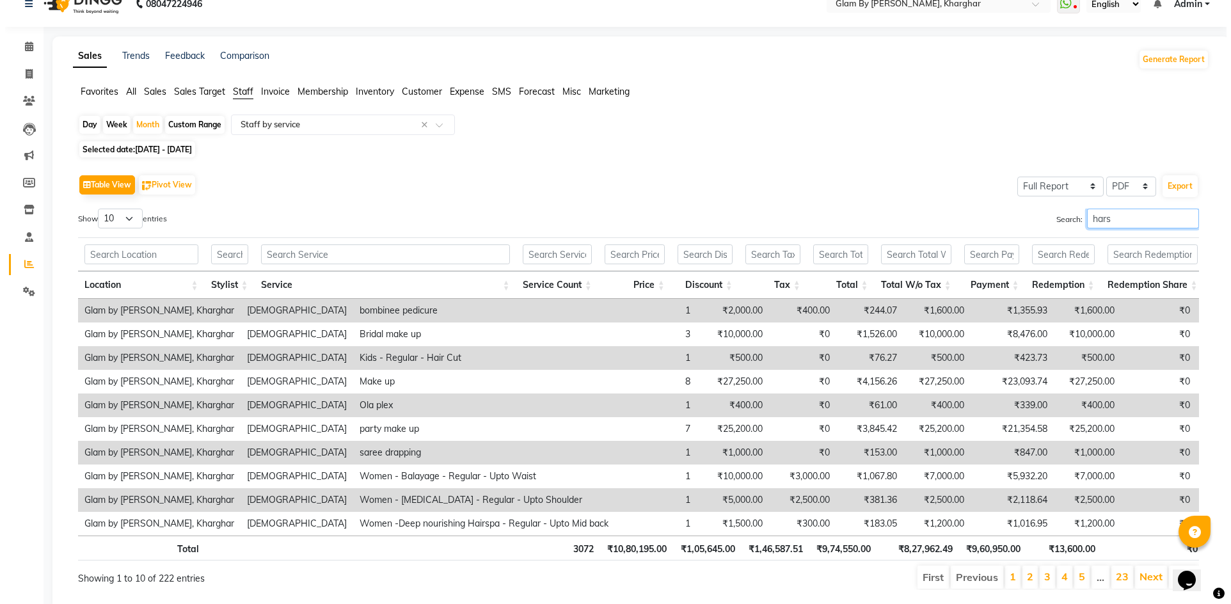
scroll to position [0, 0]
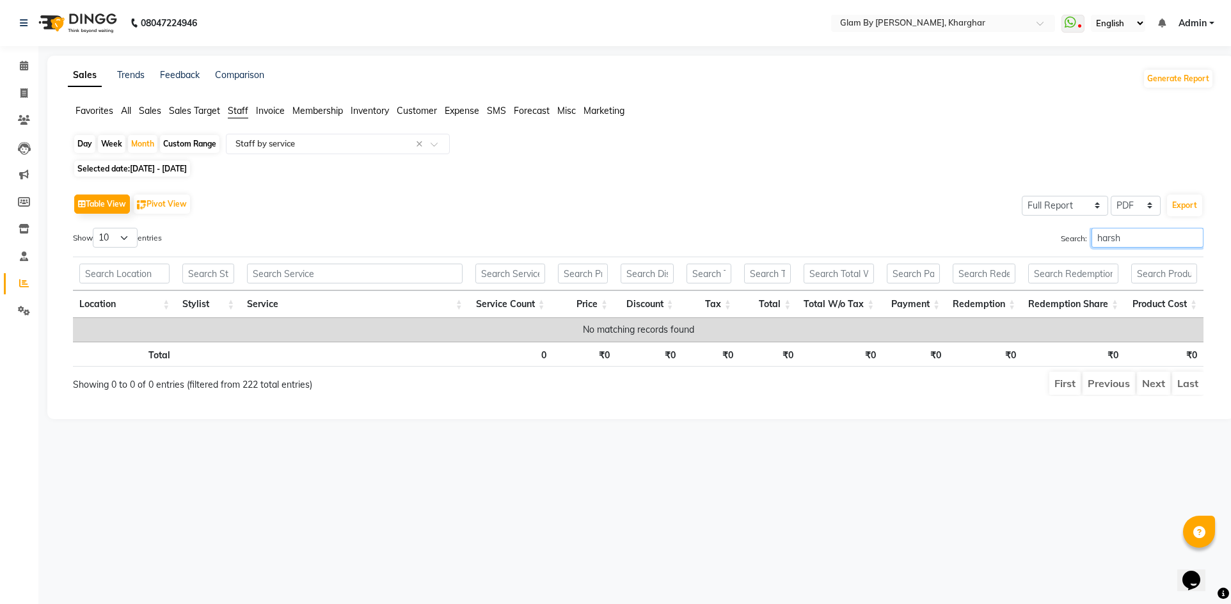
drag, startPoint x: 1127, startPoint y: 238, endPoint x: 1087, endPoint y: 235, distance: 39.8
click at [1092, 235] on input "harsh" at bounding box center [1148, 238] width 112 height 20
click at [1138, 237] on input "harsh" at bounding box center [1148, 238] width 112 height 20
type input "harsh"
click at [179, 172] on span "[DATE] - [DATE]" at bounding box center [158, 169] width 57 height 10
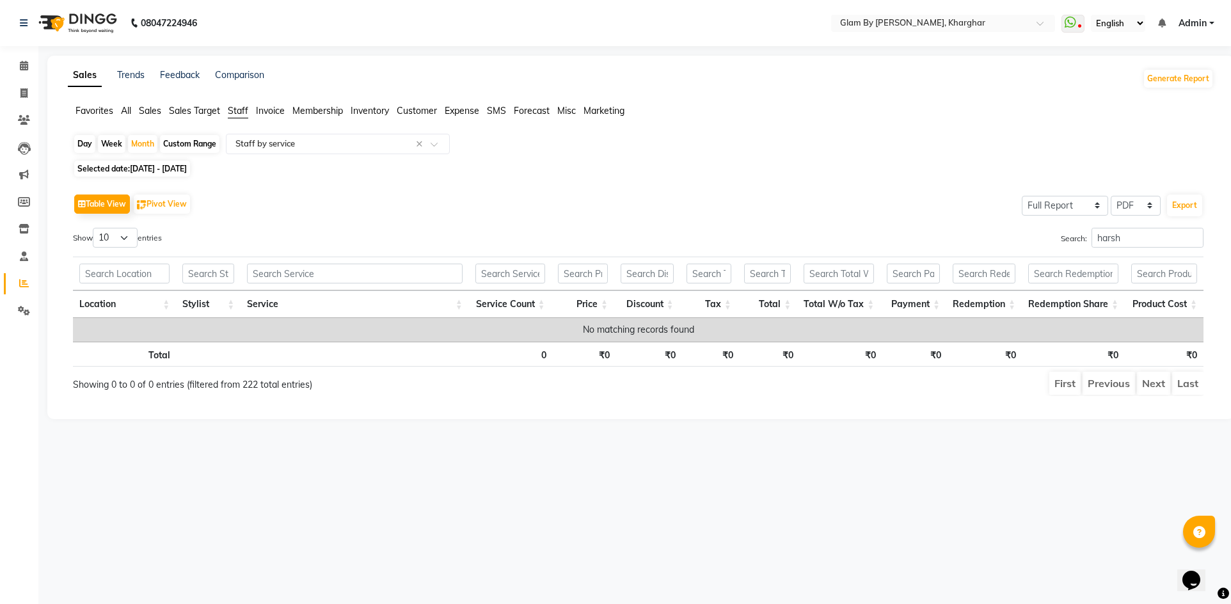
select select "12"
select select "2024"
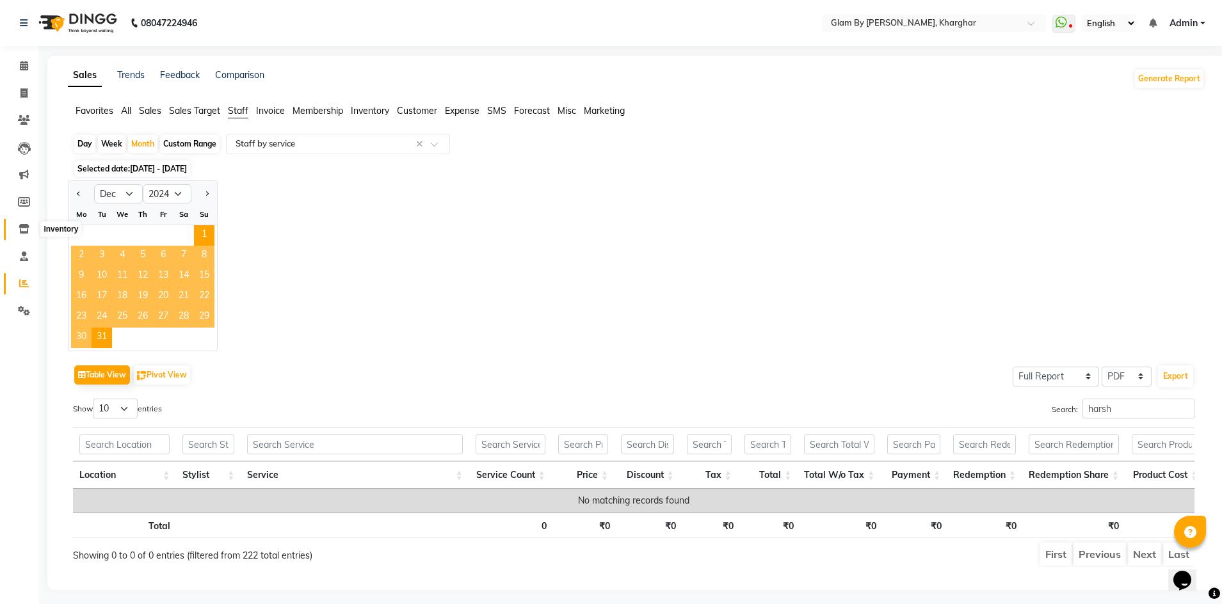
click at [22, 229] on icon at bounding box center [24, 229] width 11 height 10
select select
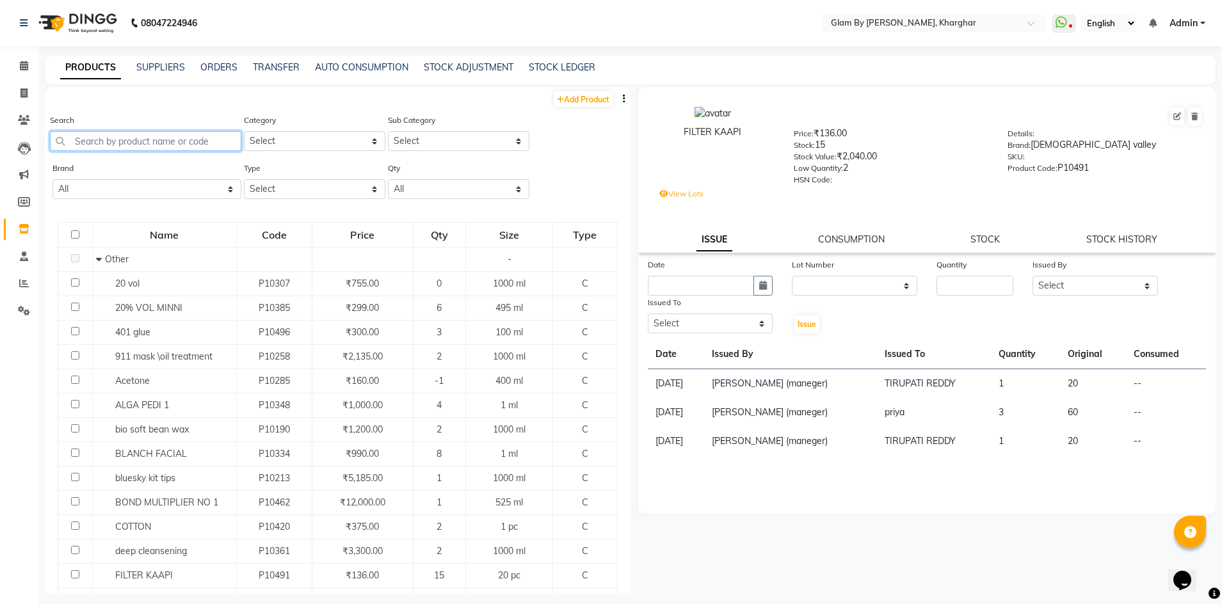
click at [120, 144] on input "text" at bounding box center [145, 141] width 191 height 20
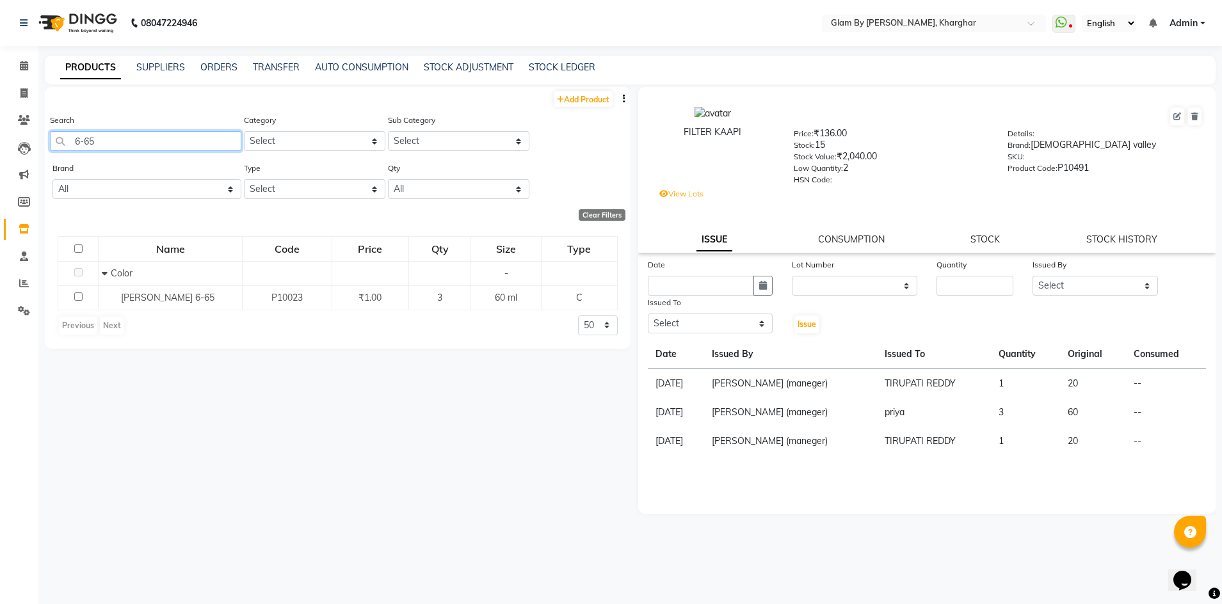
type input "6-65"
click at [969, 283] on input "number" at bounding box center [974, 286] width 77 height 20
type input "1"
drag, startPoint x: 1071, startPoint y: 284, endPoint x: 1073, endPoint y: 292, distance: 8.7
click at [1071, 285] on select "Select [PERSON_NAME] Avi [PERSON_NAME] [PERSON_NAME] (maneger) MARUL [PERSON_NA…" at bounding box center [1094, 286] width 125 height 20
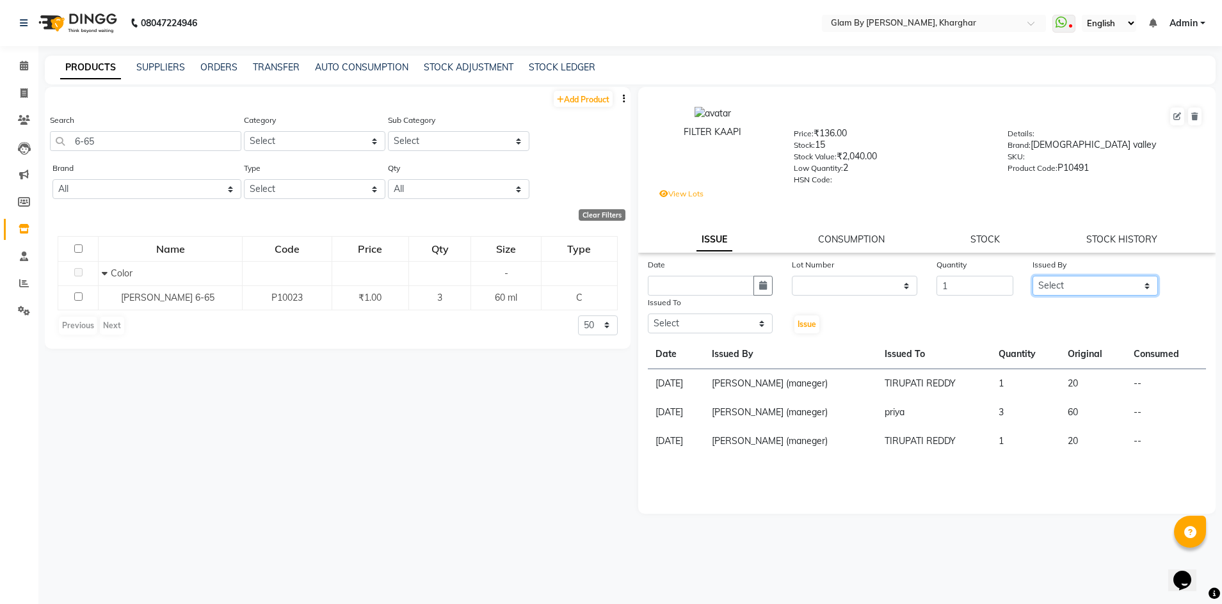
select select "77721"
click at [1032, 276] on select "Select [PERSON_NAME] Avi [PERSON_NAME] [PERSON_NAME] (maneger) MARUL [PERSON_NA…" at bounding box center [1094, 286] width 125 height 20
click at [764, 285] on icon "button" at bounding box center [763, 285] width 8 height 9
select select "9"
select select "2025"
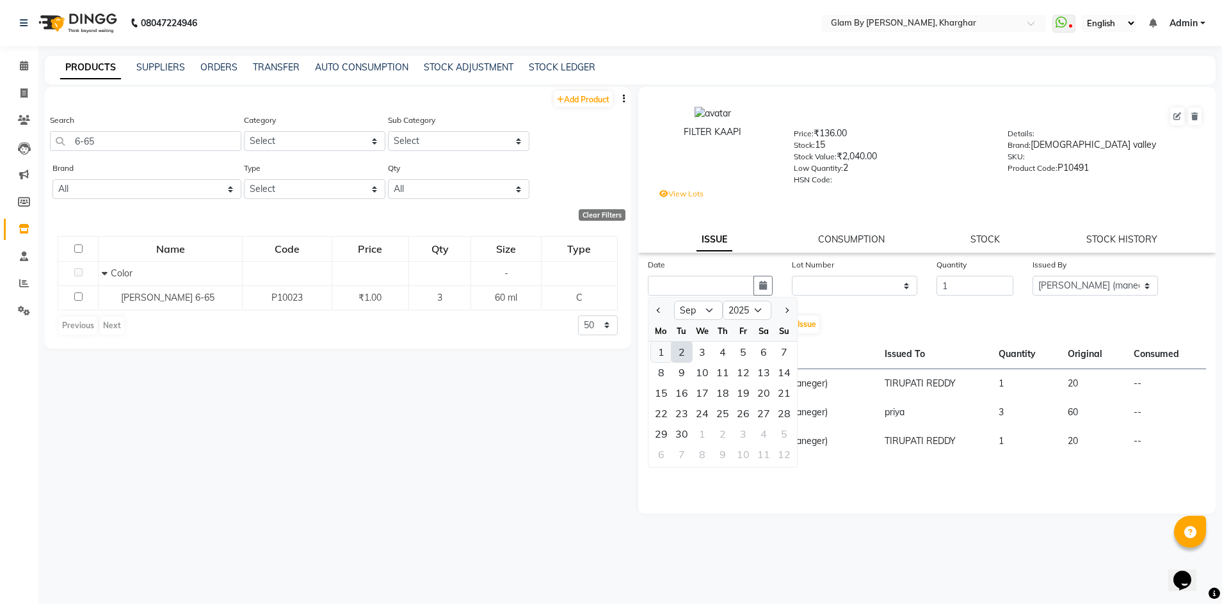
click at [662, 353] on div "1" at bounding box center [661, 352] width 20 height 20
type input "[DATE]"
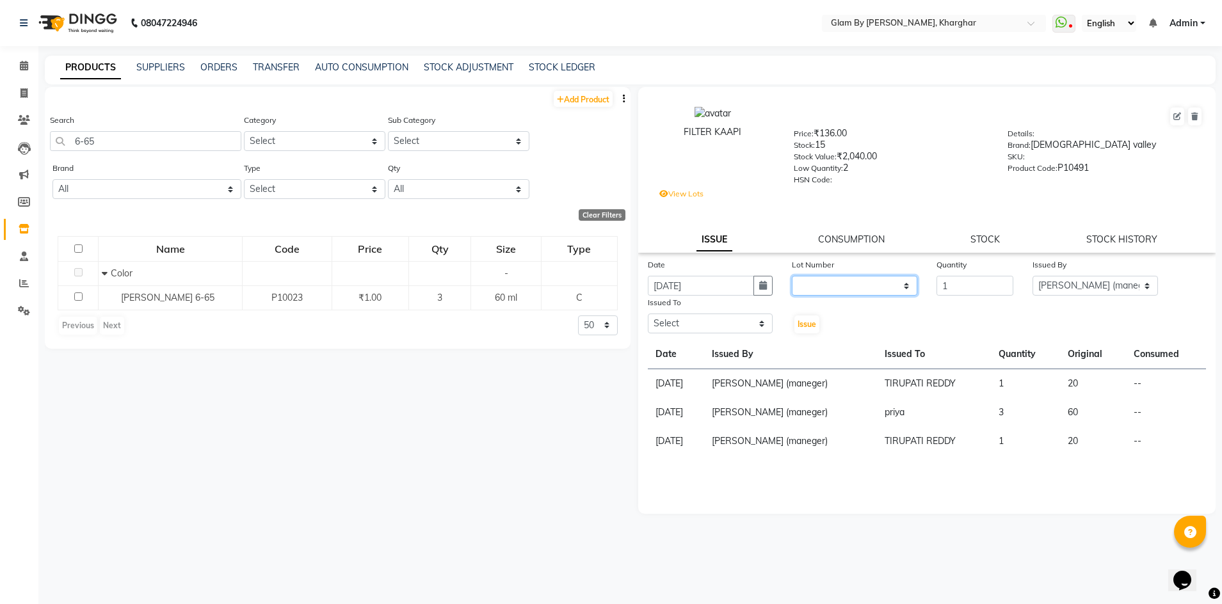
click at [831, 292] on select "None / [DATE]" at bounding box center [854, 286] width 125 height 20
drag, startPoint x: 831, startPoint y: 286, endPoint x: 851, endPoint y: 287, distance: 19.9
click at [831, 286] on select "None / [DATE]" at bounding box center [854, 286] width 125 height 20
click at [701, 324] on select "Select [PERSON_NAME] Avi [PERSON_NAME] [PERSON_NAME] (maneger) MARUL [PERSON_NA…" at bounding box center [710, 324] width 125 height 20
select select "26770"
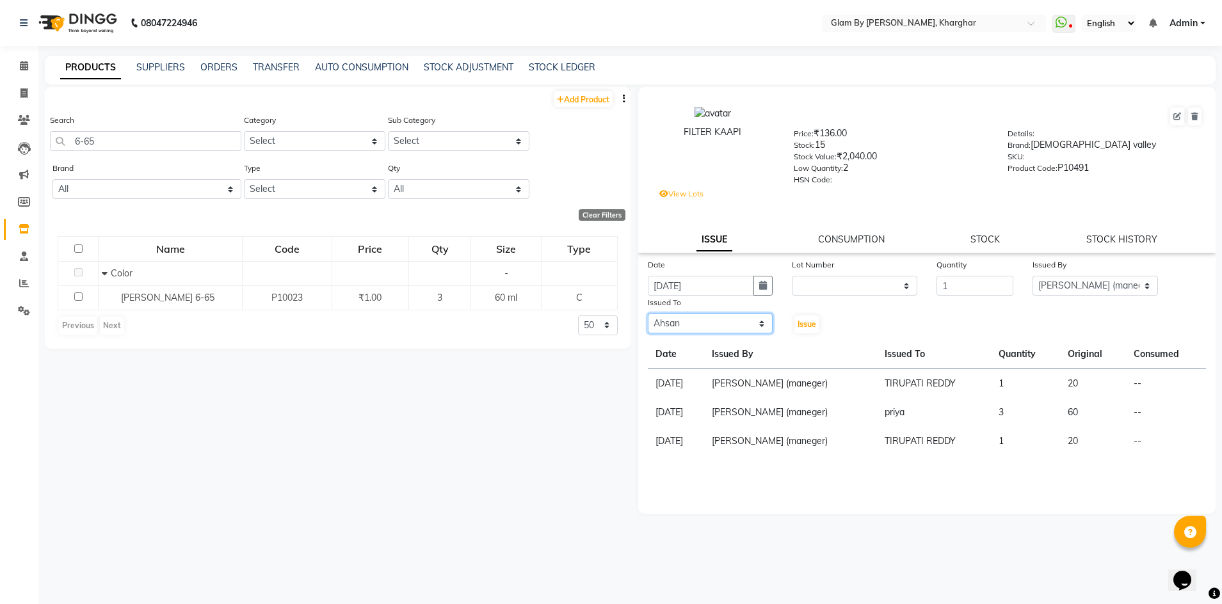
click at [648, 314] on select "Select [PERSON_NAME] Avi [PERSON_NAME] [PERSON_NAME] (maneger) MARUL [PERSON_NA…" at bounding box center [710, 324] width 125 height 20
drag, startPoint x: 801, startPoint y: 329, endPoint x: 784, endPoint y: 335, distance: 17.6
click at [802, 330] on button "Issue" at bounding box center [806, 324] width 25 height 18
select select
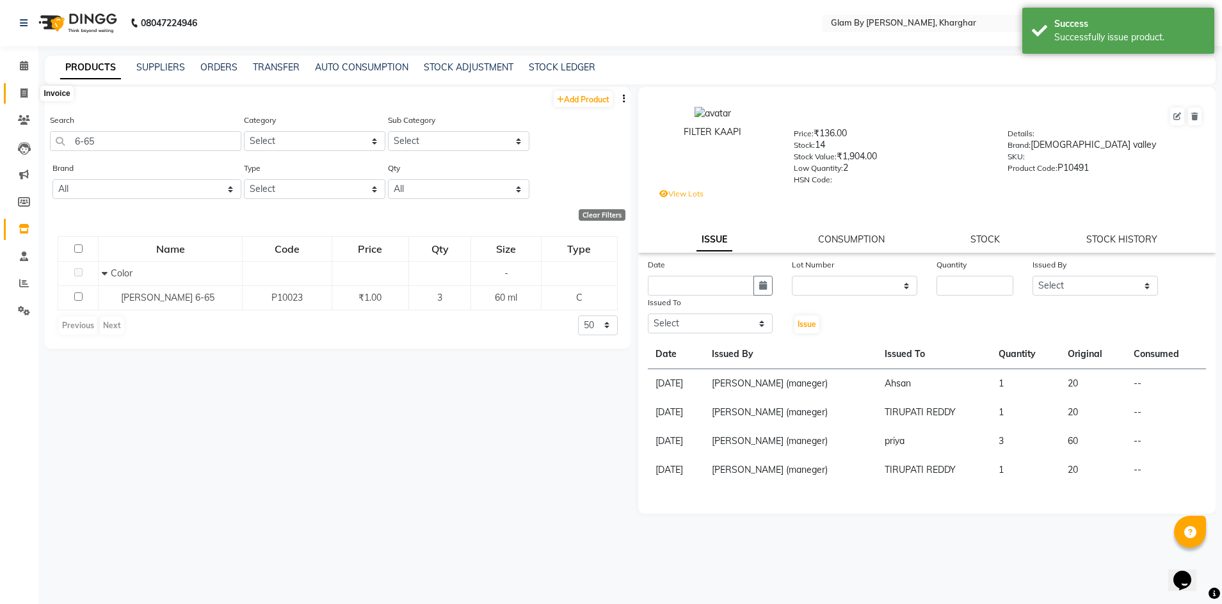
click at [21, 95] on icon at bounding box center [23, 93] width 7 height 10
select select "3992"
select select "service"
